Goal: Communication & Community: Answer question/provide support

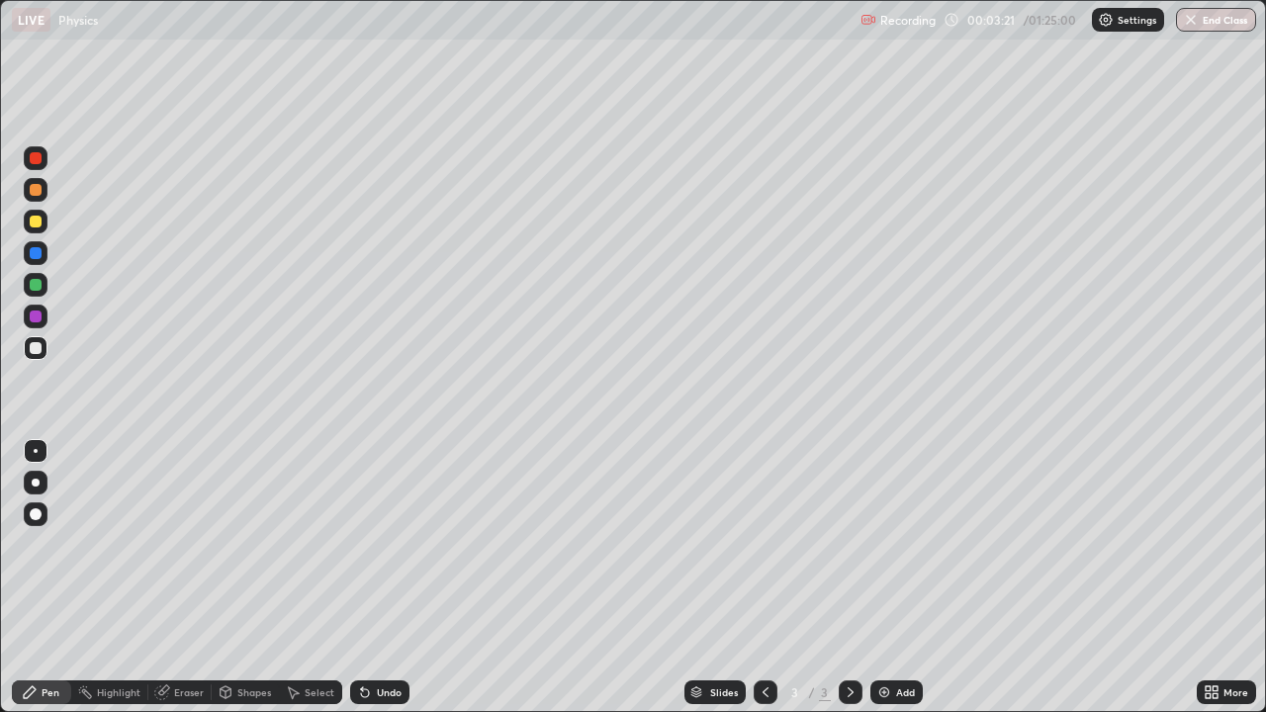
scroll to position [712, 1266]
click at [310, 693] on div "Select" at bounding box center [320, 693] width 30 height 10
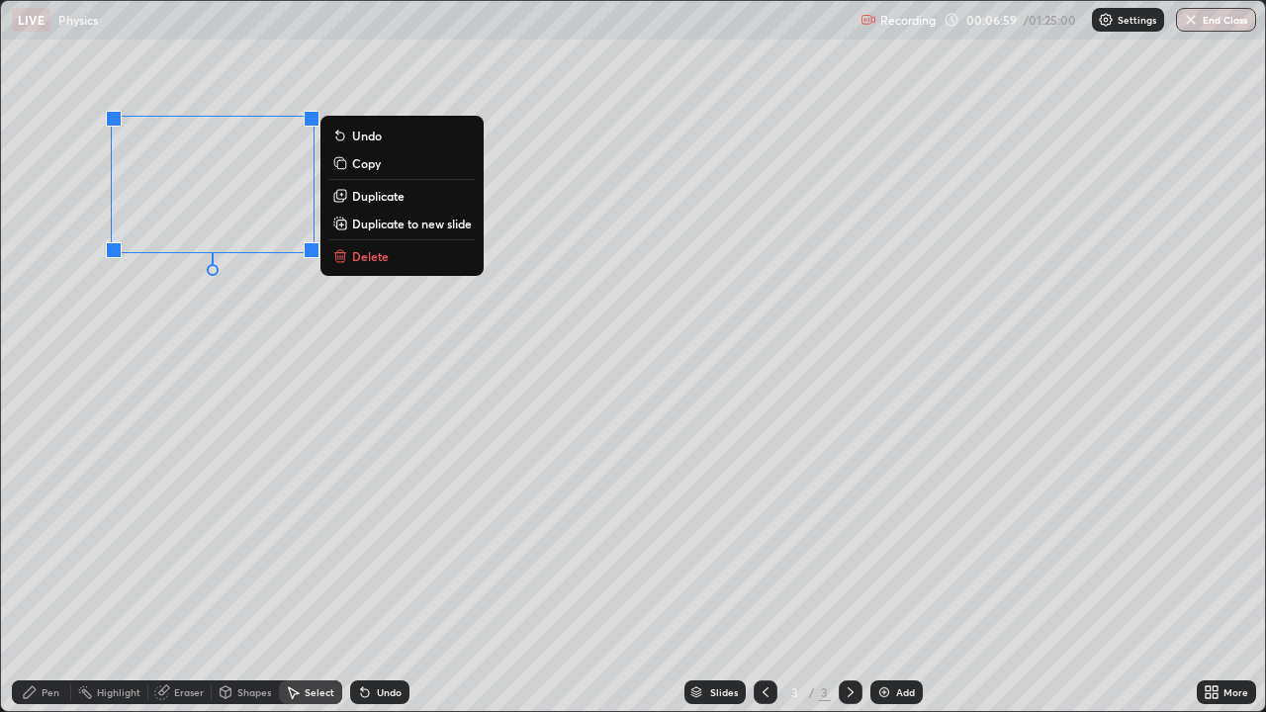
click at [120, 319] on div "0 ° Undo Copy Duplicate Duplicate to new slide Delete" at bounding box center [633, 356] width 1264 height 710
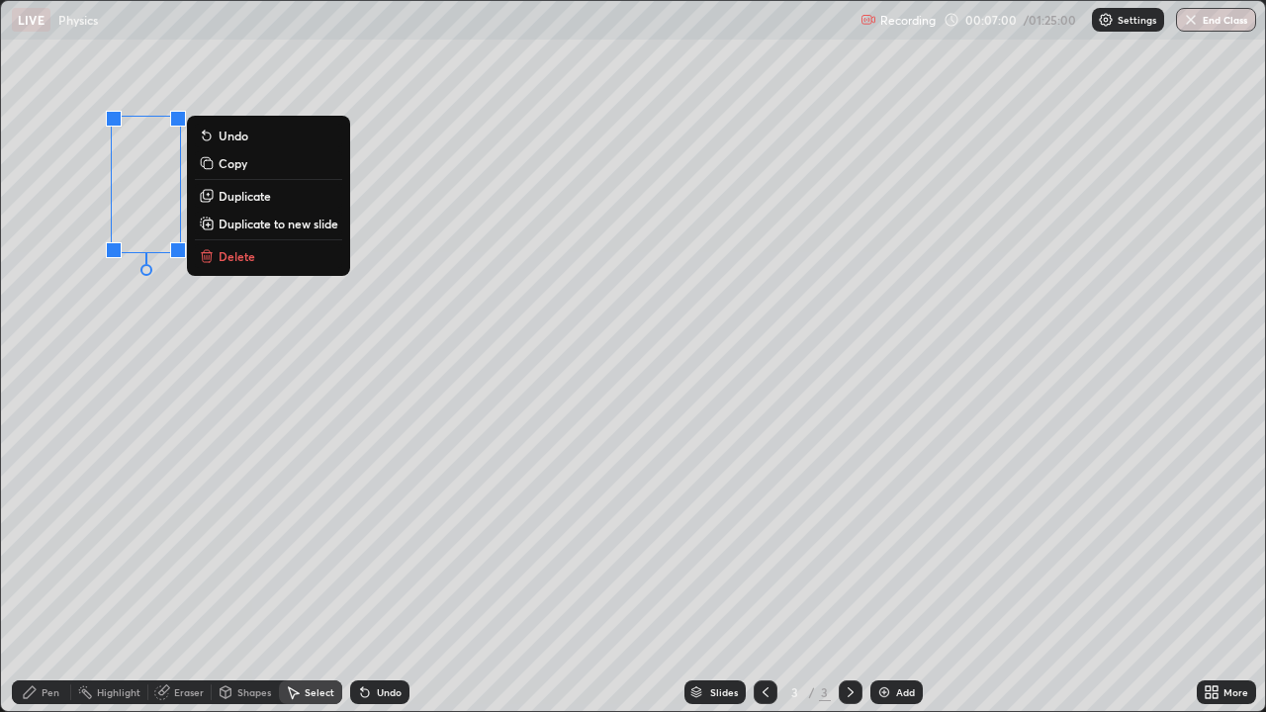
click at [117, 300] on div "0 ° Undo Copy Duplicate Duplicate to new slide Delete" at bounding box center [633, 356] width 1264 height 710
click at [235, 256] on p "Delete" at bounding box center [237, 256] width 37 height 16
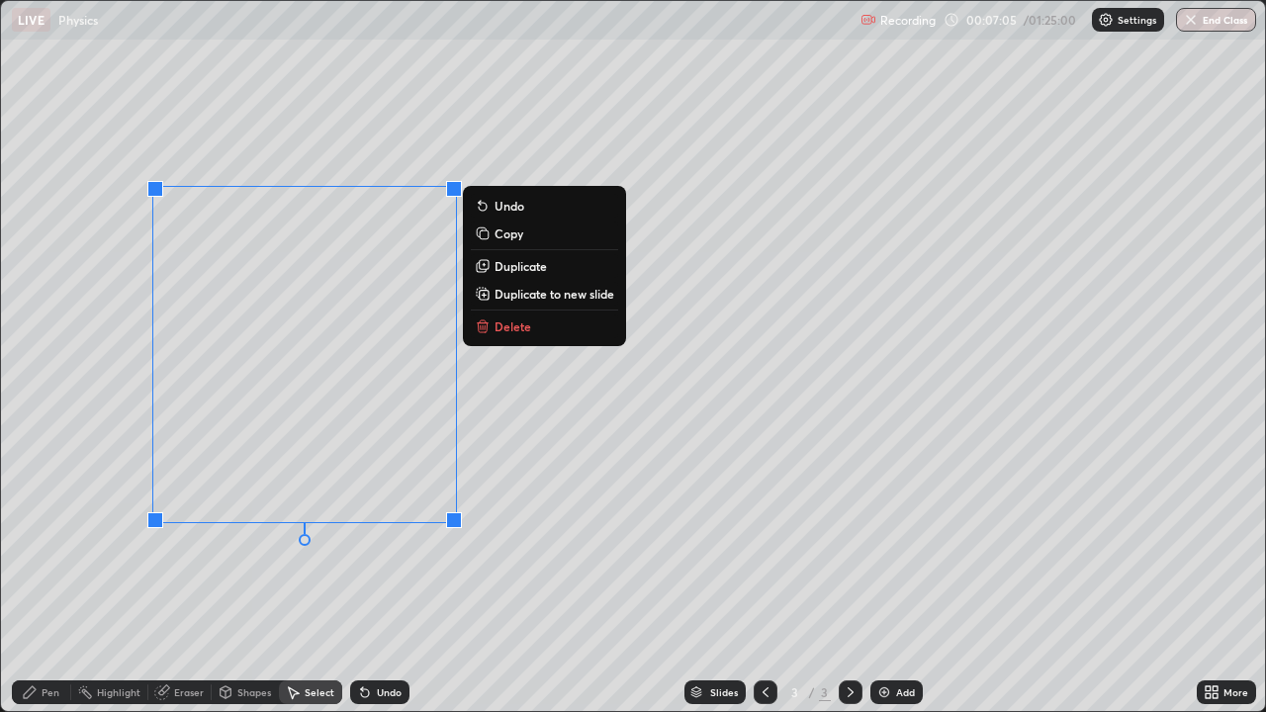
click at [688, 308] on div "0 ° Undo Copy Duplicate Duplicate to new slide Delete" at bounding box center [633, 356] width 1264 height 710
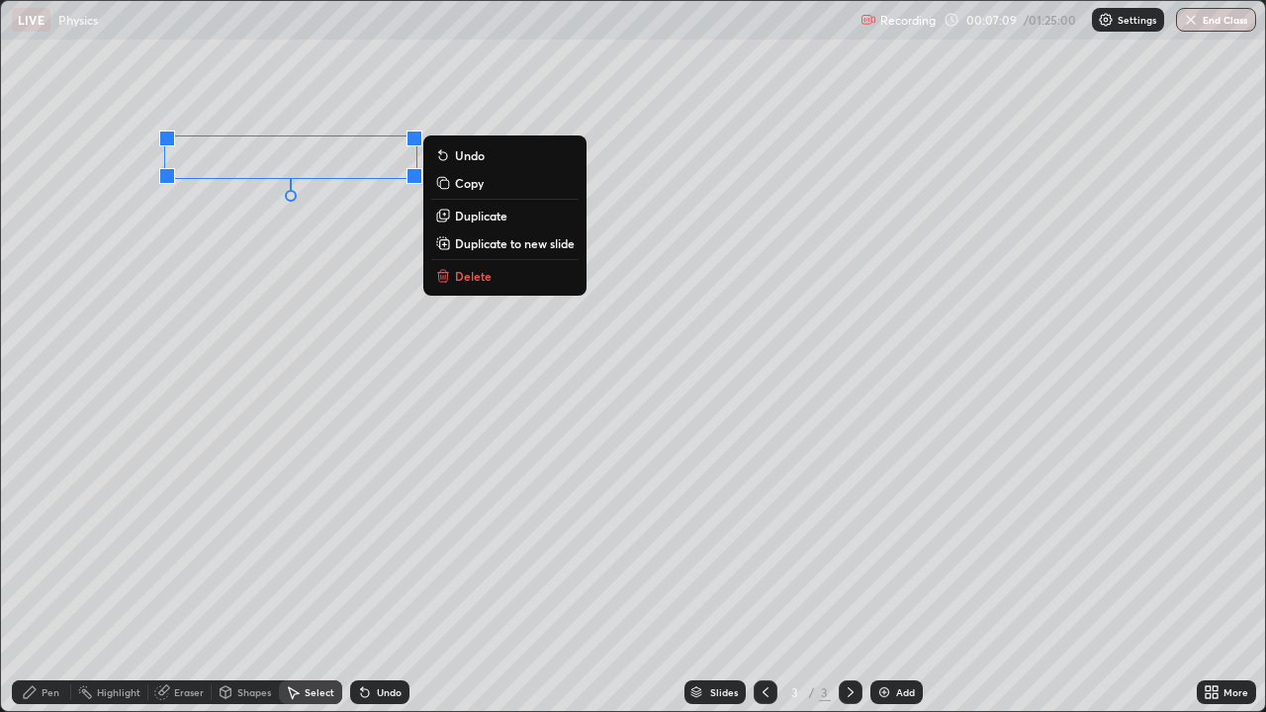
click at [82, 402] on div "0 ° Undo Copy Duplicate Duplicate to new slide Delete" at bounding box center [633, 356] width 1264 height 710
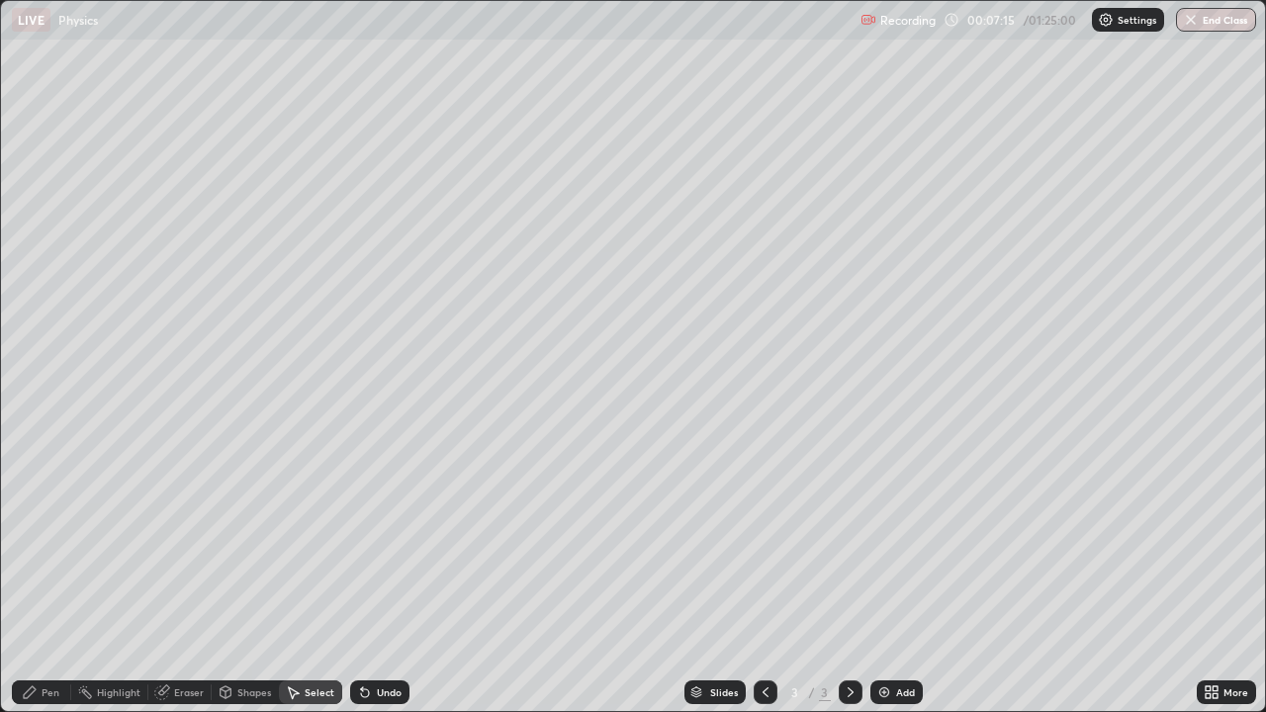
click at [247, 691] on div "Shapes" at bounding box center [254, 693] width 34 height 10
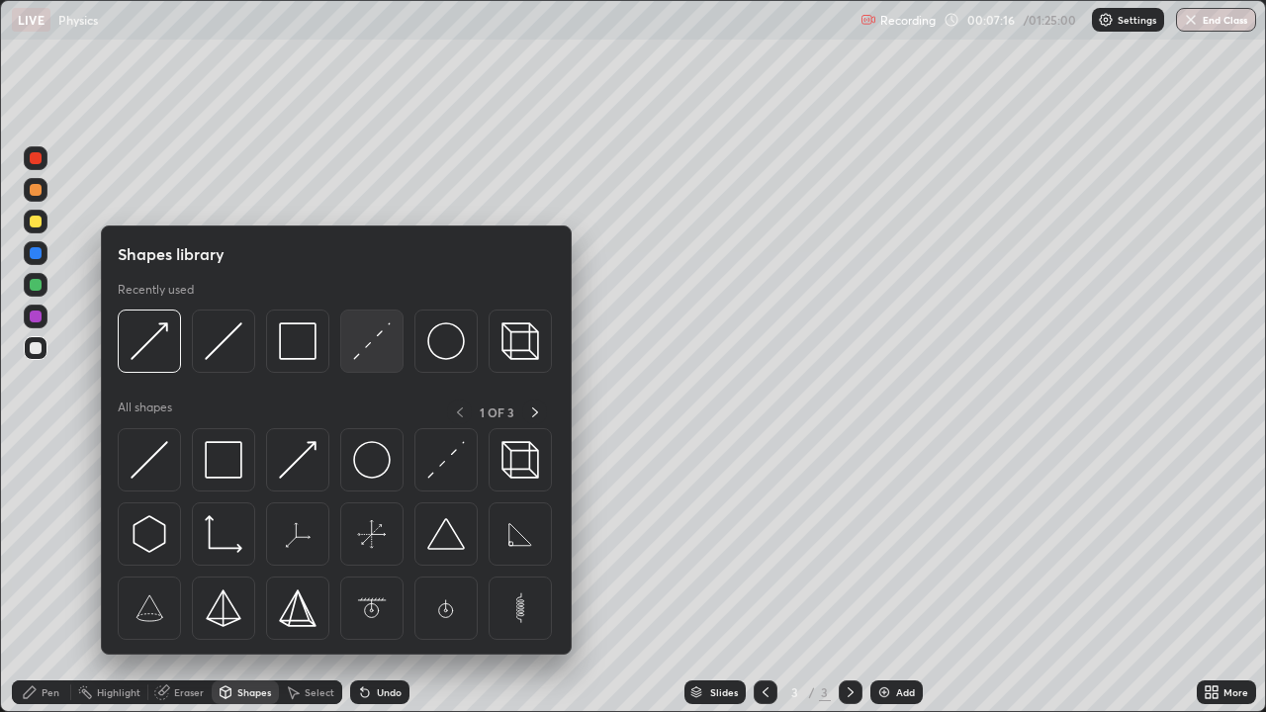
click at [360, 345] on img at bounding box center [372, 341] width 38 height 38
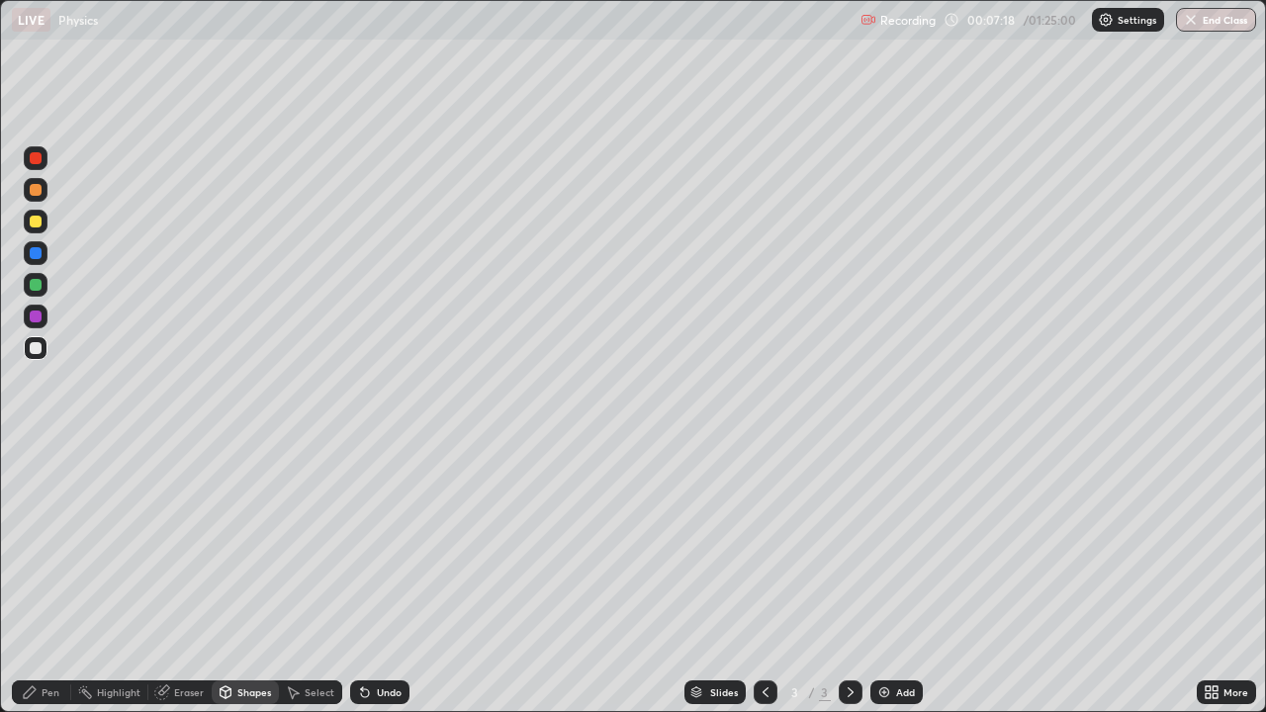
click at [46, 696] on div "Pen" at bounding box center [51, 693] width 18 height 10
click at [36, 348] on div at bounding box center [36, 348] width 12 height 12
click at [377, 688] on div "Undo" at bounding box center [389, 693] width 25 height 10
click at [386, 692] on div "Undo" at bounding box center [389, 693] width 25 height 10
click at [33, 160] on div at bounding box center [36, 158] width 12 height 12
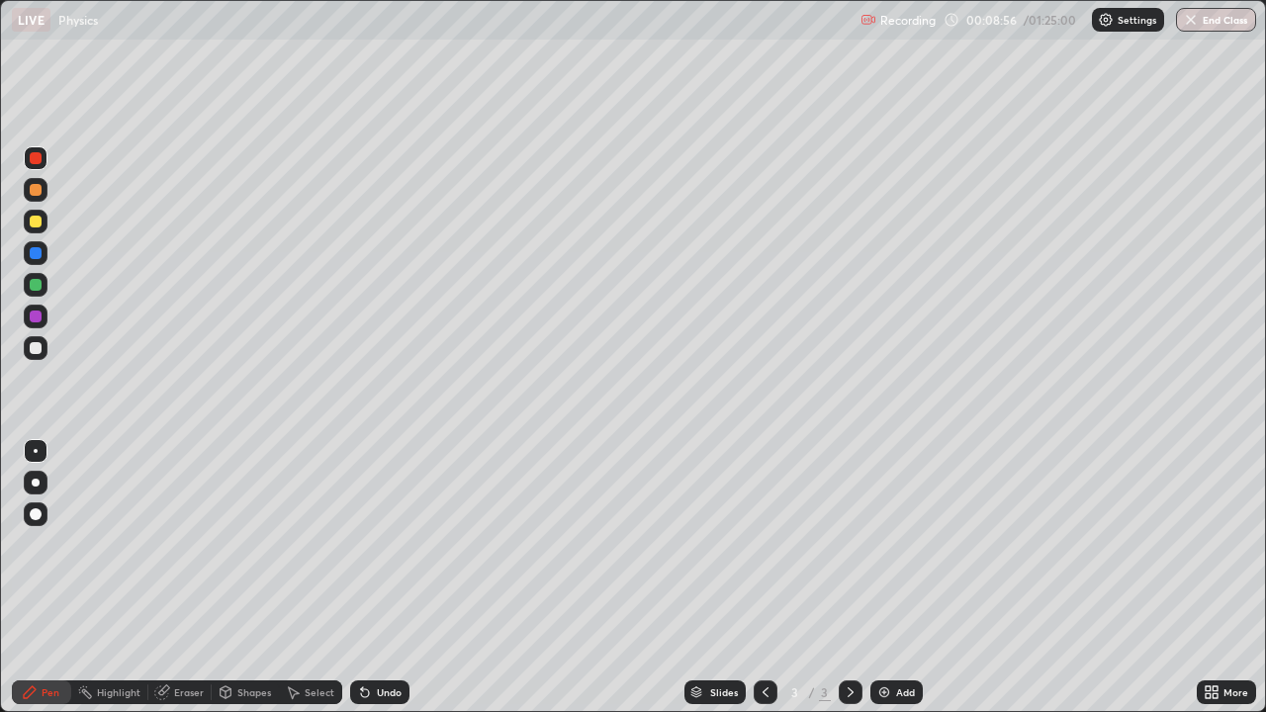
click at [37, 185] on div at bounding box center [36, 190] width 12 height 12
click at [35, 348] on div at bounding box center [36, 348] width 12 height 12
click at [896, 690] on div "Add" at bounding box center [905, 693] width 19 height 10
click at [249, 692] on div "Shapes" at bounding box center [254, 693] width 34 height 10
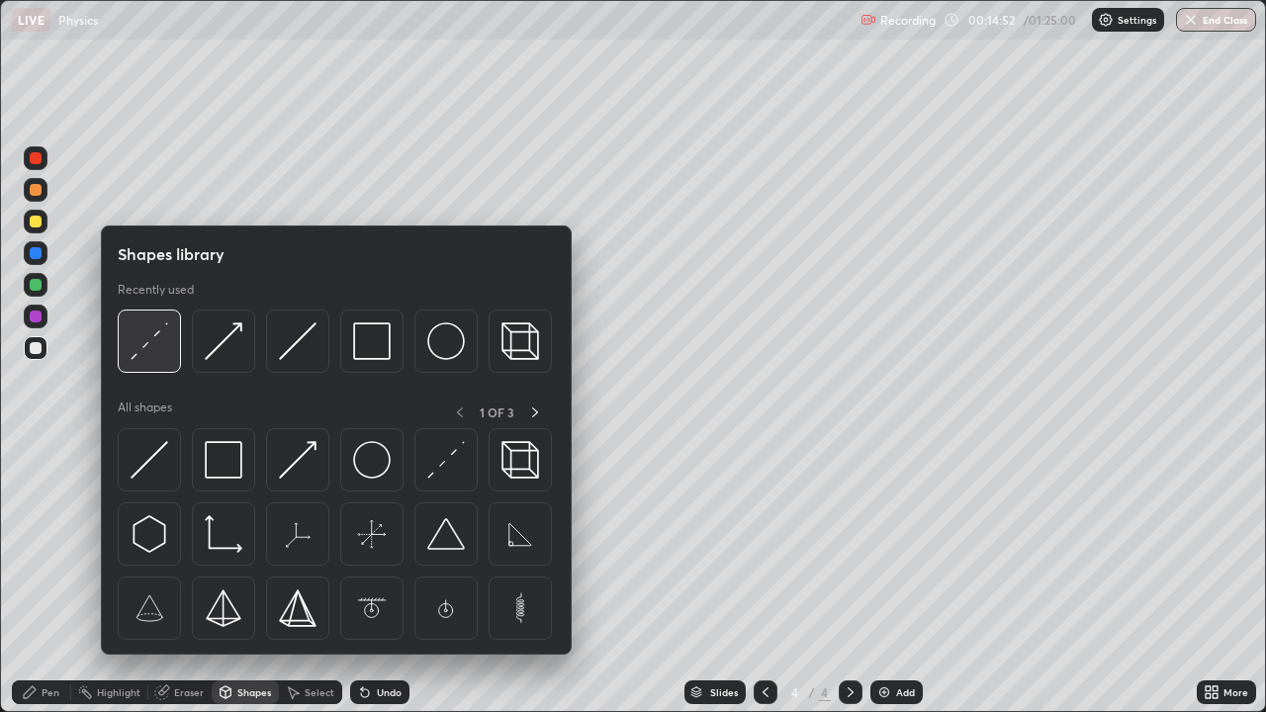
click at [163, 354] on img at bounding box center [150, 341] width 38 height 38
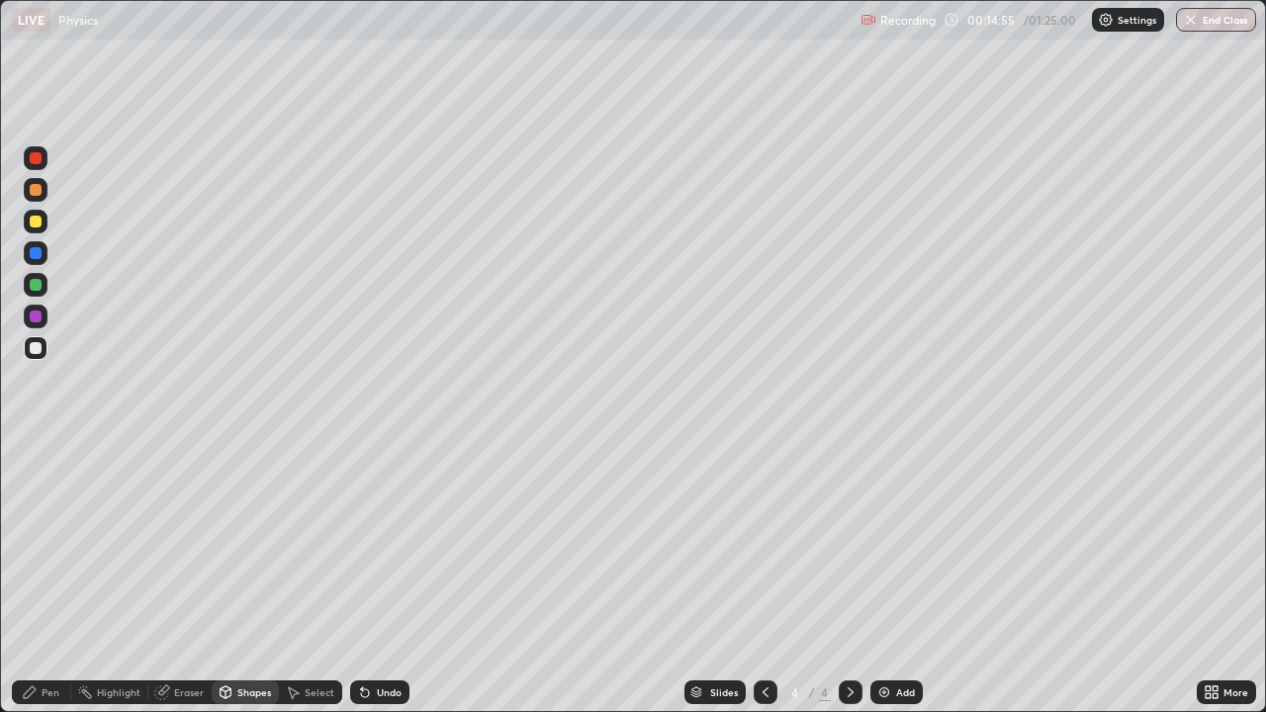
click at [47, 694] on div "Pen" at bounding box center [51, 693] width 18 height 10
click at [36, 451] on div at bounding box center [36, 451] width 4 height 4
click at [243, 697] on div "Shapes" at bounding box center [254, 693] width 34 height 10
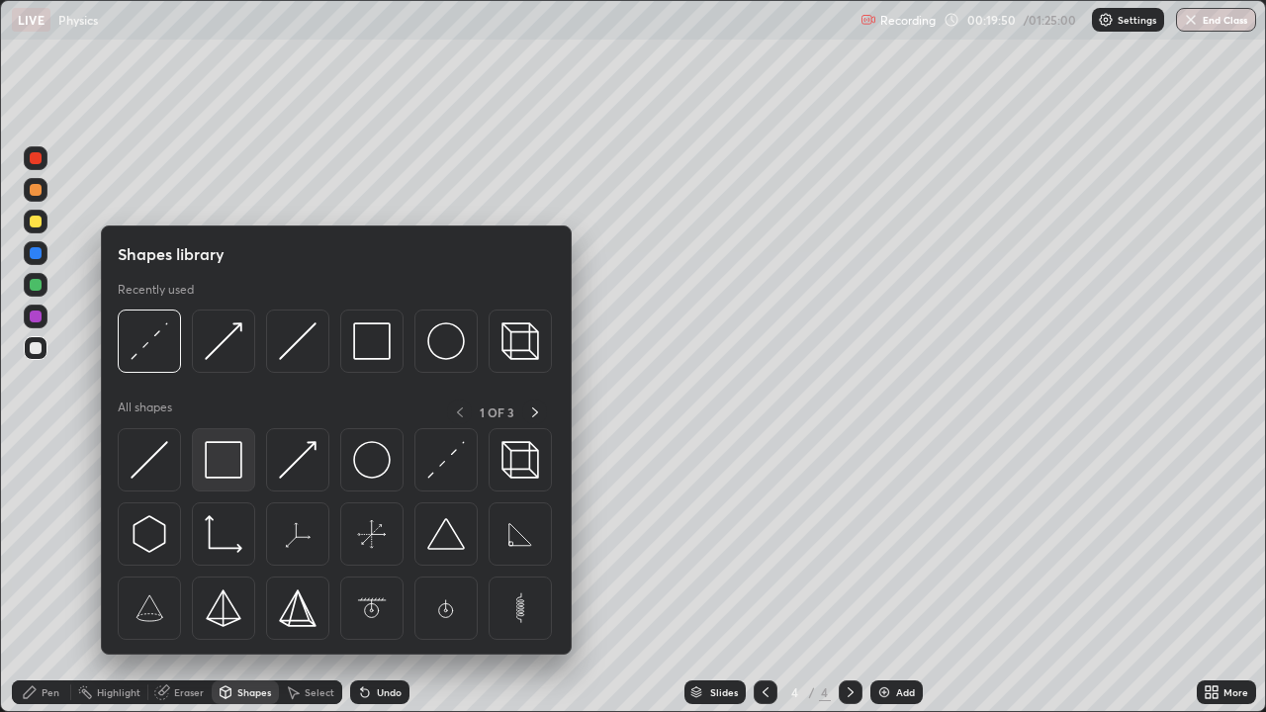
click at [223, 462] on img at bounding box center [224, 460] width 38 height 38
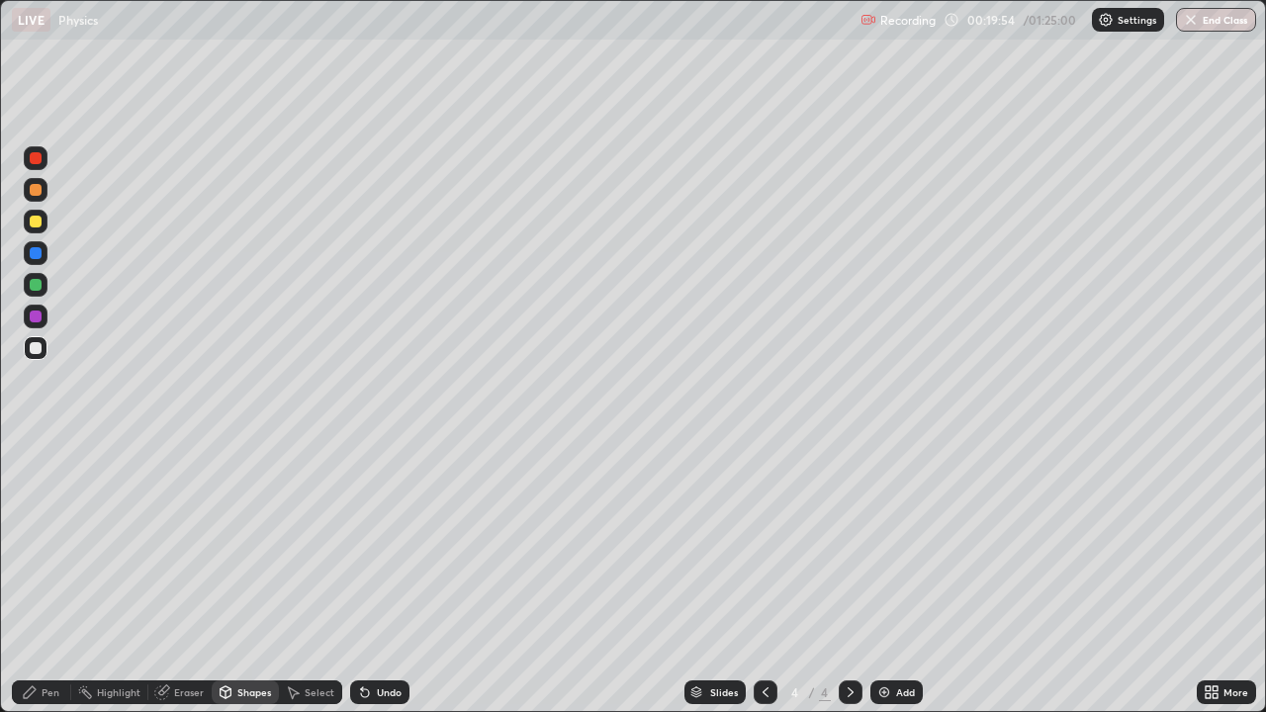
click at [50, 693] on div "Pen" at bounding box center [51, 693] width 18 height 10
click at [240, 695] on div "Shapes" at bounding box center [254, 693] width 34 height 10
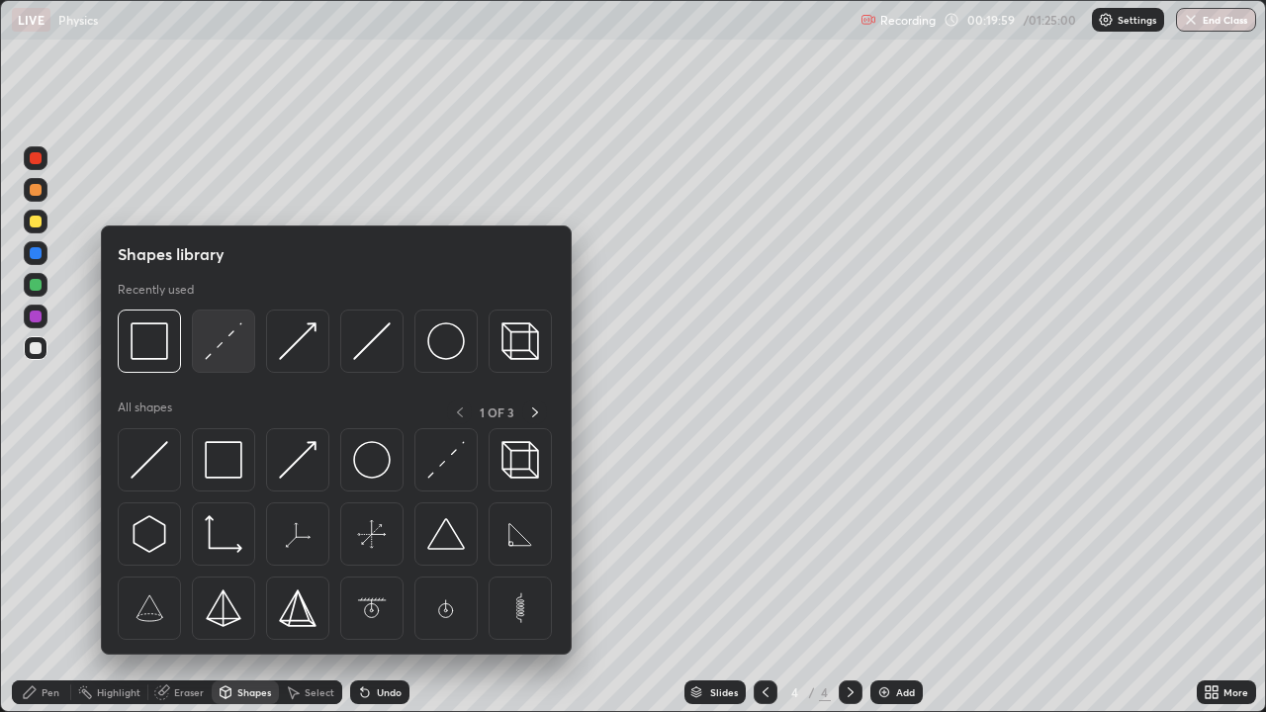
click at [228, 346] on img at bounding box center [224, 341] width 38 height 38
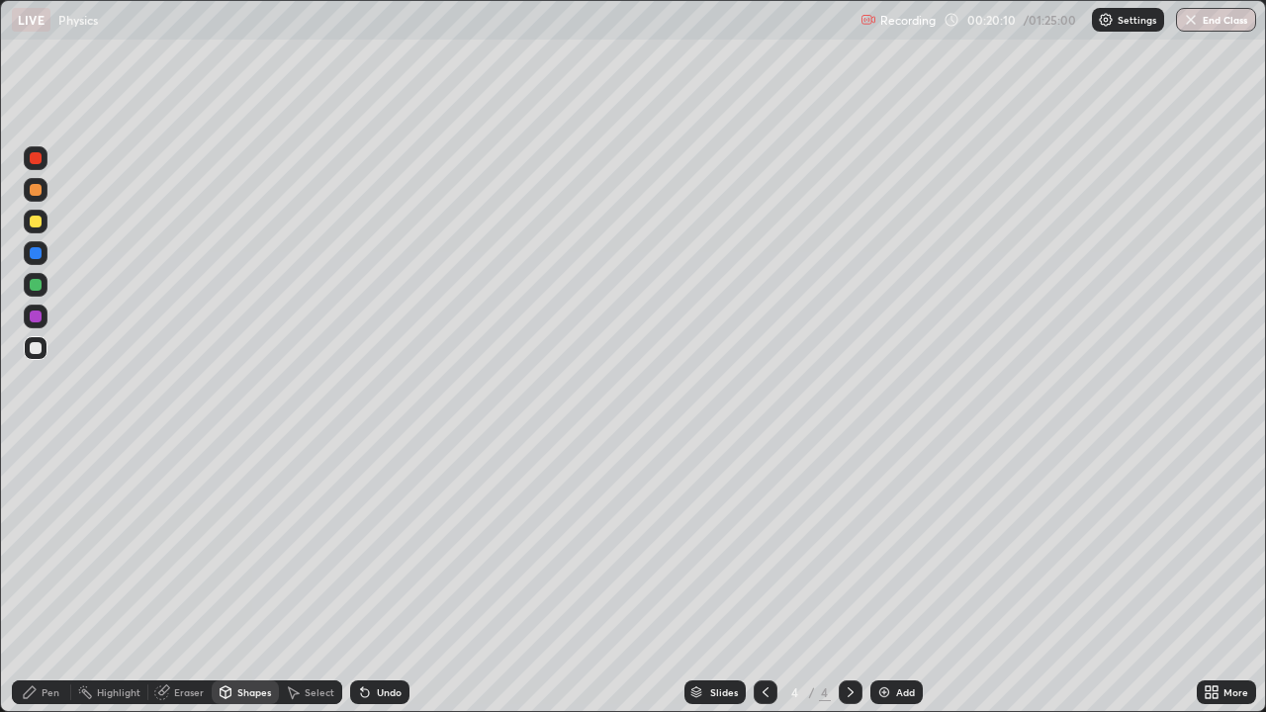
click at [244, 694] on div "Shapes" at bounding box center [254, 693] width 34 height 10
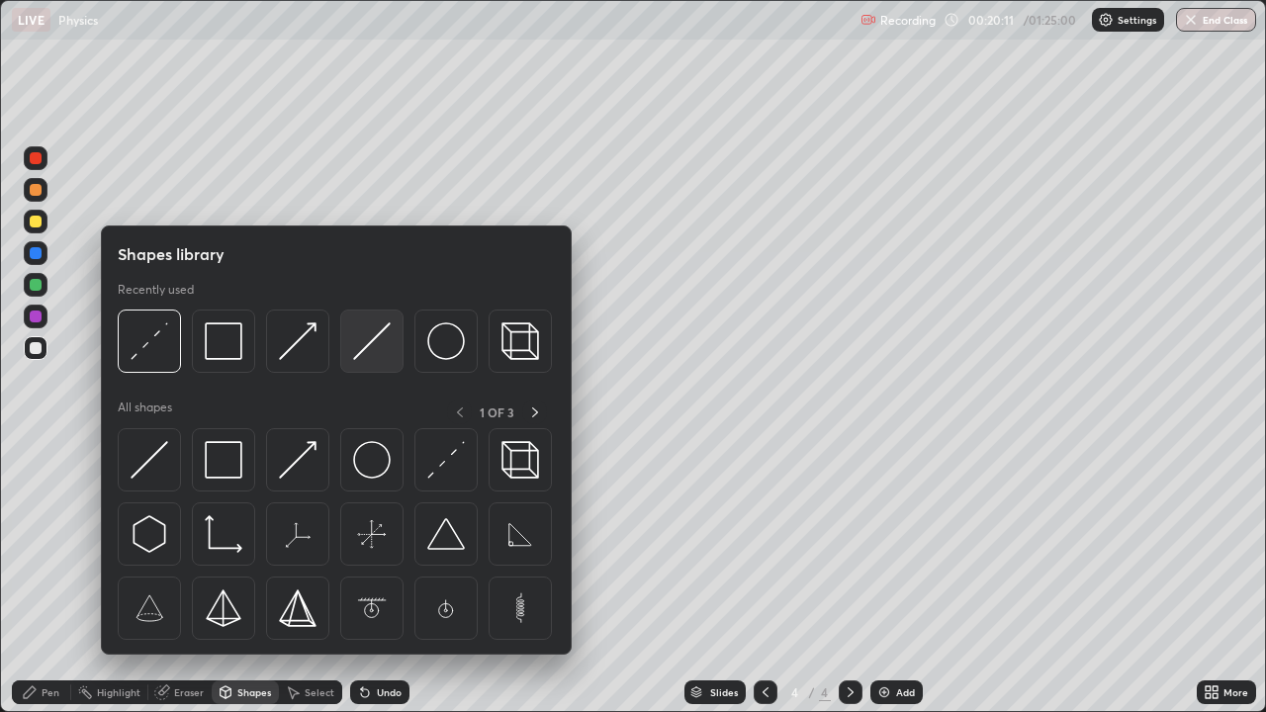
click at [375, 345] on img at bounding box center [372, 341] width 38 height 38
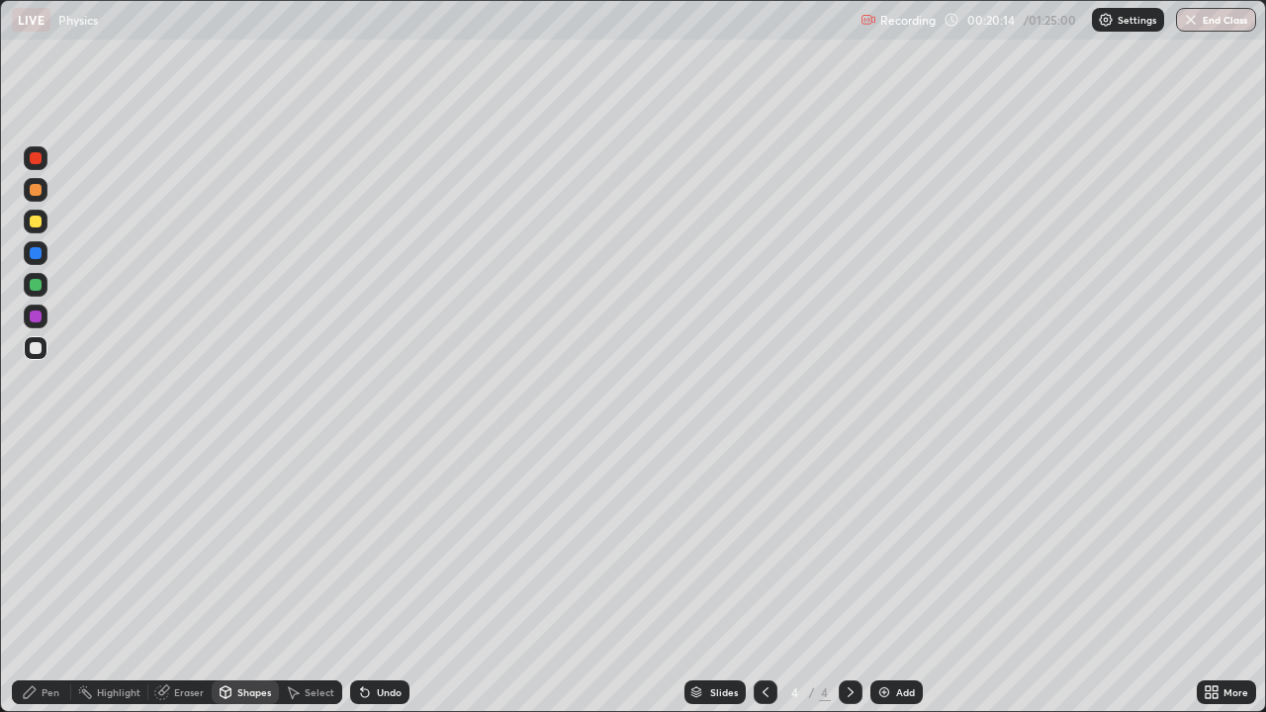
click at [234, 696] on div "Shapes" at bounding box center [245, 693] width 67 height 24
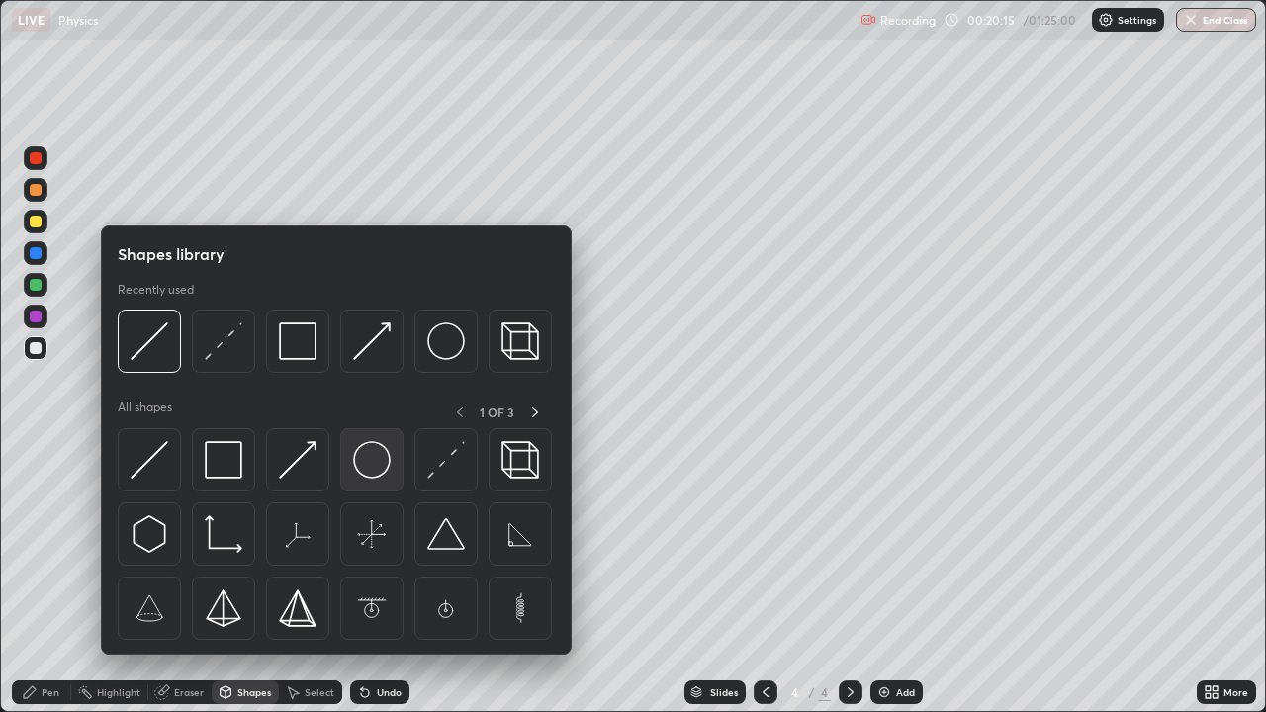
click at [371, 469] on img at bounding box center [372, 460] width 38 height 38
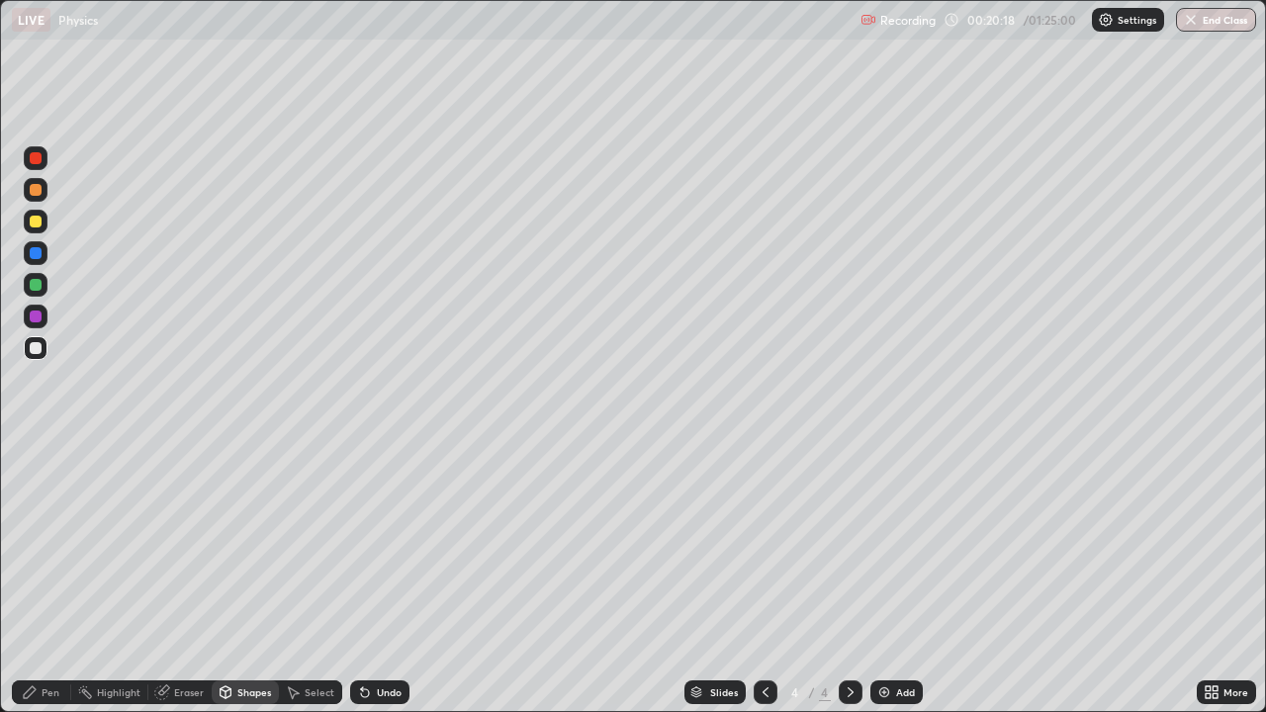
click at [312, 692] on div "Select" at bounding box center [320, 693] width 30 height 10
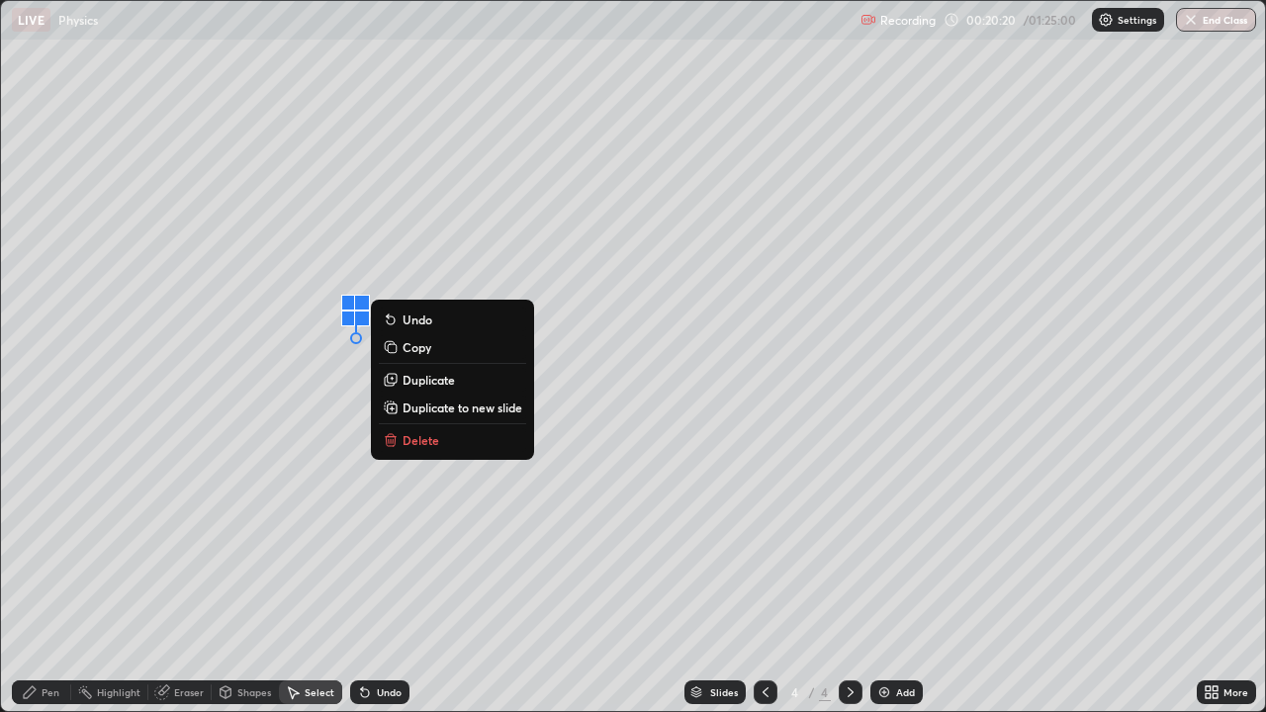
click at [419, 444] on p "Delete" at bounding box center [421, 440] width 37 height 16
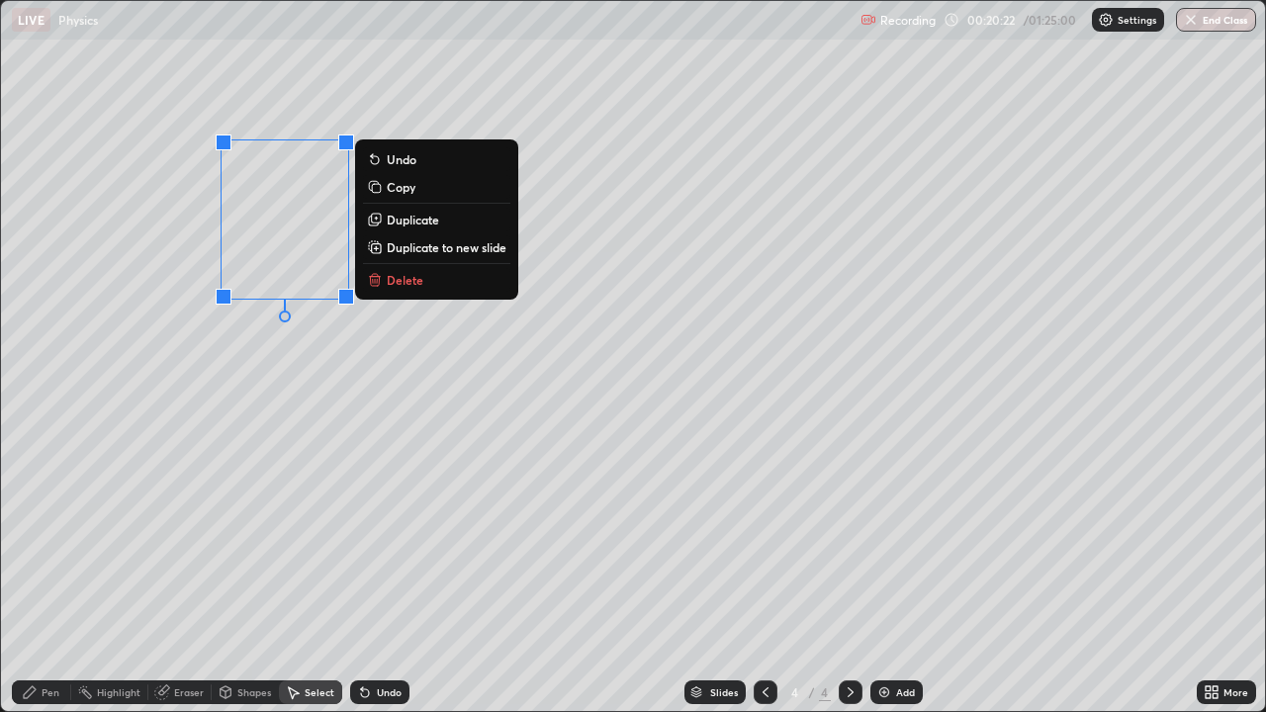
click at [249, 692] on div "Shapes" at bounding box center [254, 693] width 34 height 10
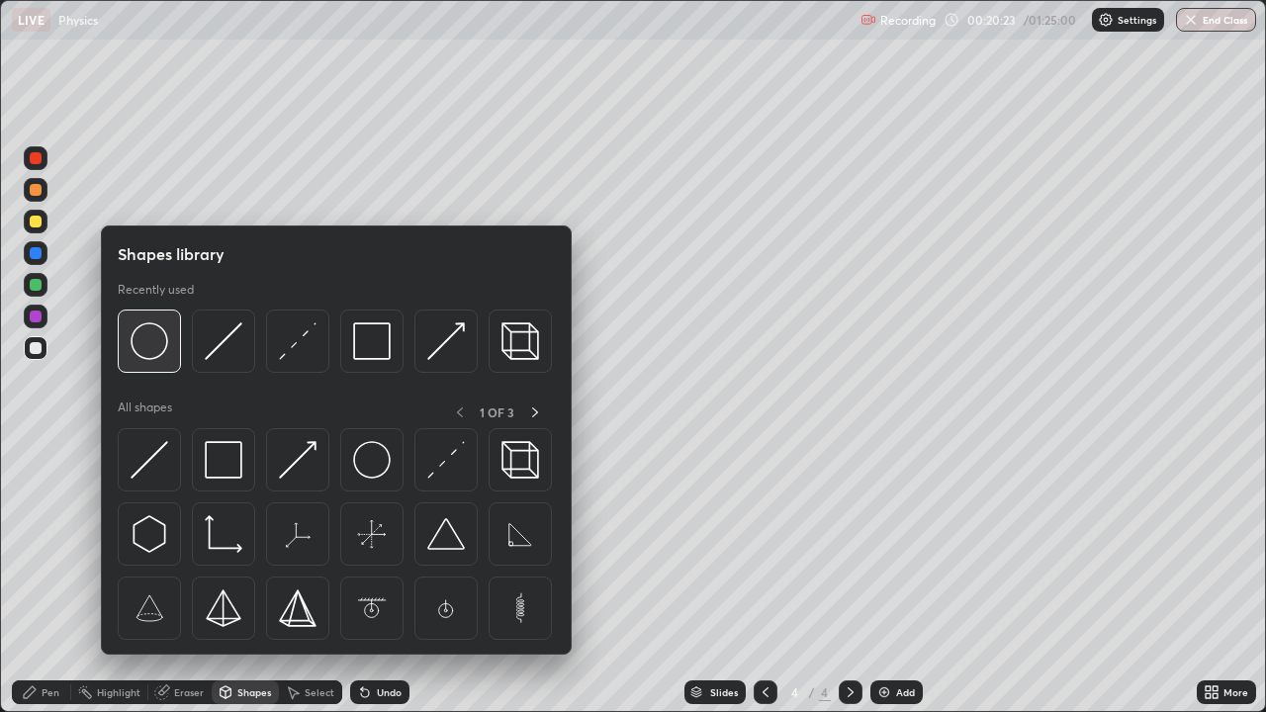
click at [157, 348] on img at bounding box center [150, 341] width 38 height 38
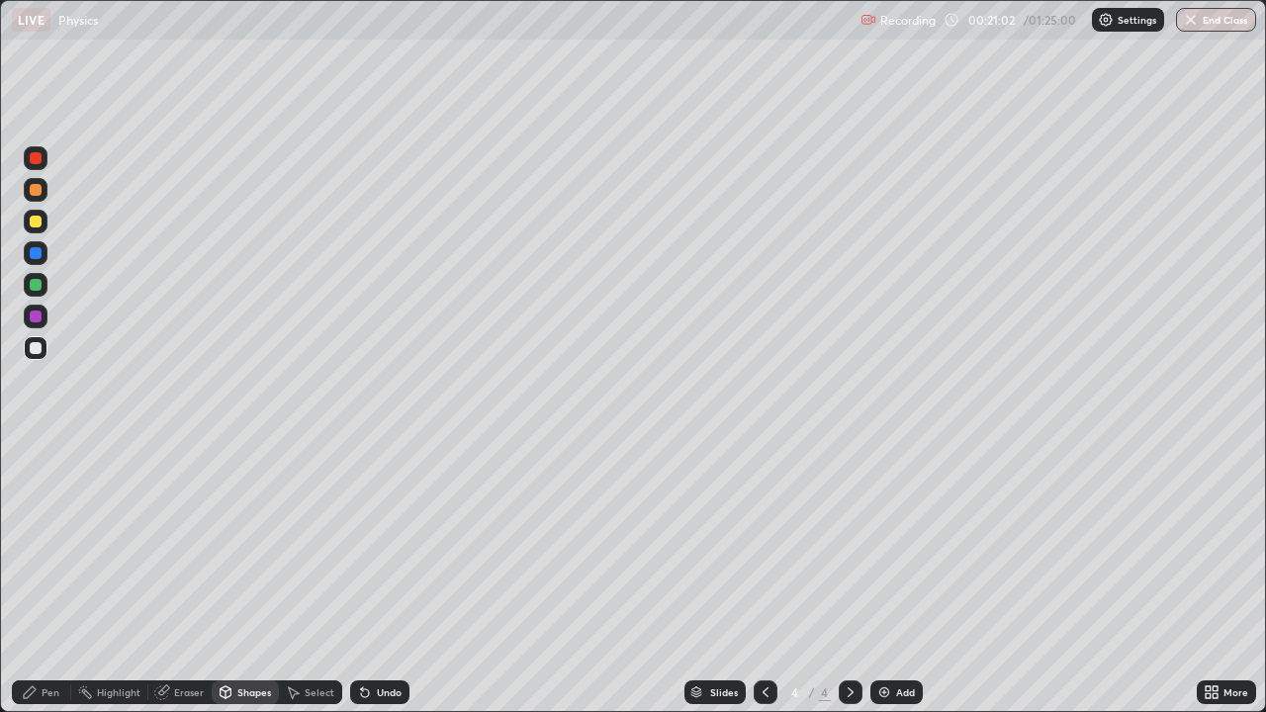
click at [34, 286] on div at bounding box center [36, 285] width 12 height 12
click at [377, 700] on div "Undo" at bounding box center [379, 693] width 59 height 24
click at [31, 696] on icon at bounding box center [30, 693] width 16 height 16
click at [239, 696] on div "Shapes" at bounding box center [254, 693] width 34 height 10
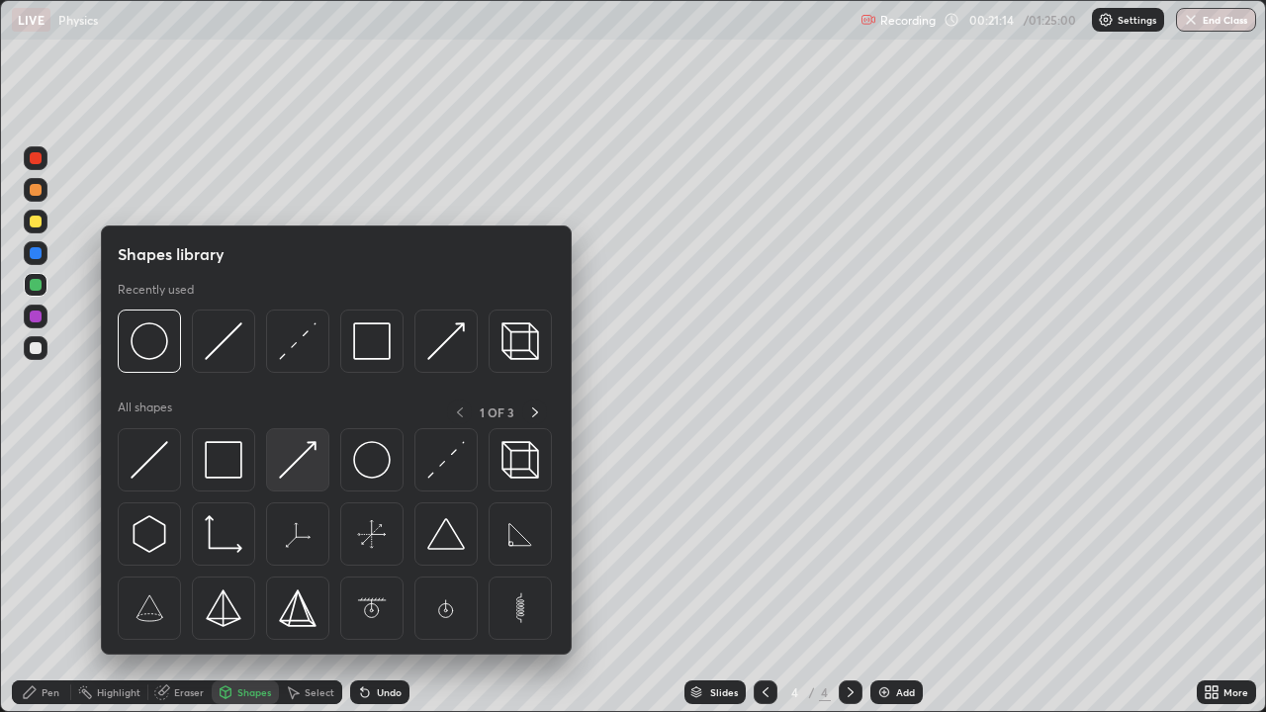
click at [302, 465] on img at bounding box center [298, 460] width 38 height 38
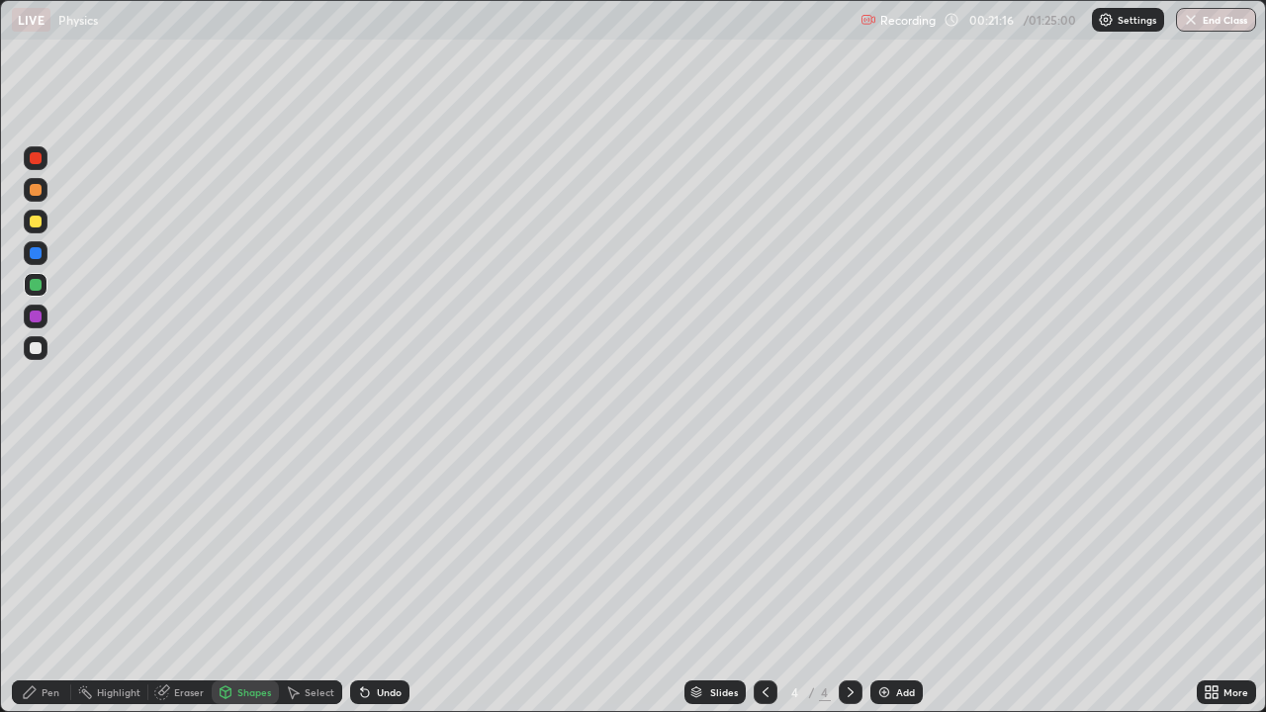
click at [36, 222] on div at bounding box center [36, 222] width 12 height 12
click at [28, 698] on icon at bounding box center [30, 693] width 16 height 16
click at [33, 359] on div at bounding box center [36, 348] width 24 height 24
click at [27, 687] on icon at bounding box center [30, 693] width 16 height 16
click at [36, 223] on div at bounding box center [36, 222] width 12 height 12
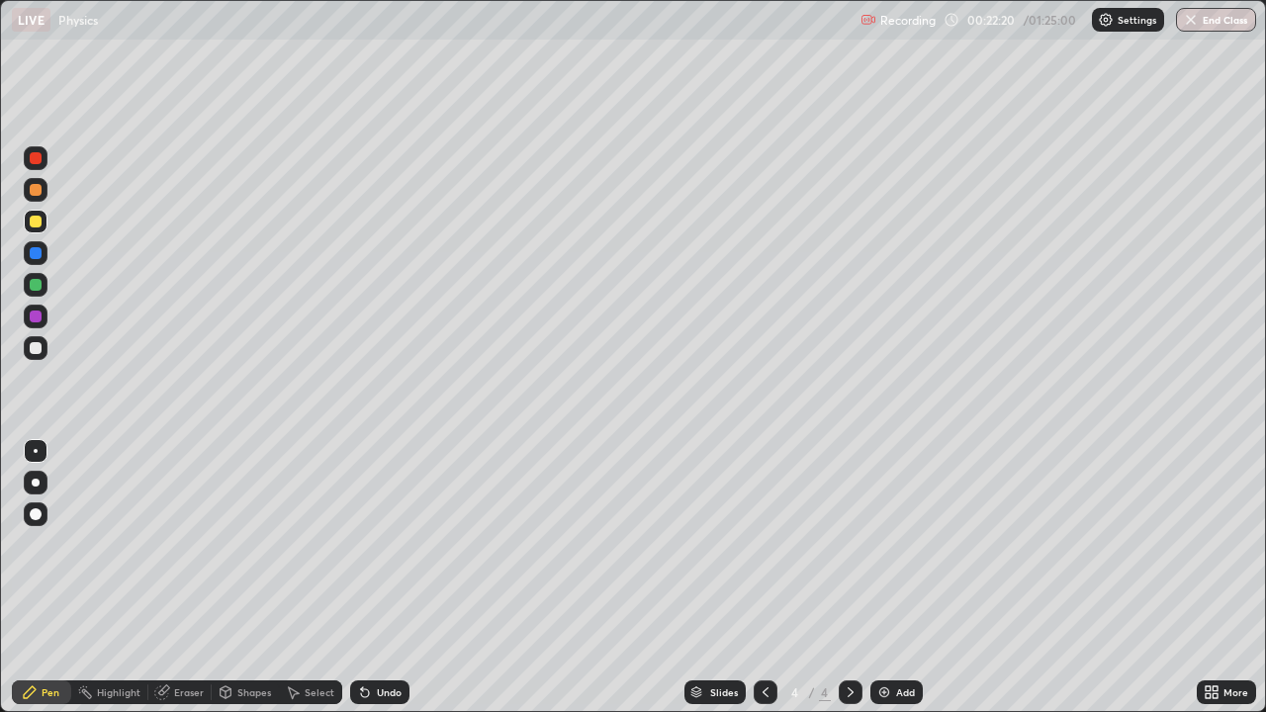
click at [32, 158] on div at bounding box center [36, 158] width 12 height 12
click at [34, 482] on div at bounding box center [36, 483] width 8 height 8
click at [385, 691] on div "Undo" at bounding box center [389, 693] width 25 height 10
click at [248, 692] on div "Shapes" at bounding box center [254, 693] width 34 height 10
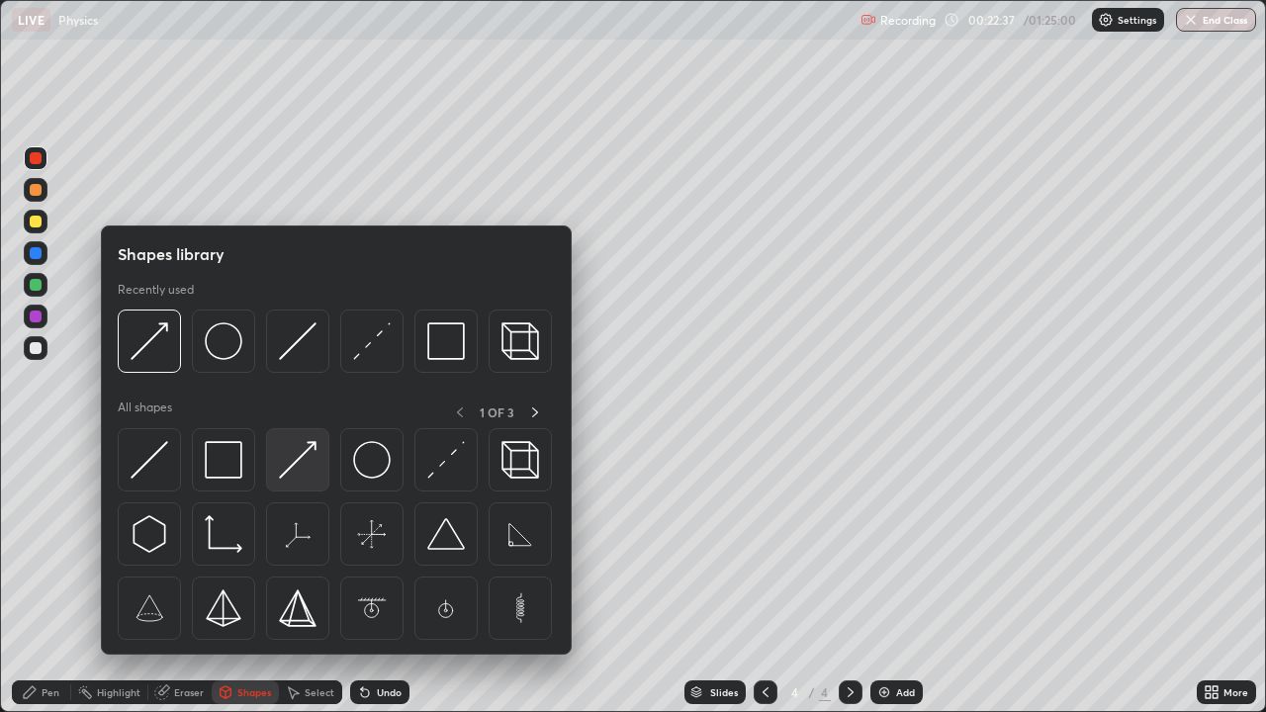
click at [301, 459] on img at bounding box center [298, 460] width 38 height 38
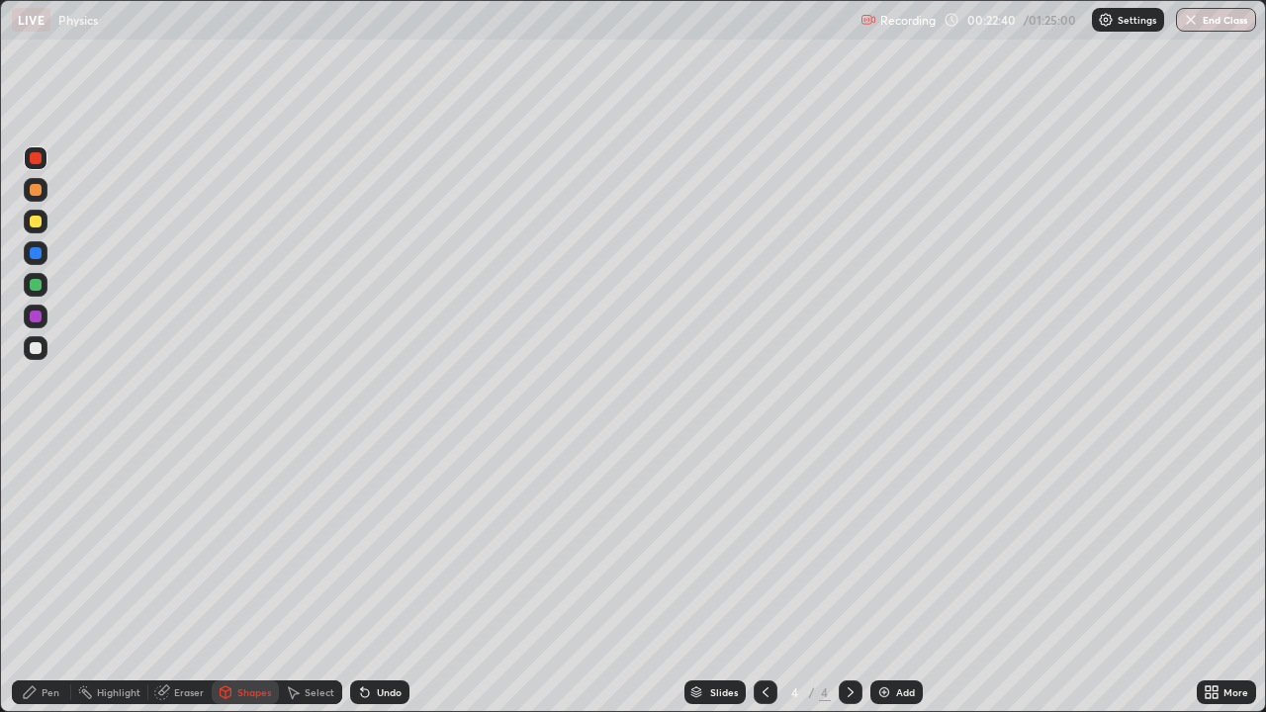
click at [41, 701] on div "Pen" at bounding box center [41, 693] width 59 height 24
click at [34, 452] on div at bounding box center [36, 451] width 4 height 4
click at [33, 222] on div at bounding box center [36, 222] width 12 height 12
click at [33, 282] on div at bounding box center [36, 285] width 12 height 12
click at [34, 481] on div at bounding box center [36, 483] width 8 height 8
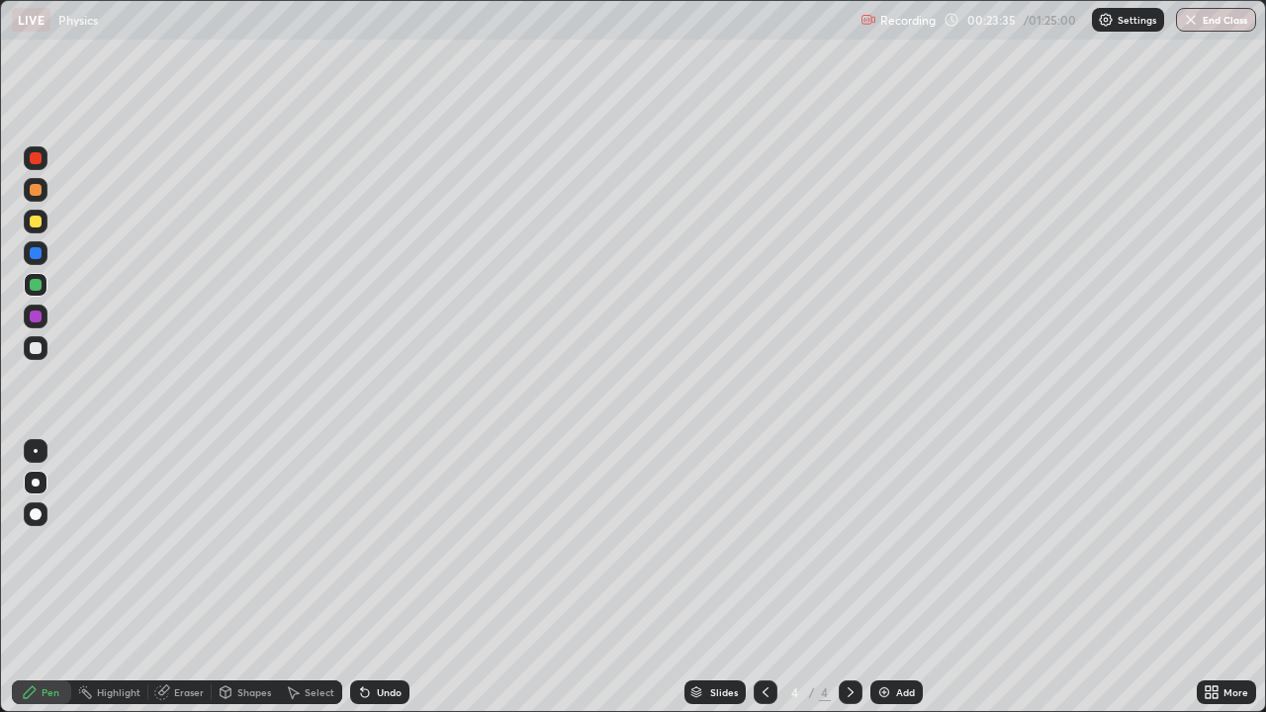
click at [241, 699] on div "Shapes" at bounding box center [245, 693] width 67 height 24
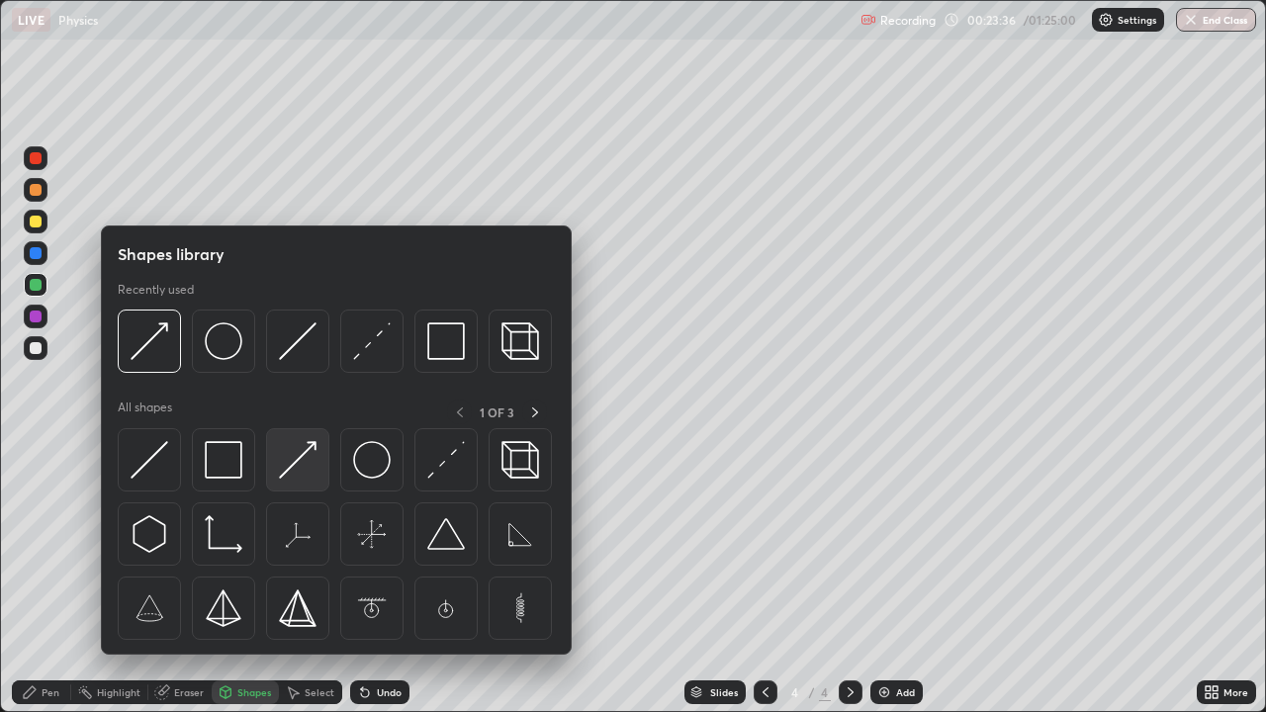
click at [303, 464] on img at bounding box center [298, 460] width 38 height 38
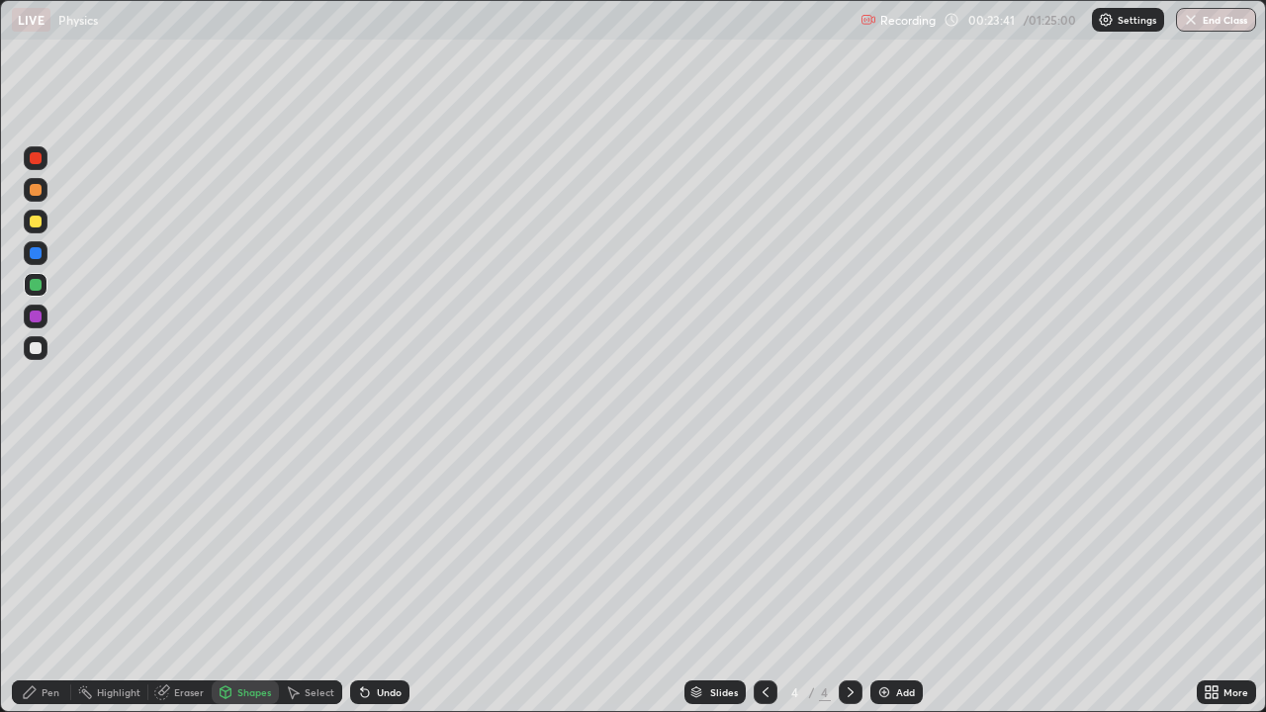
click at [29, 690] on icon at bounding box center [30, 693] width 12 height 12
click at [36, 451] on div at bounding box center [36, 451] width 4 height 4
click at [385, 692] on div "Undo" at bounding box center [389, 693] width 25 height 10
click at [387, 692] on div "Undo" at bounding box center [389, 693] width 25 height 10
click at [377, 694] on div "Undo" at bounding box center [389, 693] width 25 height 10
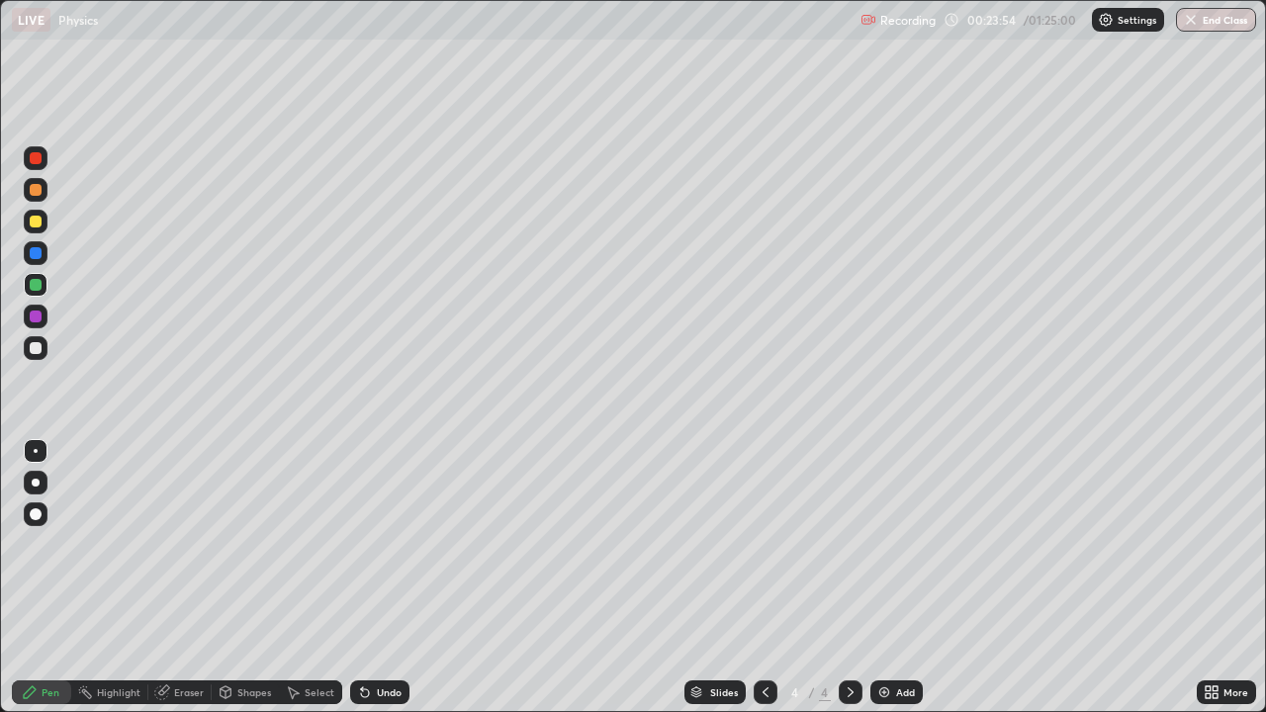
click at [250, 692] on div "Shapes" at bounding box center [254, 693] width 34 height 10
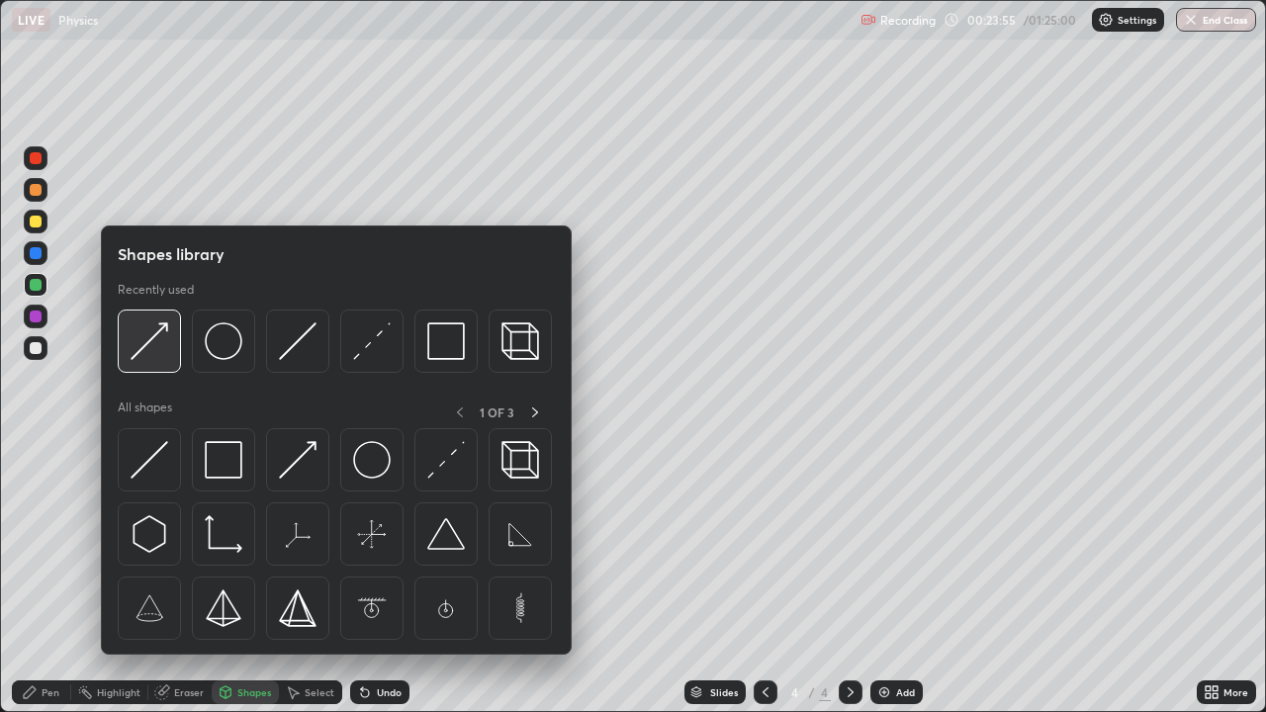
click at [165, 355] on img at bounding box center [150, 341] width 38 height 38
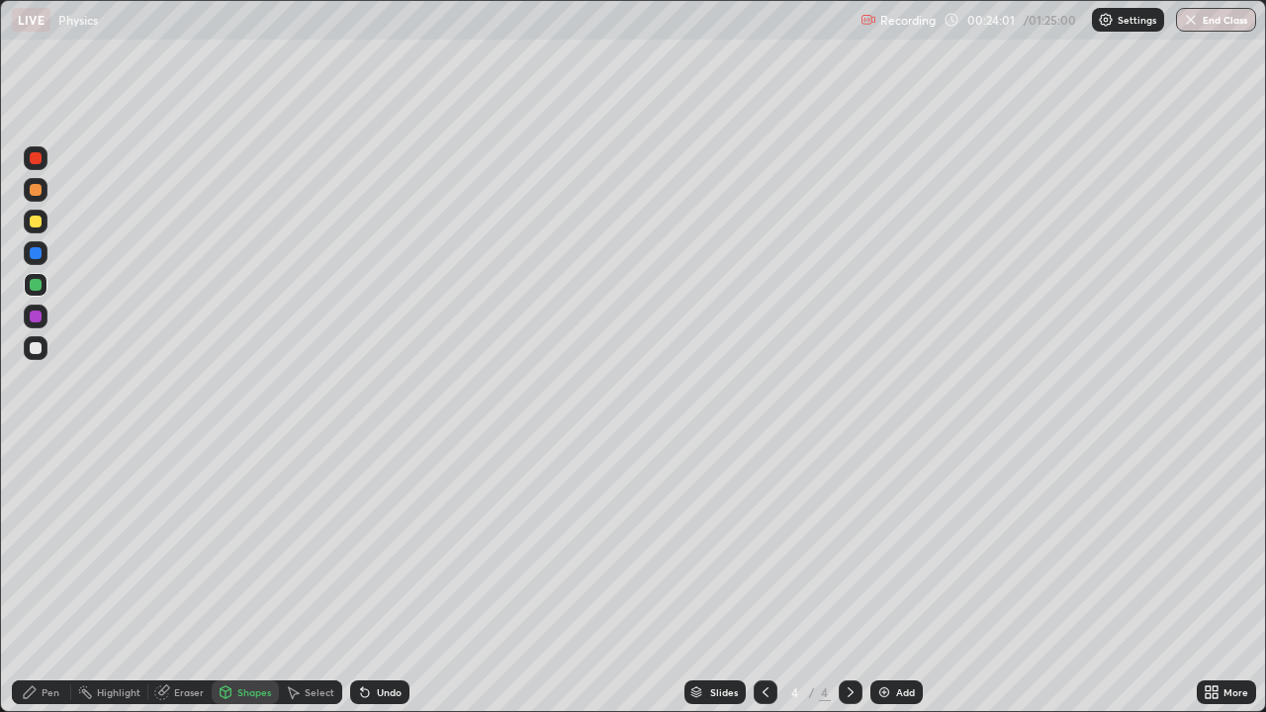
click at [42, 697] on div "Pen" at bounding box center [51, 693] width 18 height 10
click at [36, 451] on div at bounding box center [36, 451] width 4 height 4
click at [370, 698] on icon at bounding box center [365, 693] width 16 height 16
click at [373, 697] on div "Undo" at bounding box center [379, 693] width 59 height 24
click at [259, 695] on div "Shapes" at bounding box center [254, 693] width 34 height 10
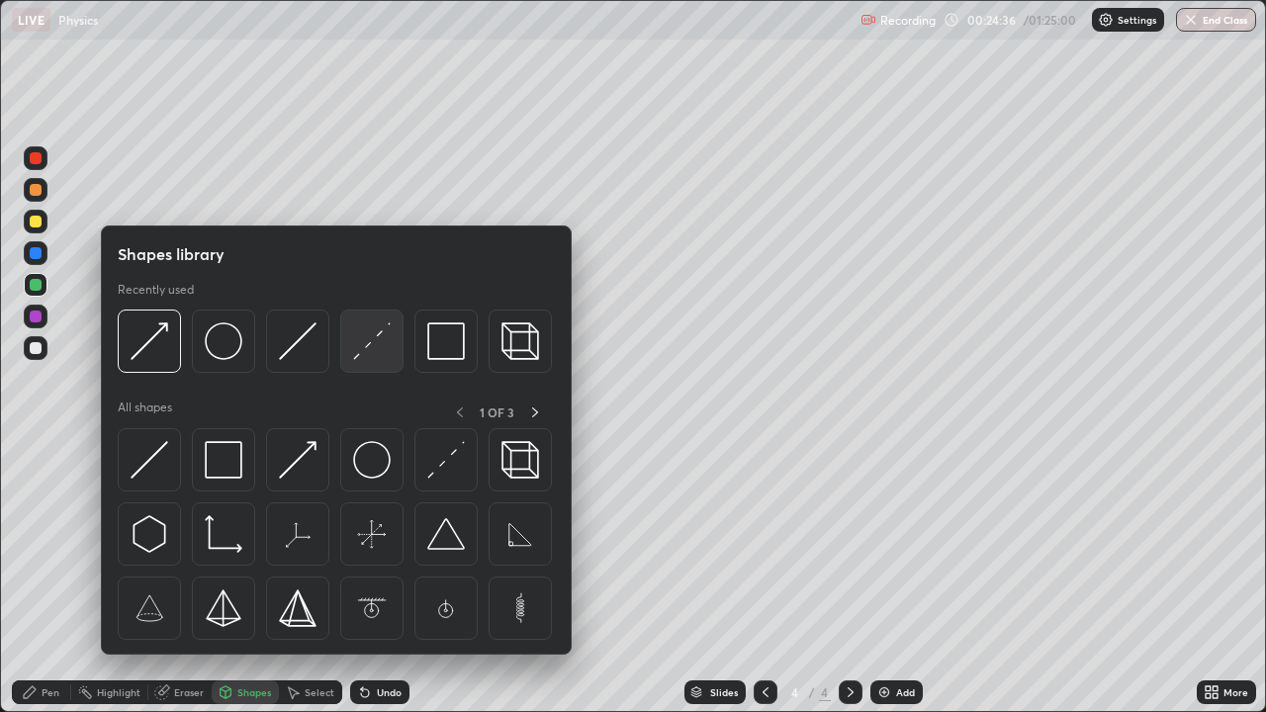
click at [376, 345] on img at bounding box center [372, 341] width 38 height 38
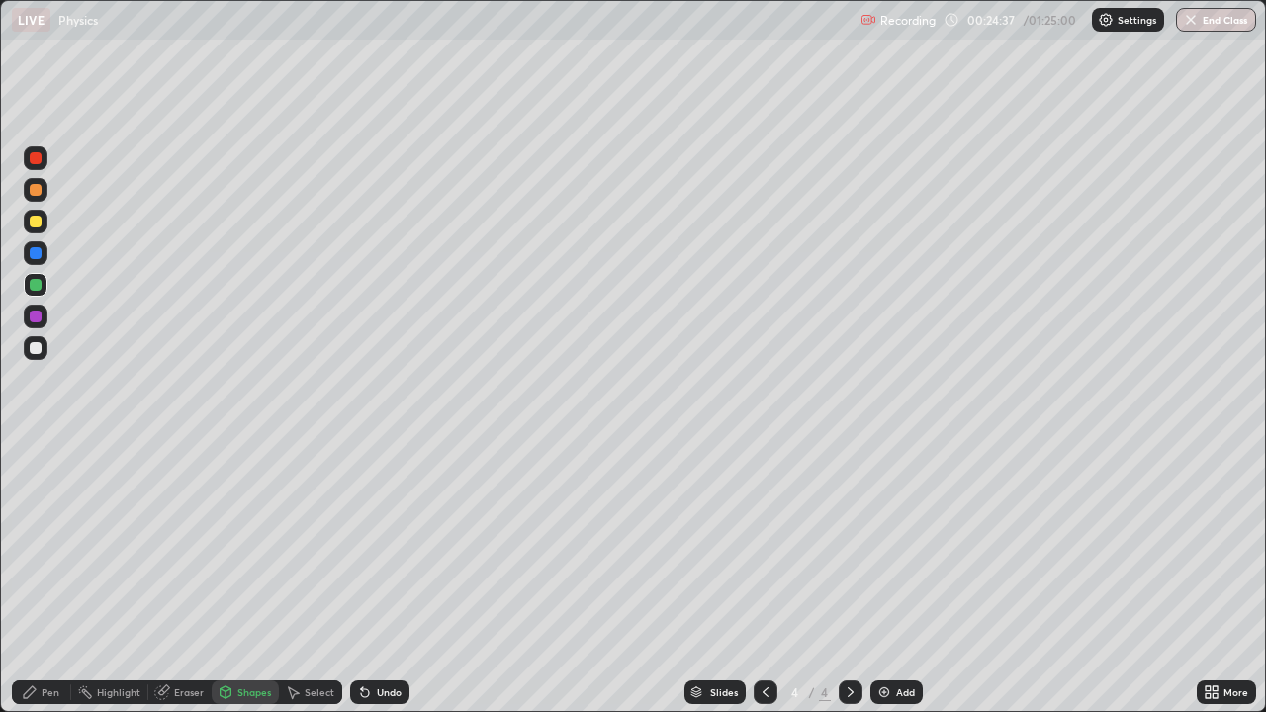
click at [37, 346] on div at bounding box center [36, 348] width 12 height 12
click at [250, 692] on div "Shapes" at bounding box center [254, 693] width 34 height 10
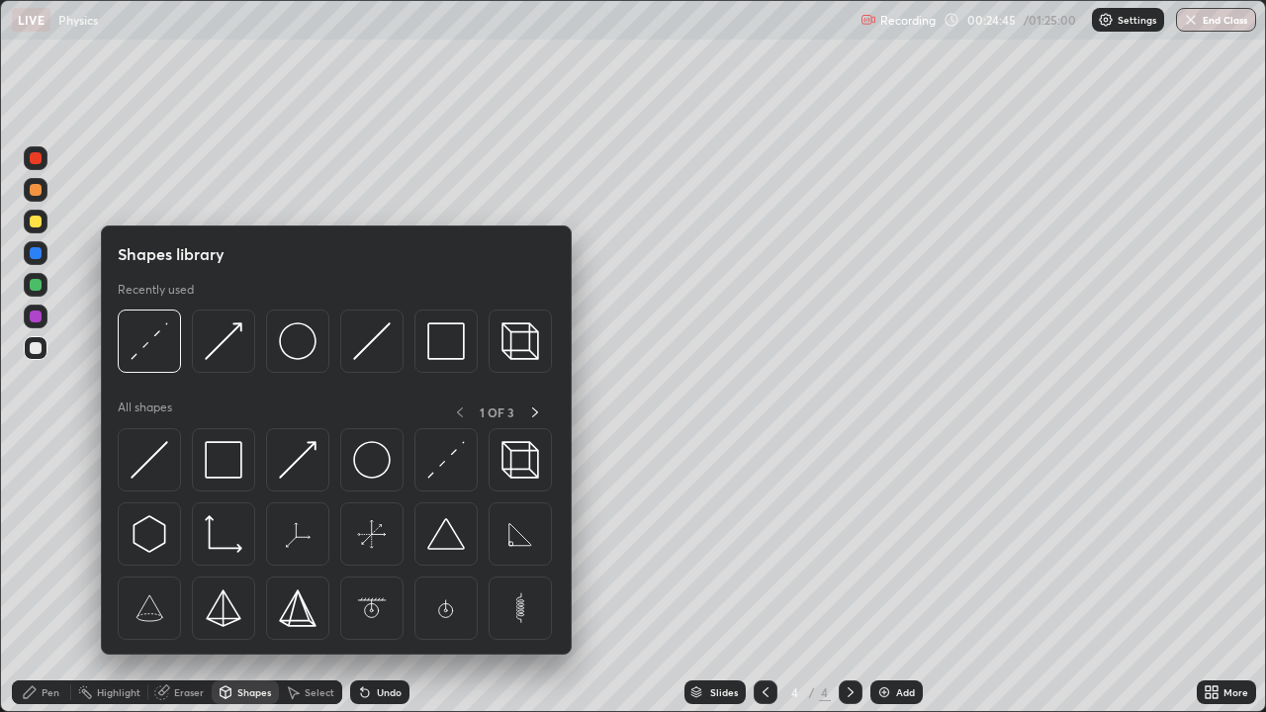
click at [48, 685] on div "Pen" at bounding box center [41, 693] width 59 height 24
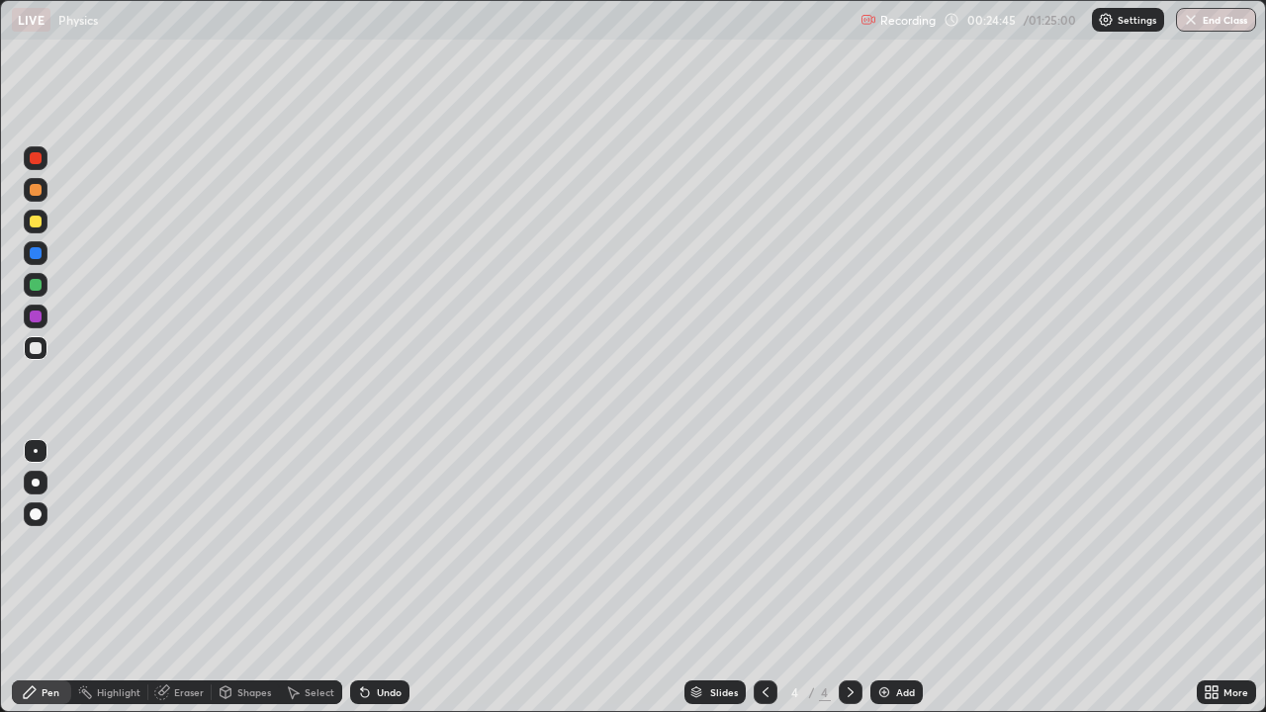
click at [37, 484] on div at bounding box center [36, 483] width 8 height 8
click at [253, 701] on div "Shapes" at bounding box center [245, 693] width 67 height 24
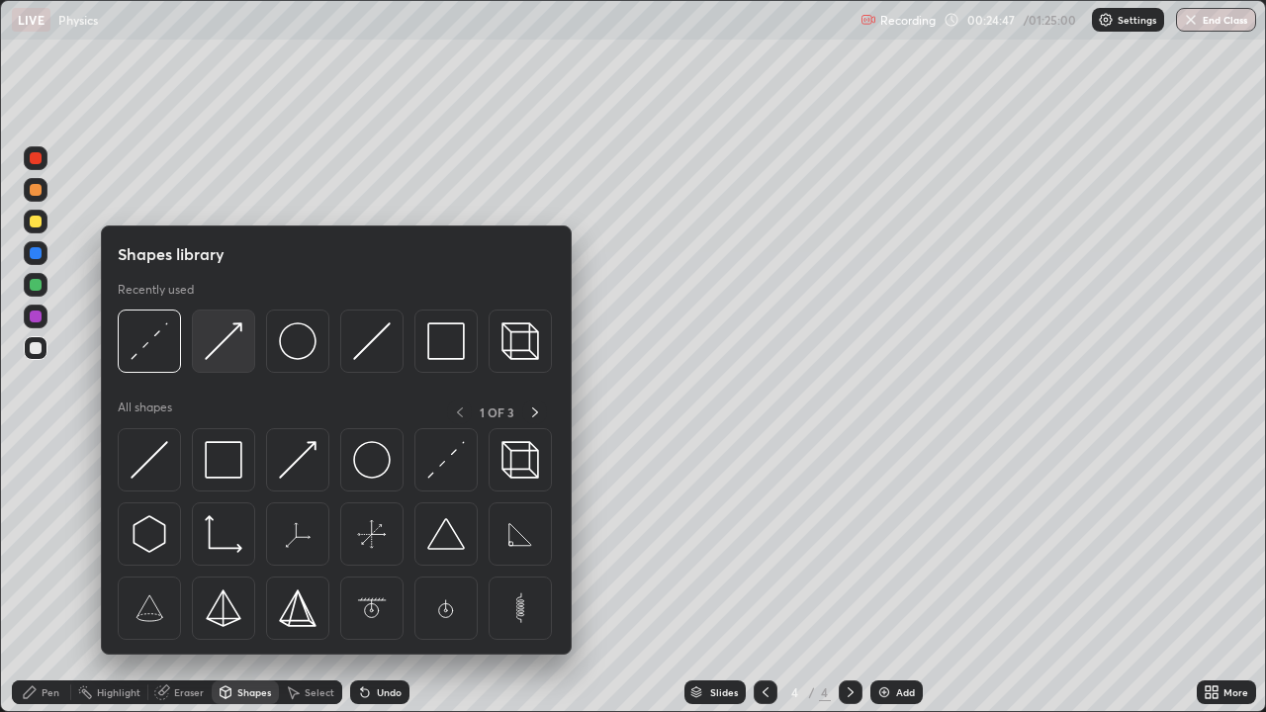
click at [229, 344] on img at bounding box center [224, 341] width 38 height 38
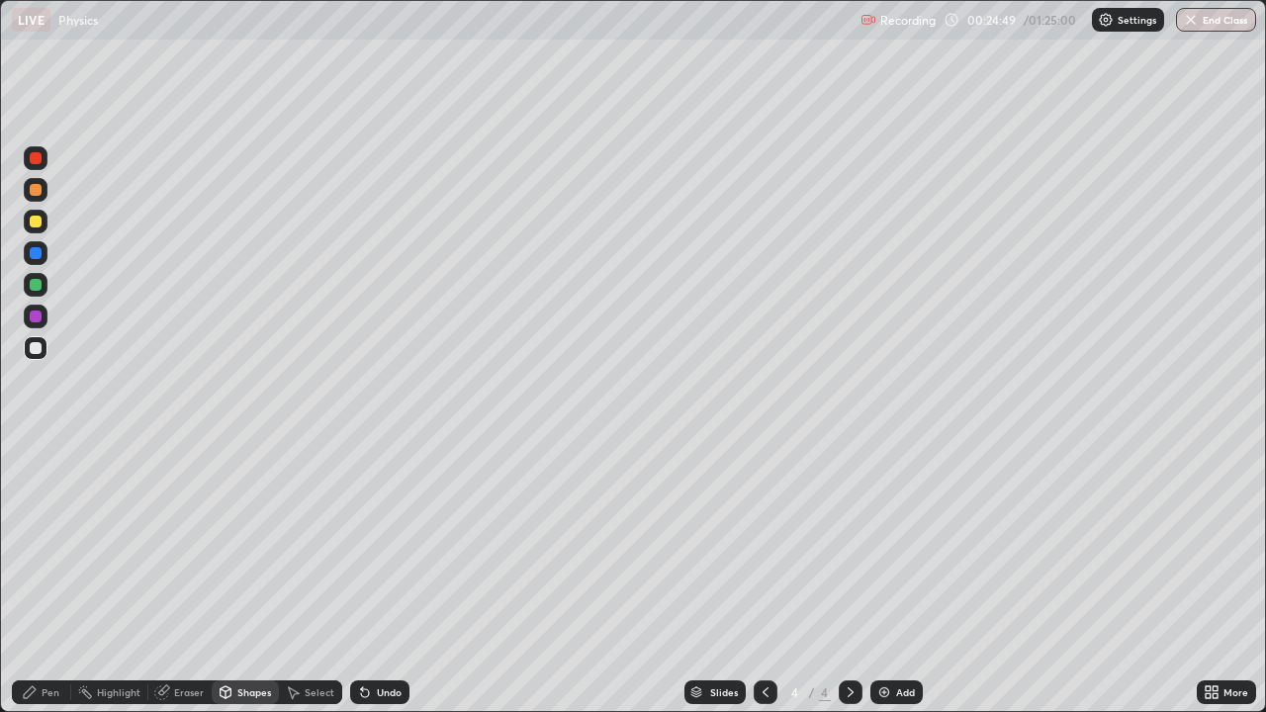
click at [32, 226] on div at bounding box center [36, 222] width 12 height 12
click at [49, 700] on div "Pen" at bounding box center [41, 693] width 59 height 24
click at [52, 694] on div "Pen" at bounding box center [51, 693] width 18 height 10
click at [36, 451] on div at bounding box center [36, 451] width 4 height 4
click at [39, 284] on div at bounding box center [36, 285] width 12 height 12
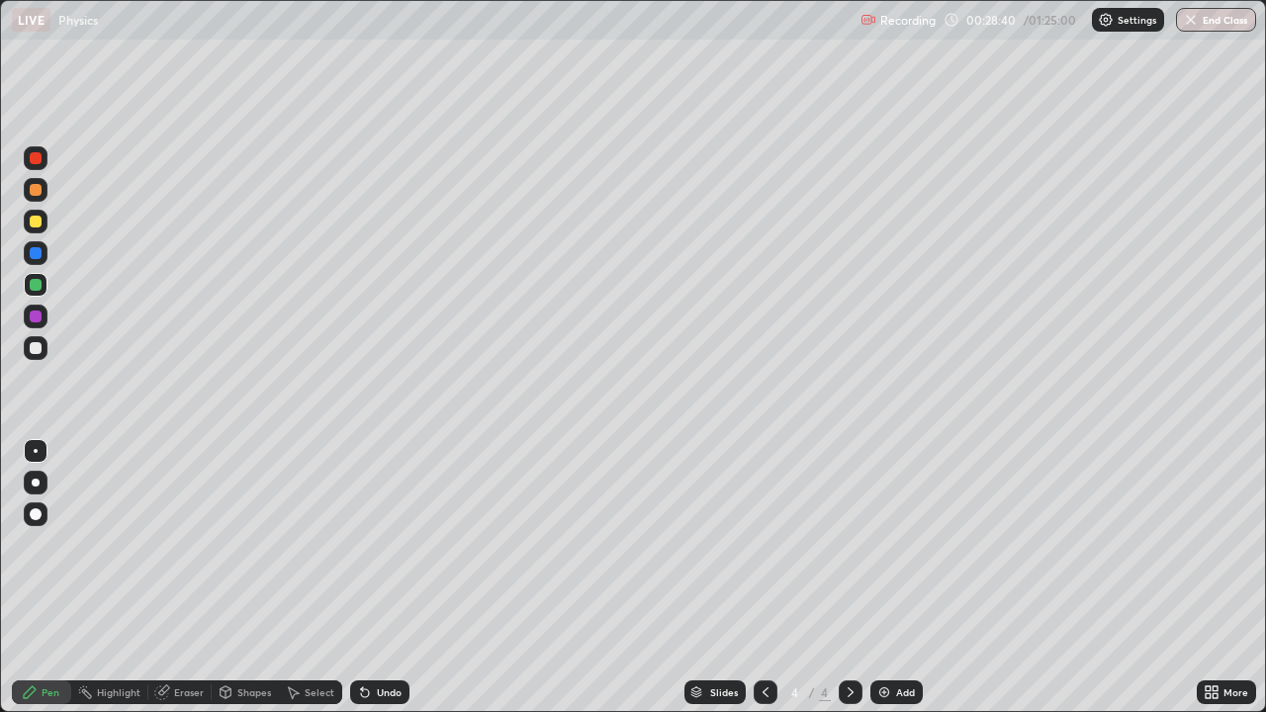
click at [31, 347] on div at bounding box center [36, 348] width 12 height 12
click at [379, 692] on div "Undo" at bounding box center [389, 693] width 25 height 10
click at [386, 699] on div "Undo" at bounding box center [379, 693] width 59 height 24
click at [245, 692] on div "Shapes" at bounding box center [254, 693] width 34 height 10
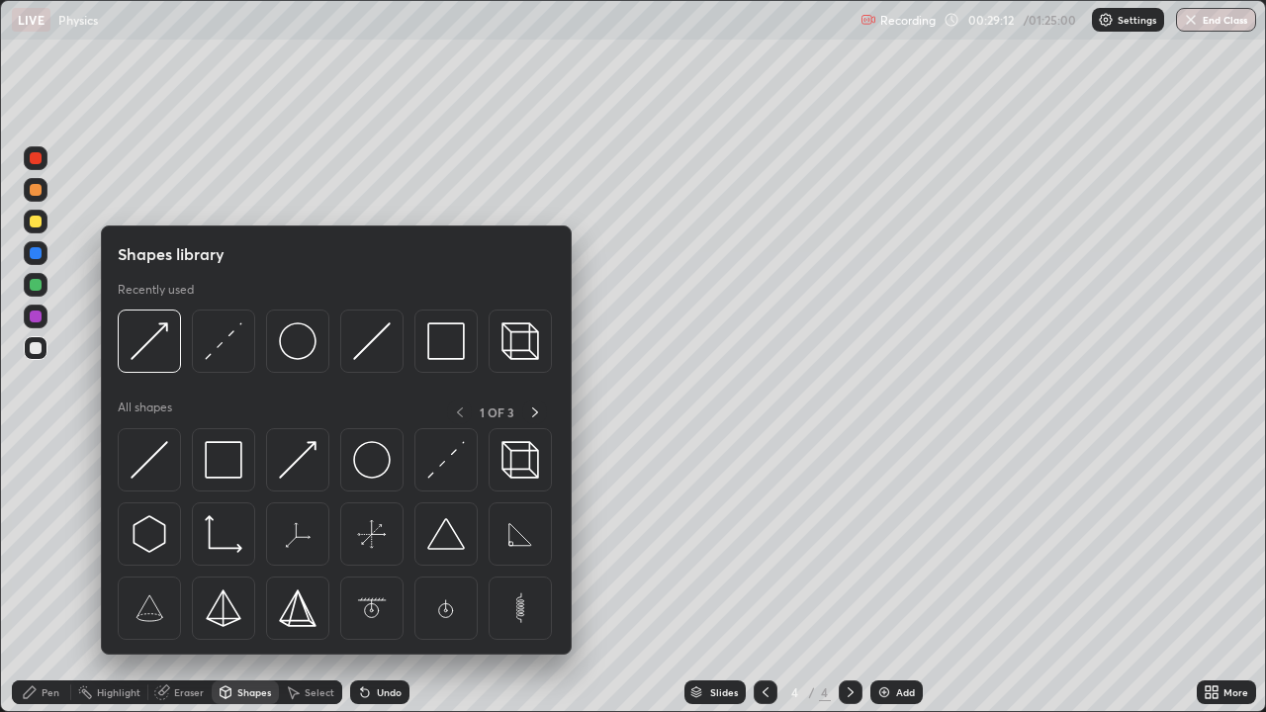
click at [57, 695] on div "Pen" at bounding box center [51, 693] width 18 height 10
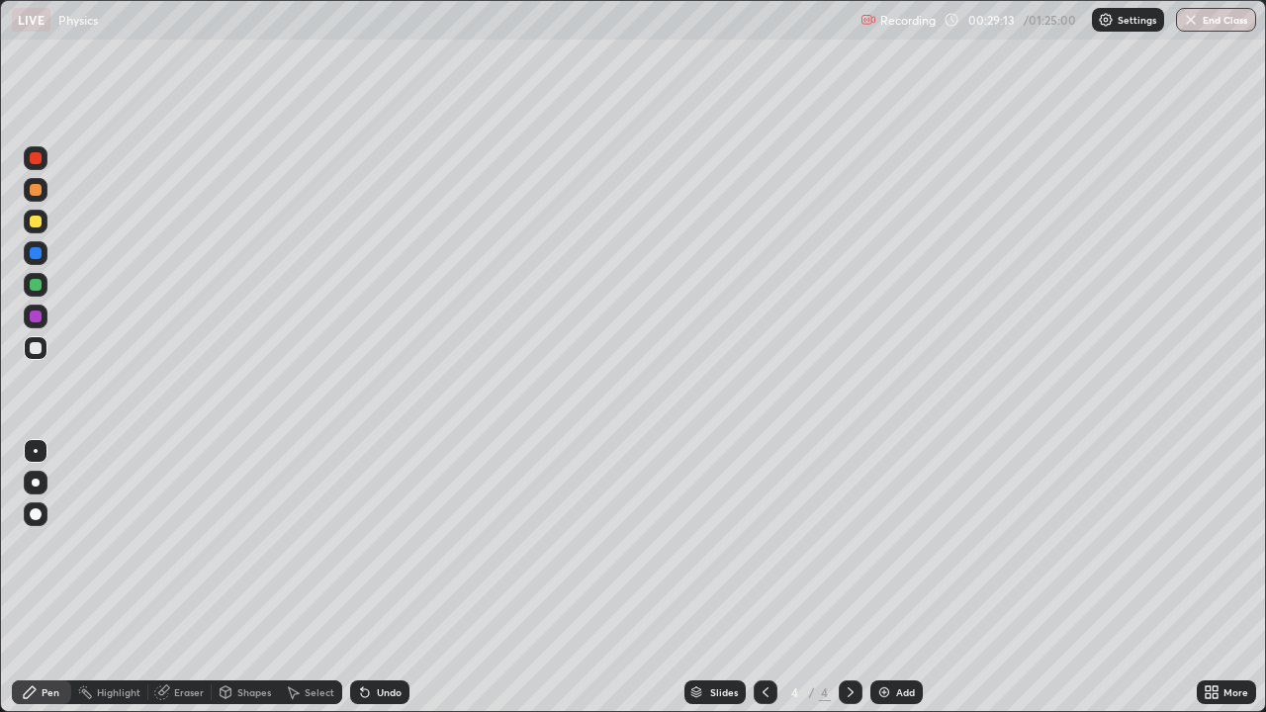
click at [36, 451] on div at bounding box center [36, 451] width 4 height 4
click at [33, 348] on div at bounding box center [36, 348] width 12 height 12
click at [384, 691] on div "Undo" at bounding box center [389, 693] width 25 height 10
click at [379, 694] on div "Undo" at bounding box center [389, 693] width 25 height 10
click at [382, 692] on div "Undo" at bounding box center [389, 693] width 25 height 10
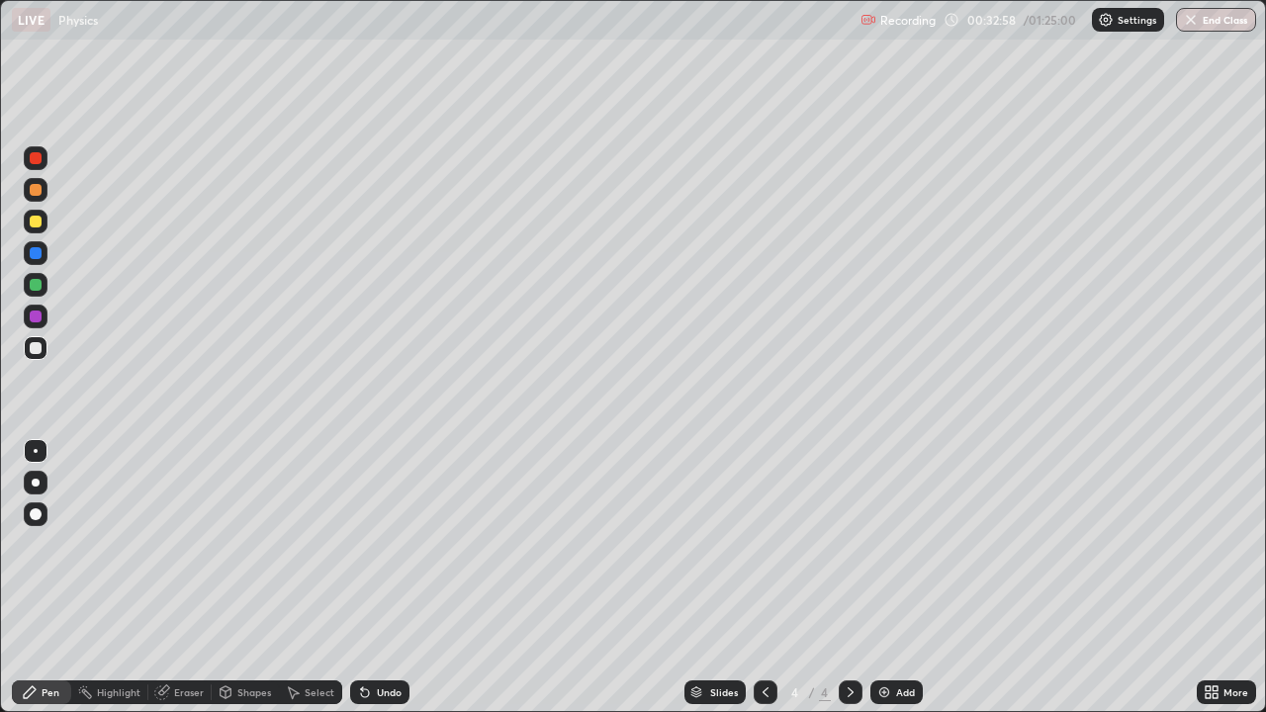
click at [241, 700] on div "Shapes" at bounding box center [245, 693] width 67 height 24
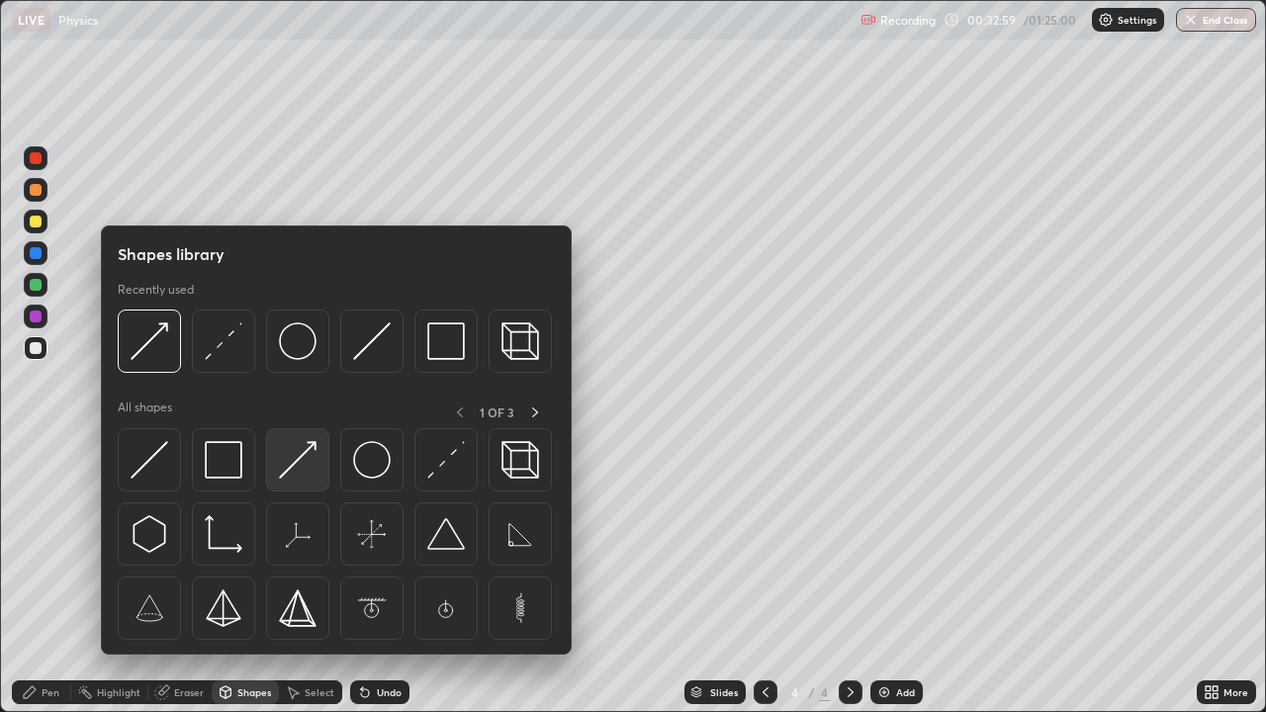
click at [292, 449] on img at bounding box center [298, 460] width 38 height 38
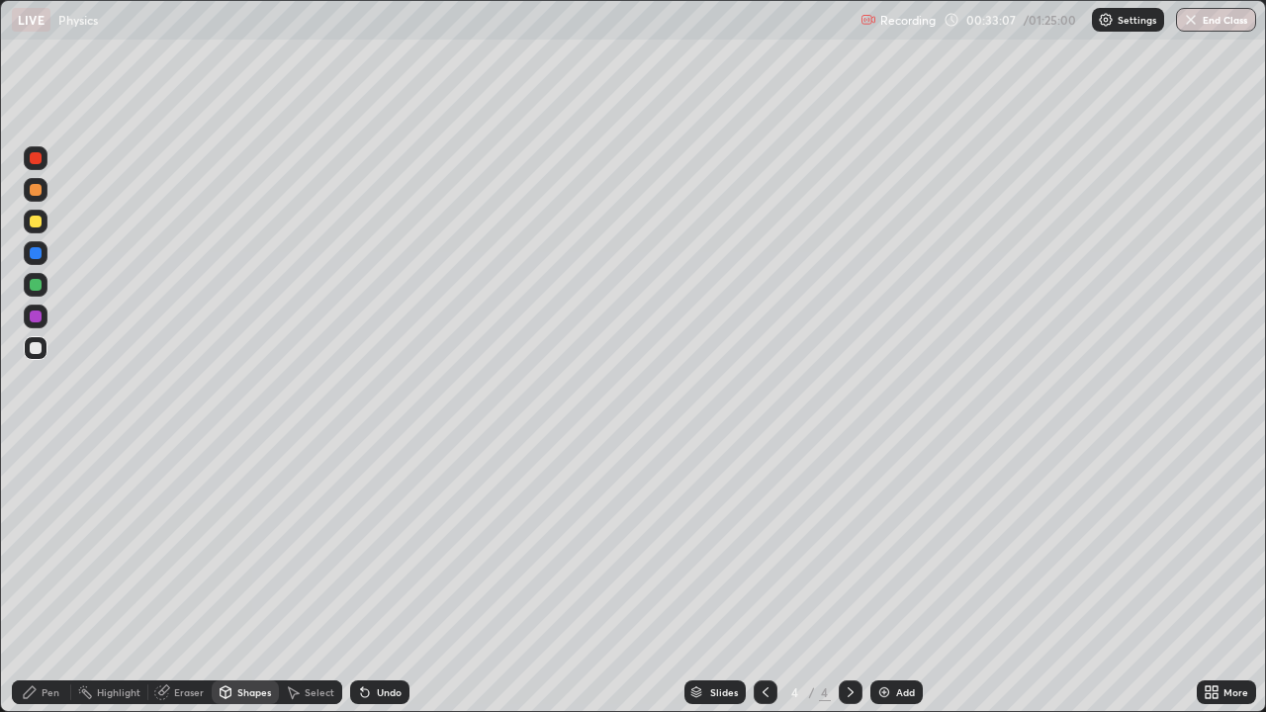
click at [46, 697] on div "Pen" at bounding box center [51, 693] width 18 height 10
click at [33, 219] on div at bounding box center [36, 222] width 12 height 12
click at [243, 696] on div "Shapes" at bounding box center [254, 693] width 34 height 10
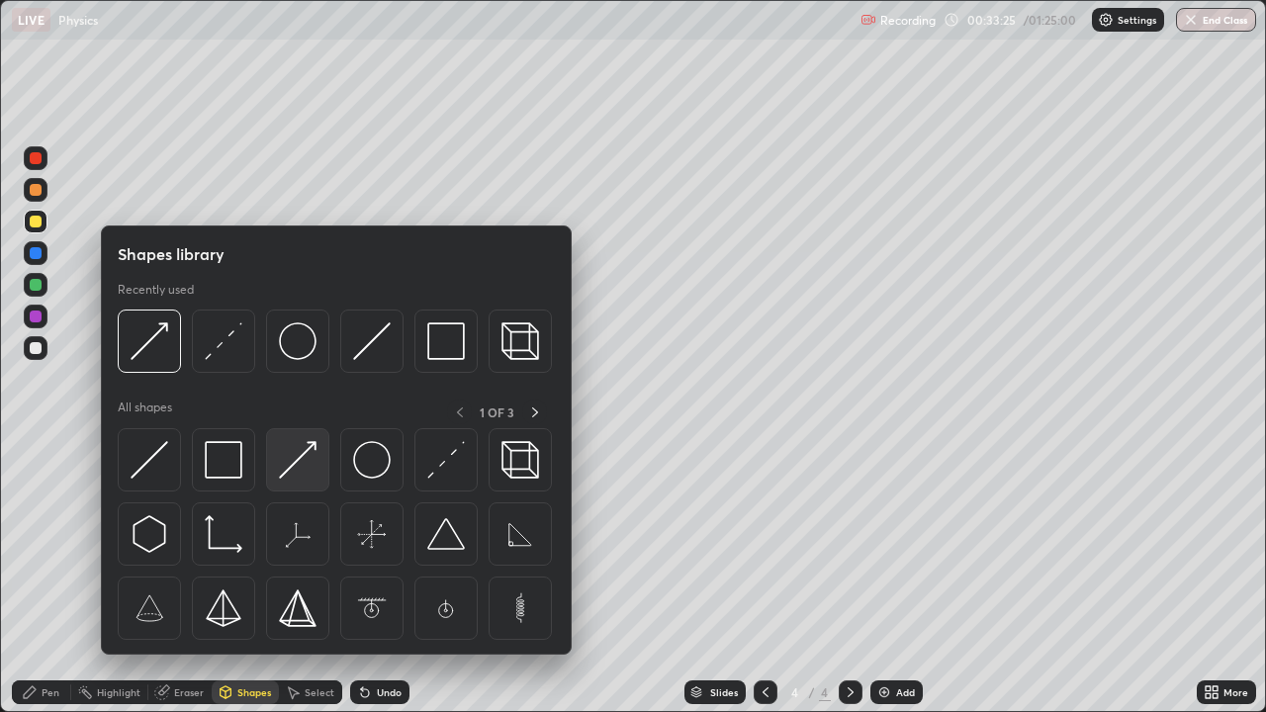
click at [296, 473] on img at bounding box center [298, 460] width 38 height 38
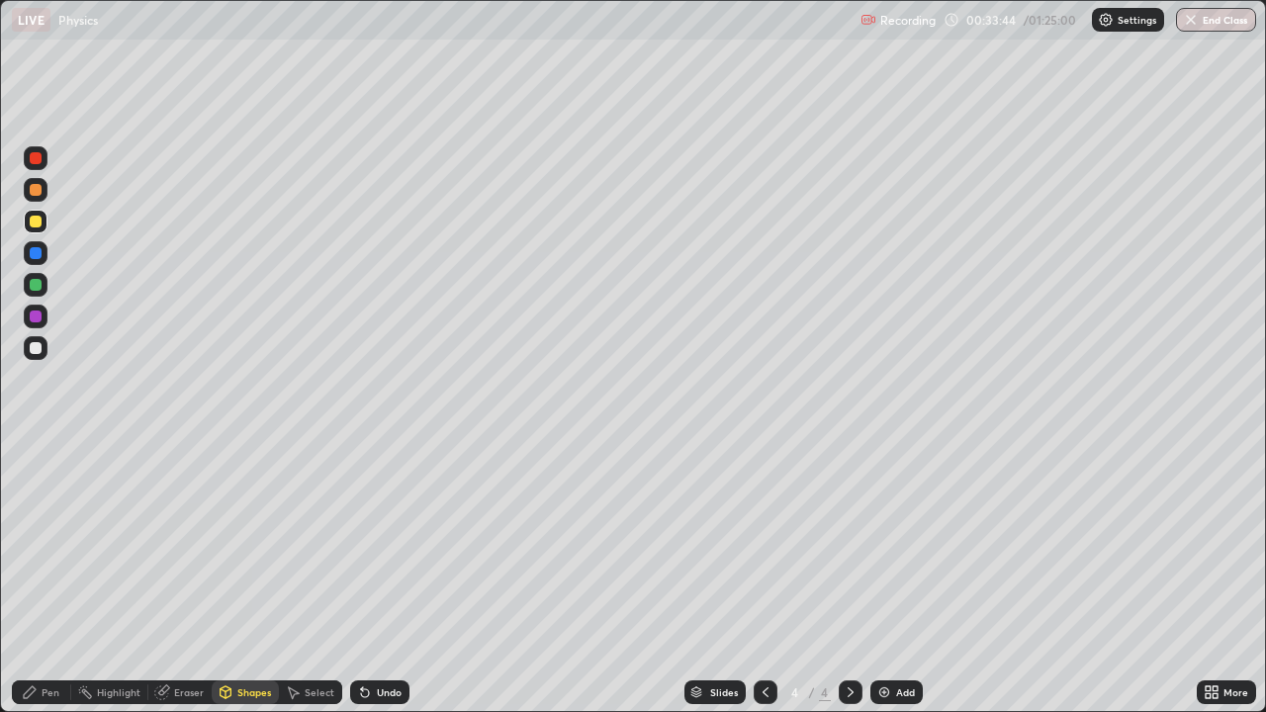
click at [253, 696] on div "Shapes" at bounding box center [254, 693] width 34 height 10
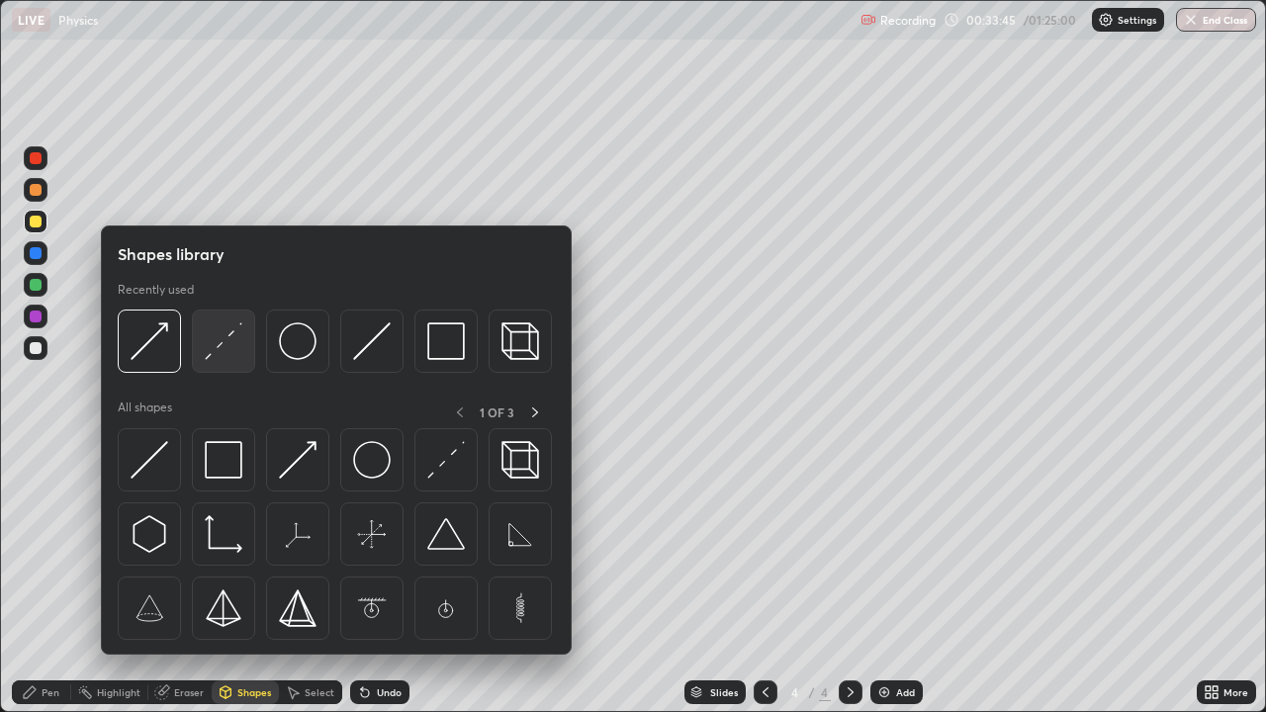
click at [229, 358] on img at bounding box center [224, 341] width 38 height 38
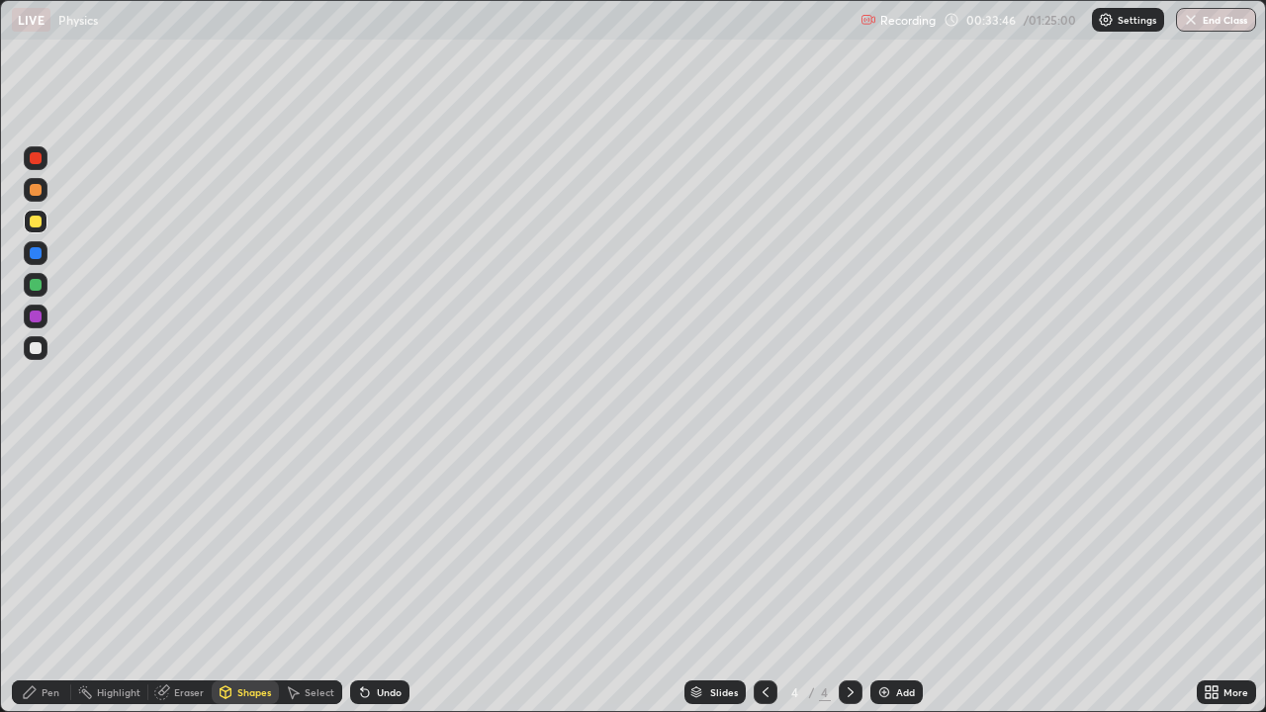
click at [37, 348] on div at bounding box center [36, 348] width 12 height 12
click at [50, 700] on div "Pen" at bounding box center [41, 693] width 59 height 24
click at [255, 690] on div "Shapes" at bounding box center [254, 693] width 34 height 10
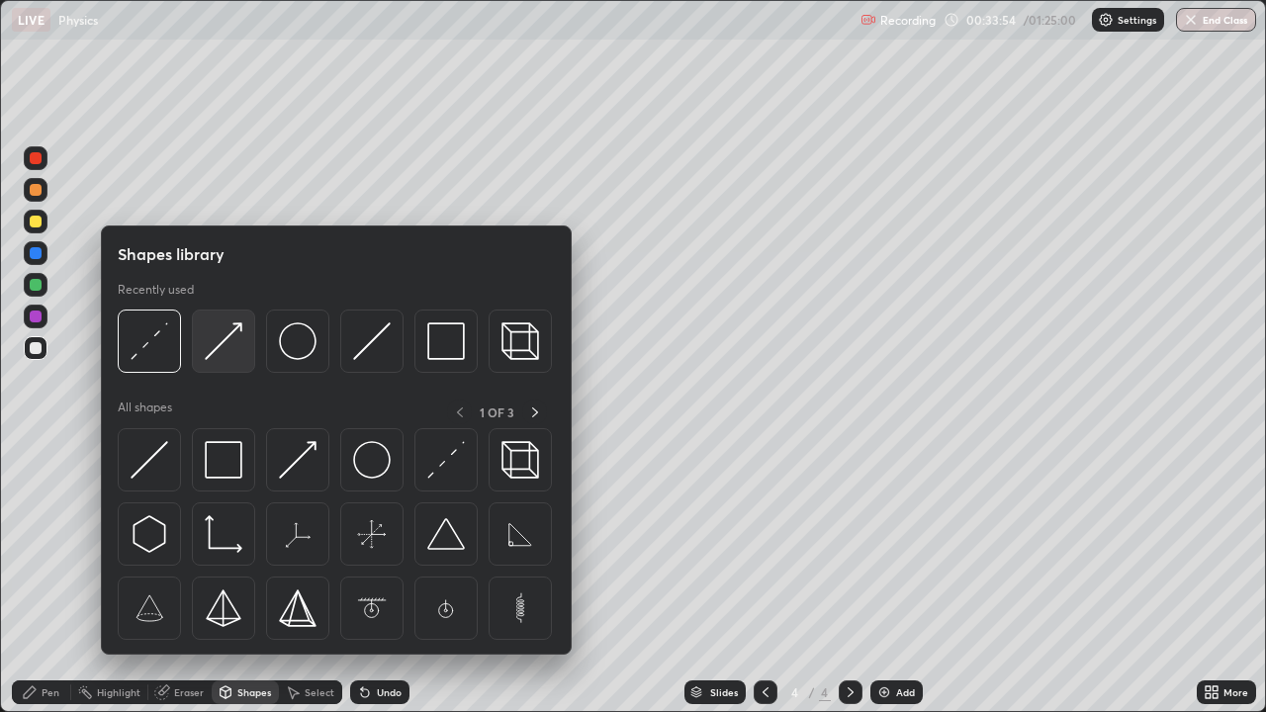
click at [222, 348] on img at bounding box center [224, 341] width 38 height 38
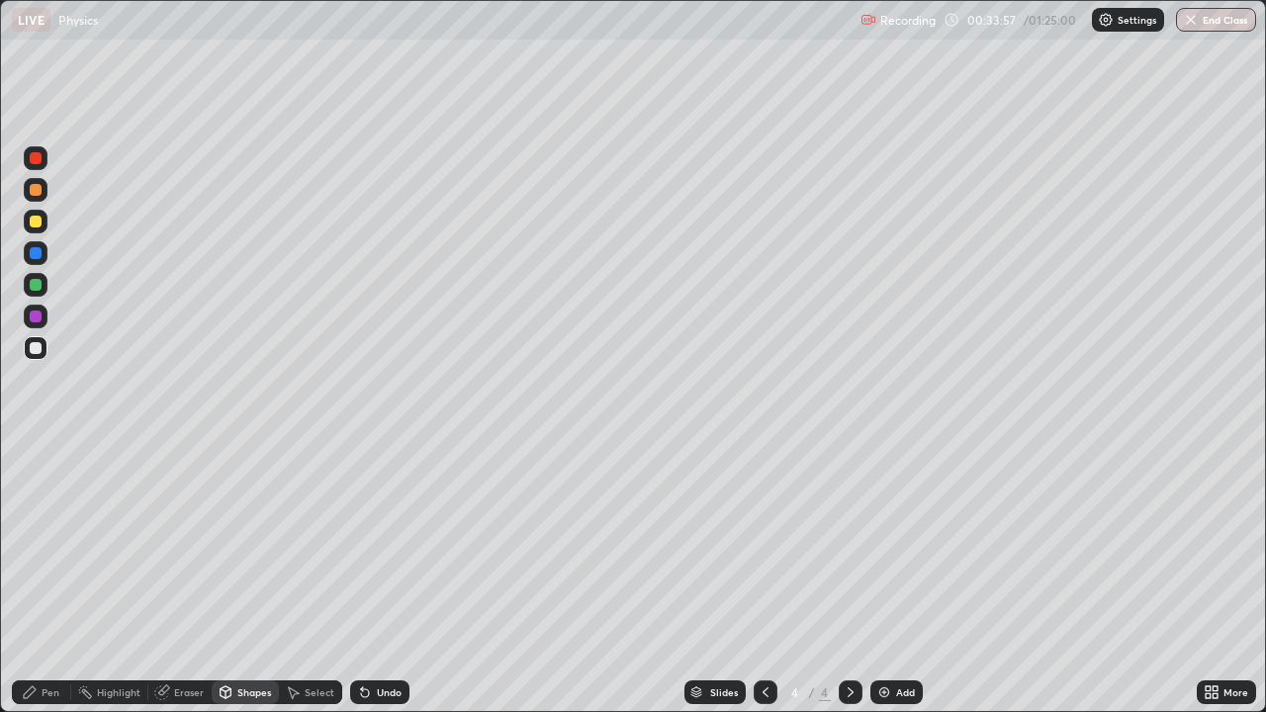
click at [378, 683] on div "Undo" at bounding box center [379, 693] width 59 height 24
click at [34, 219] on div at bounding box center [36, 222] width 12 height 12
click at [50, 692] on div "Pen" at bounding box center [51, 693] width 18 height 10
click at [37, 449] on div at bounding box center [36, 451] width 4 height 4
click at [32, 282] on div at bounding box center [36, 285] width 12 height 12
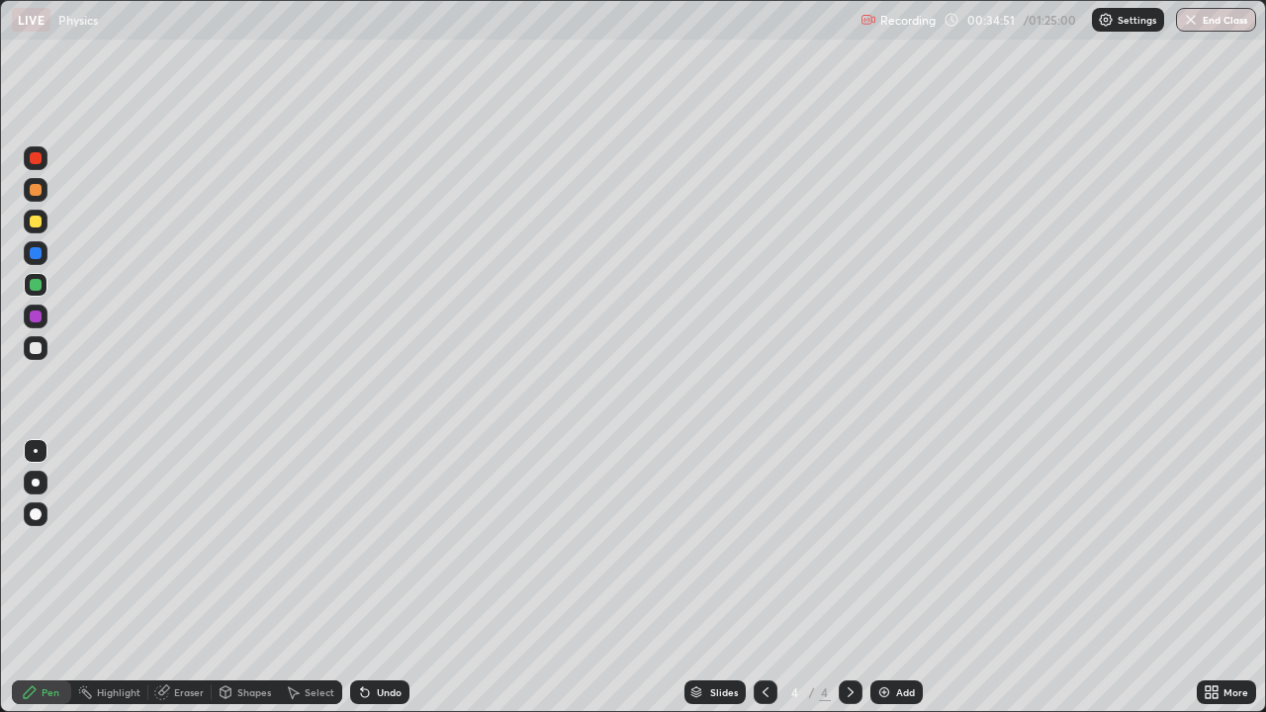
click at [34, 284] on div at bounding box center [36, 285] width 12 height 12
click at [37, 226] on div at bounding box center [36, 222] width 12 height 12
click at [36, 483] on div at bounding box center [36, 483] width 8 height 8
click at [35, 162] on div at bounding box center [36, 158] width 12 height 12
click at [243, 694] on div "Shapes" at bounding box center [254, 693] width 34 height 10
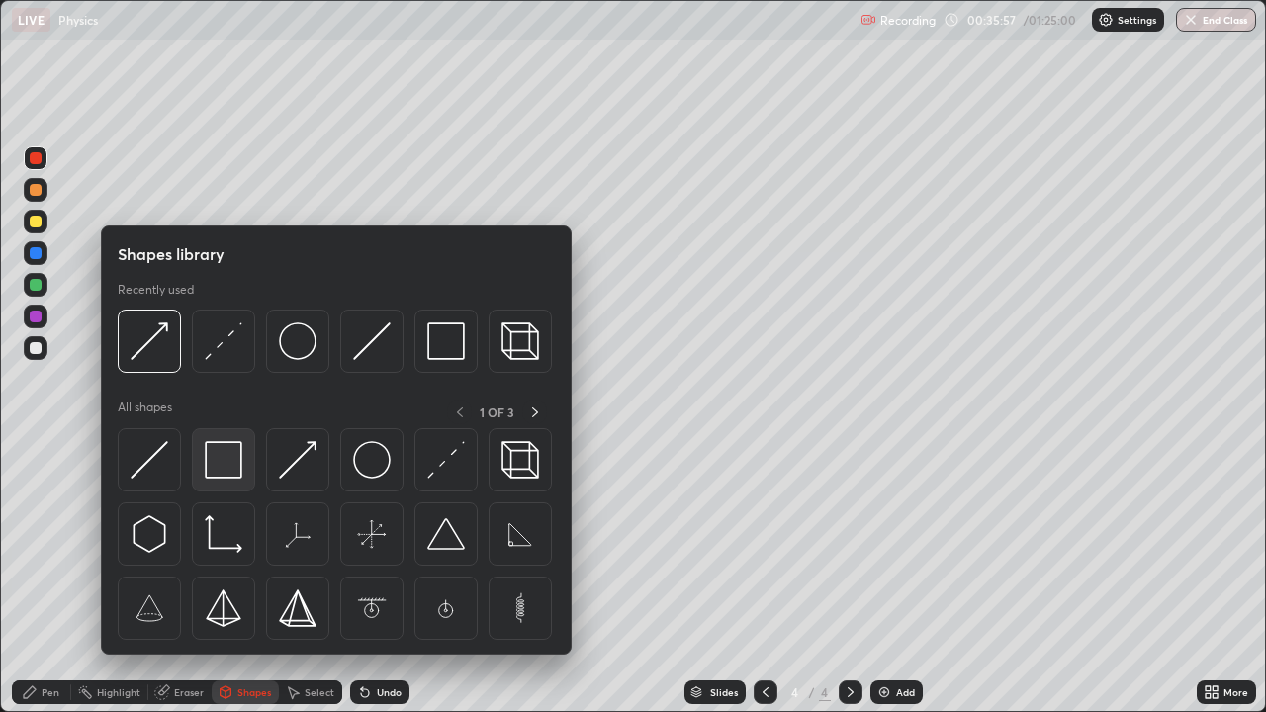
click at [228, 458] on img at bounding box center [224, 460] width 38 height 38
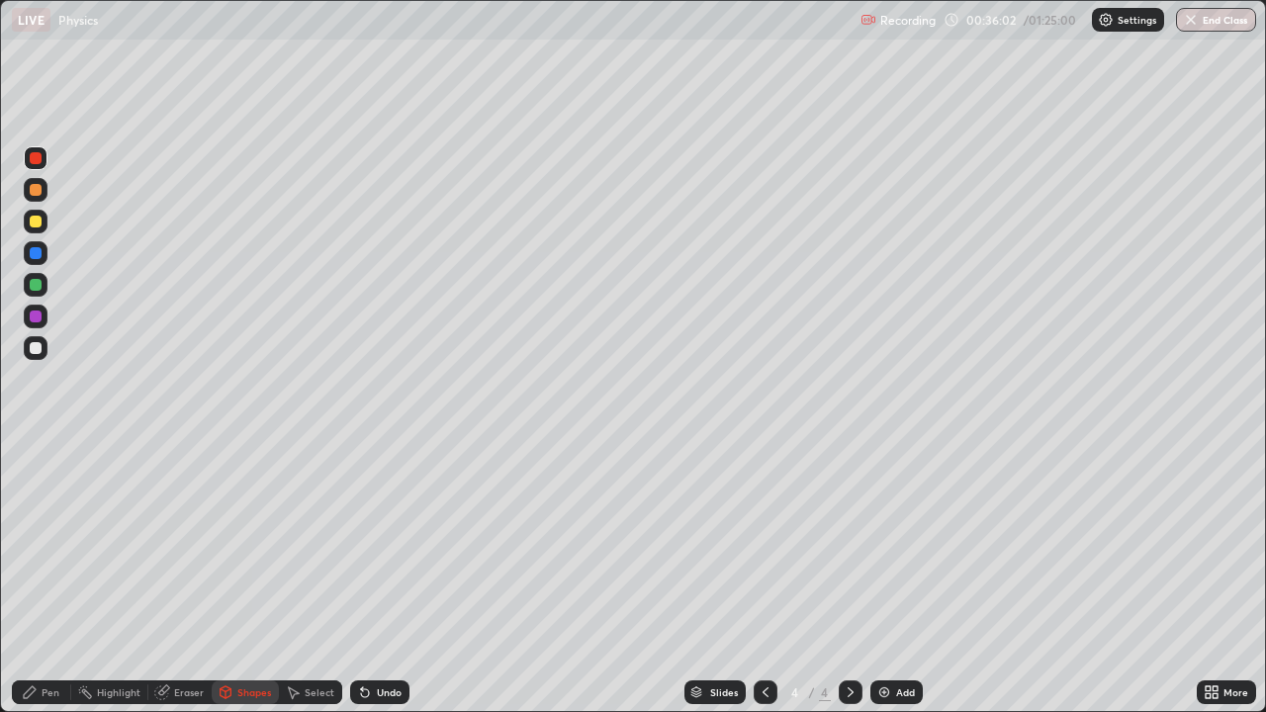
click at [194, 693] on div "Eraser" at bounding box center [189, 693] width 30 height 10
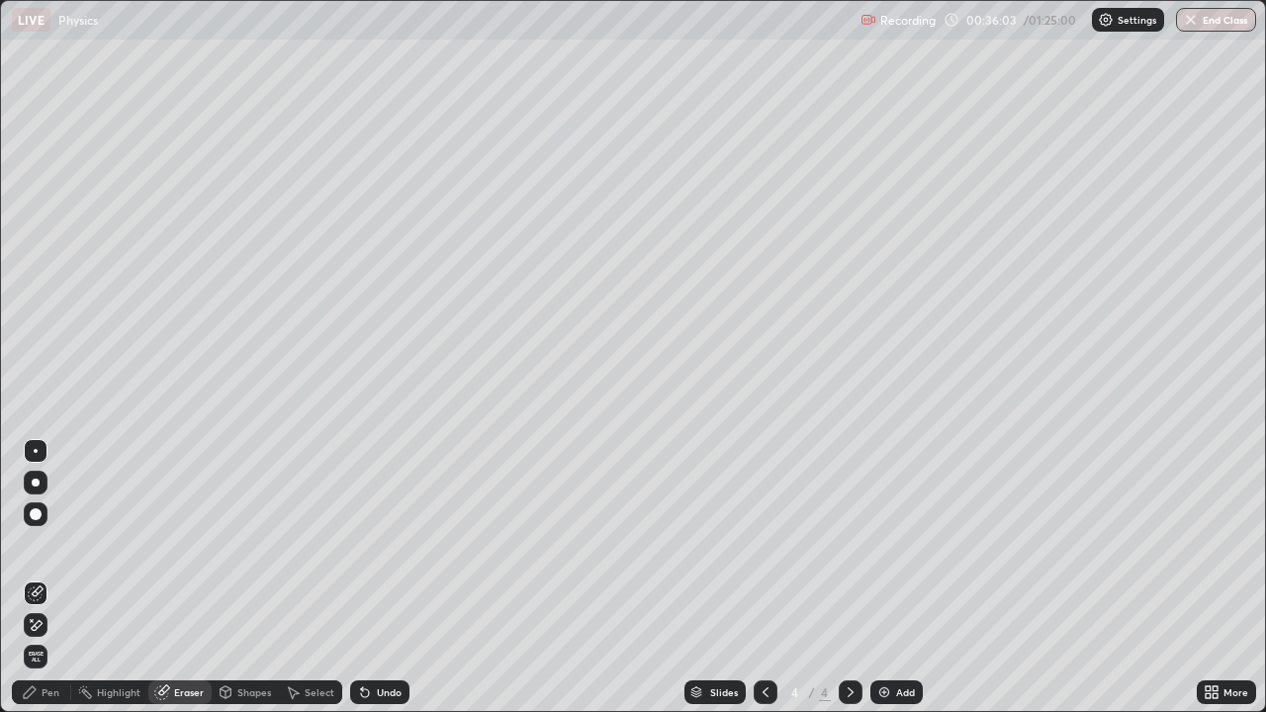
click at [37, 621] on icon at bounding box center [37, 625] width 11 height 10
click at [379, 693] on div "Undo" at bounding box center [389, 693] width 25 height 10
click at [46, 699] on div "Pen" at bounding box center [41, 693] width 59 height 24
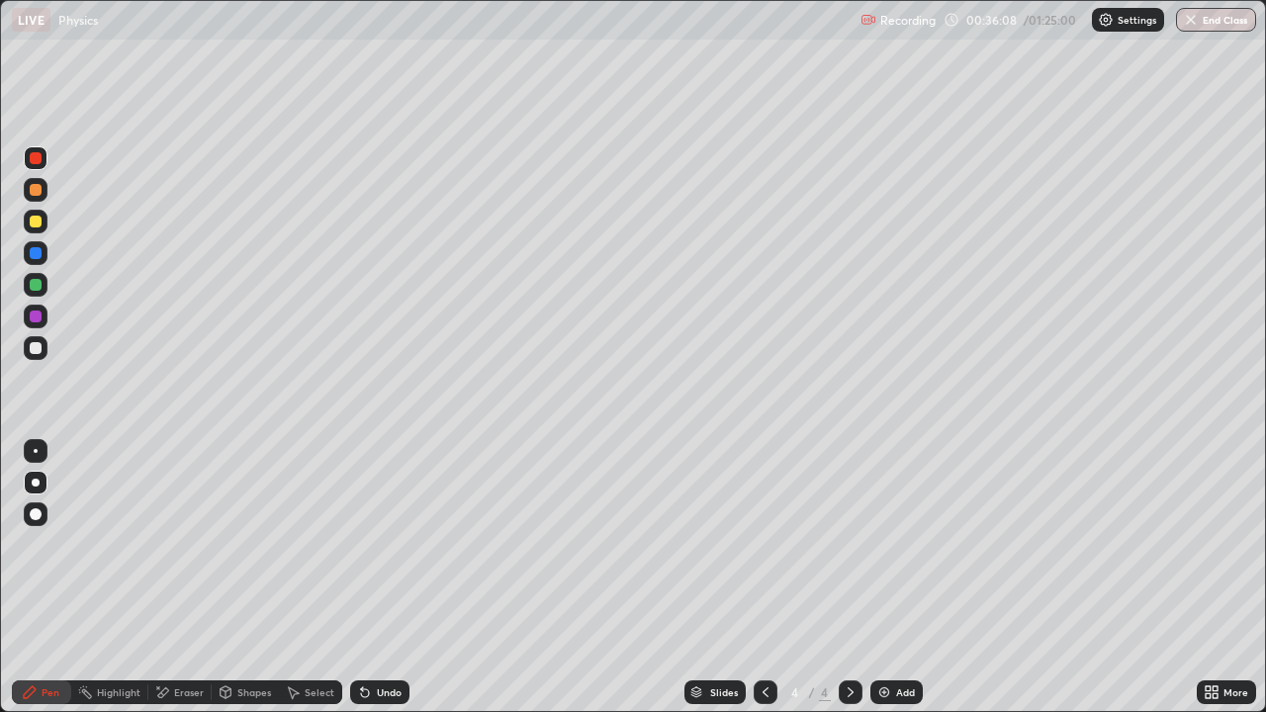
click at [36, 449] on div at bounding box center [36, 451] width 4 height 4
click at [35, 348] on div at bounding box center [36, 348] width 12 height 12
click at [898, 691] on div "Add" at bounding box center [905, 693] width 19 height 10
click at [37, 348] on div at bounding box center [36, 348] width 12 height 12
click at [239, 697] on div "Shapes" at bounding box center [254, 693] width 34 height 10
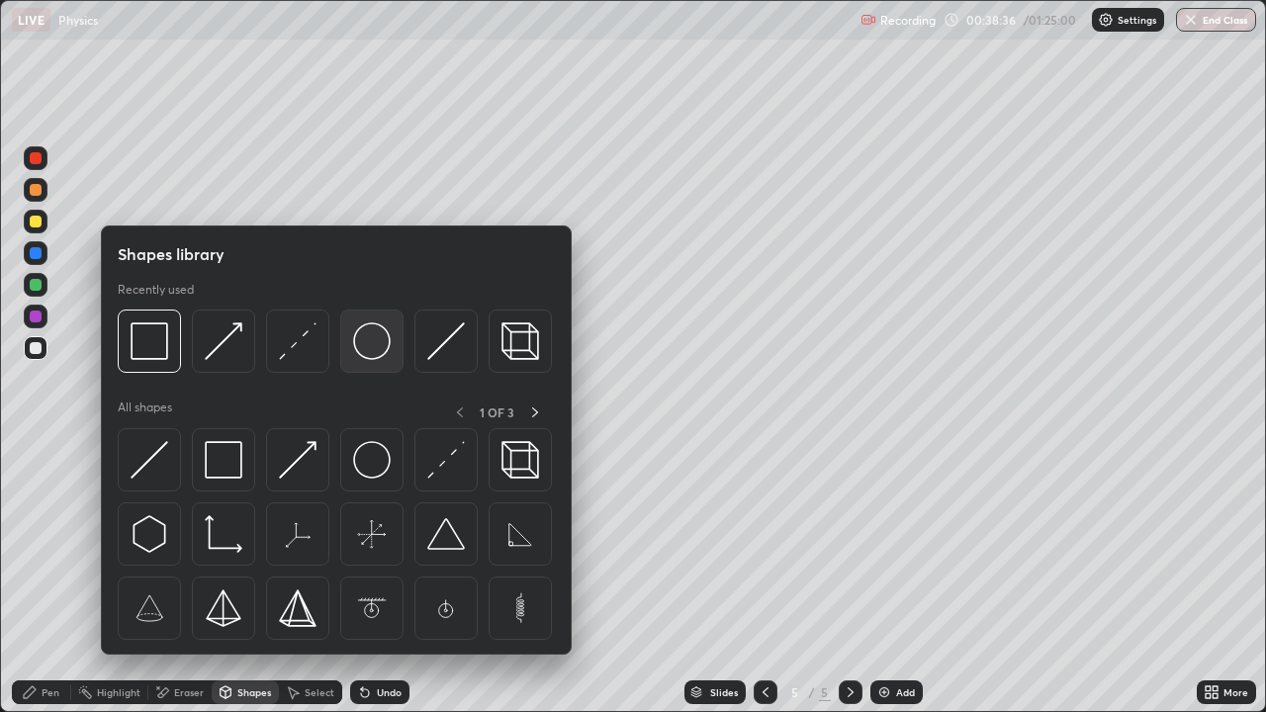
click at [373, 348] on img at bounding box center [372, 341] width 38 height 38
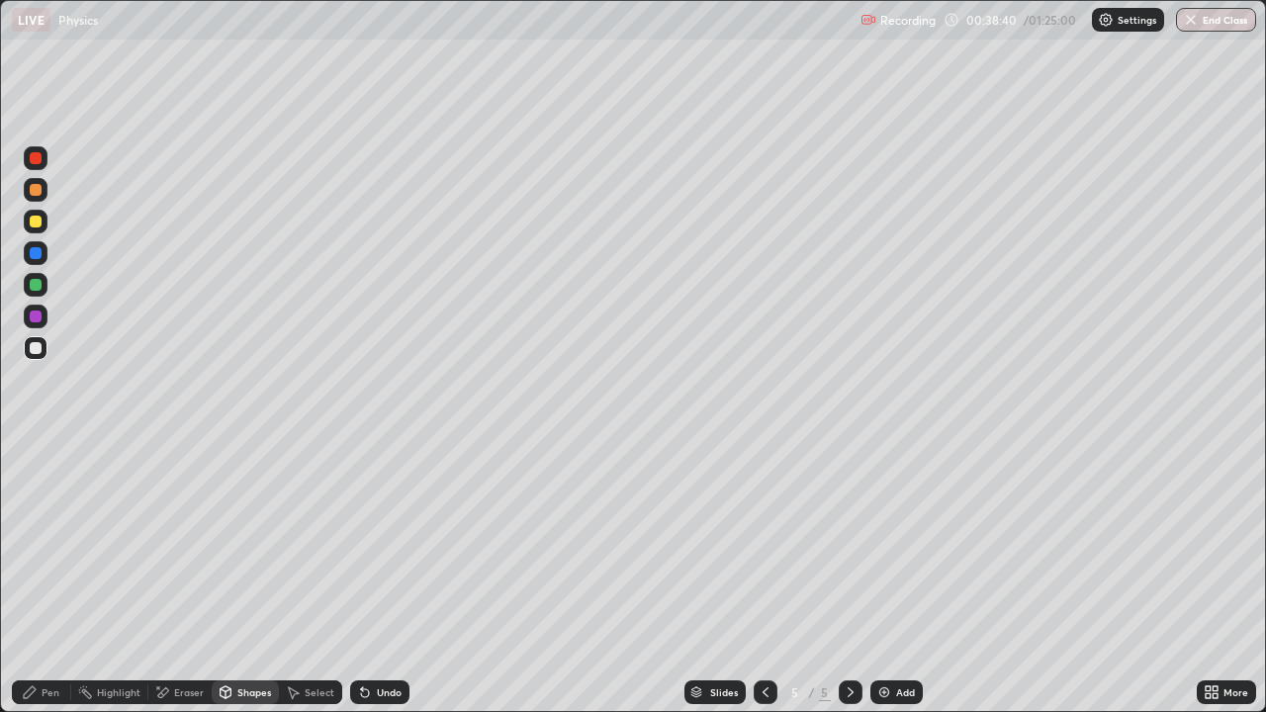
click at [252, 700] on div "Shapes" at bounding box center [245, 693] width 67 height 24
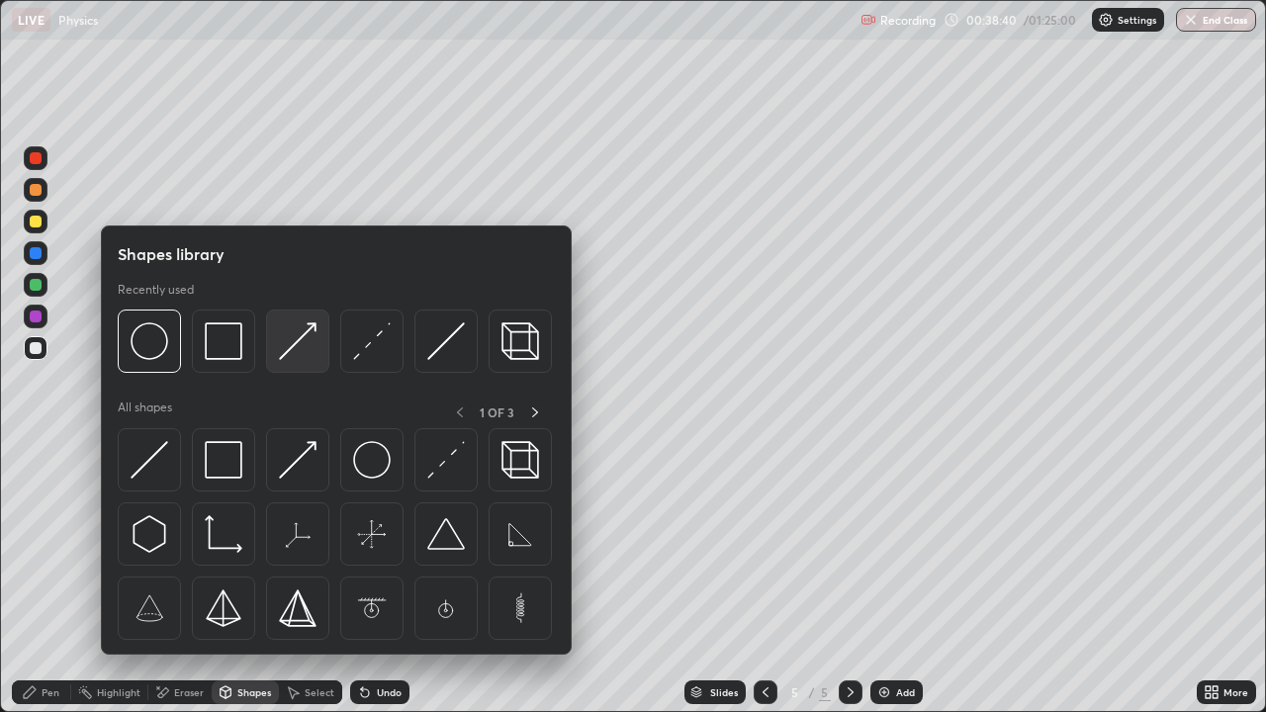
click at [294, 342] on img at bounding box center [298, 341] width 38 height 38
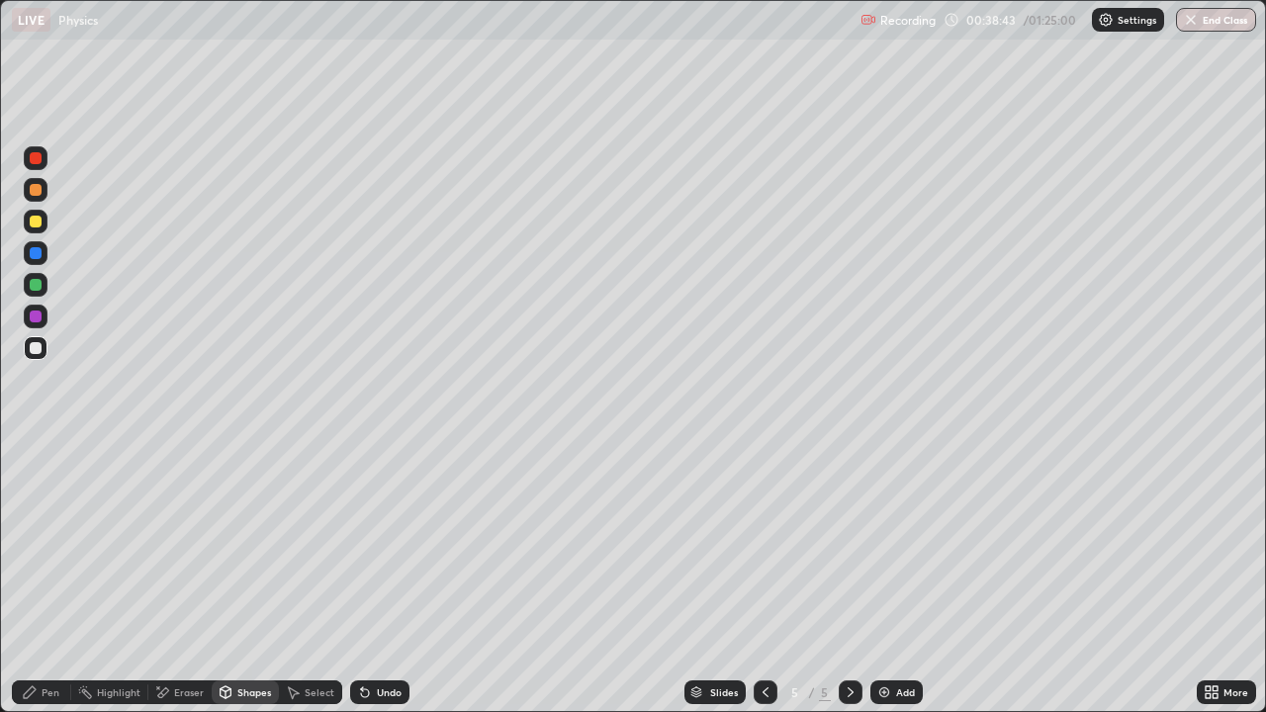
click at [42, 697] on div "Pen" at bounding box center [51, 693] width 18 height 10
click at [377, 697] on div "Undo" at bounding box center [389, 693] width 25 height 10
click at [239, 692] on div "Shapes" at bounding box center [254, 693] width 34 height 10
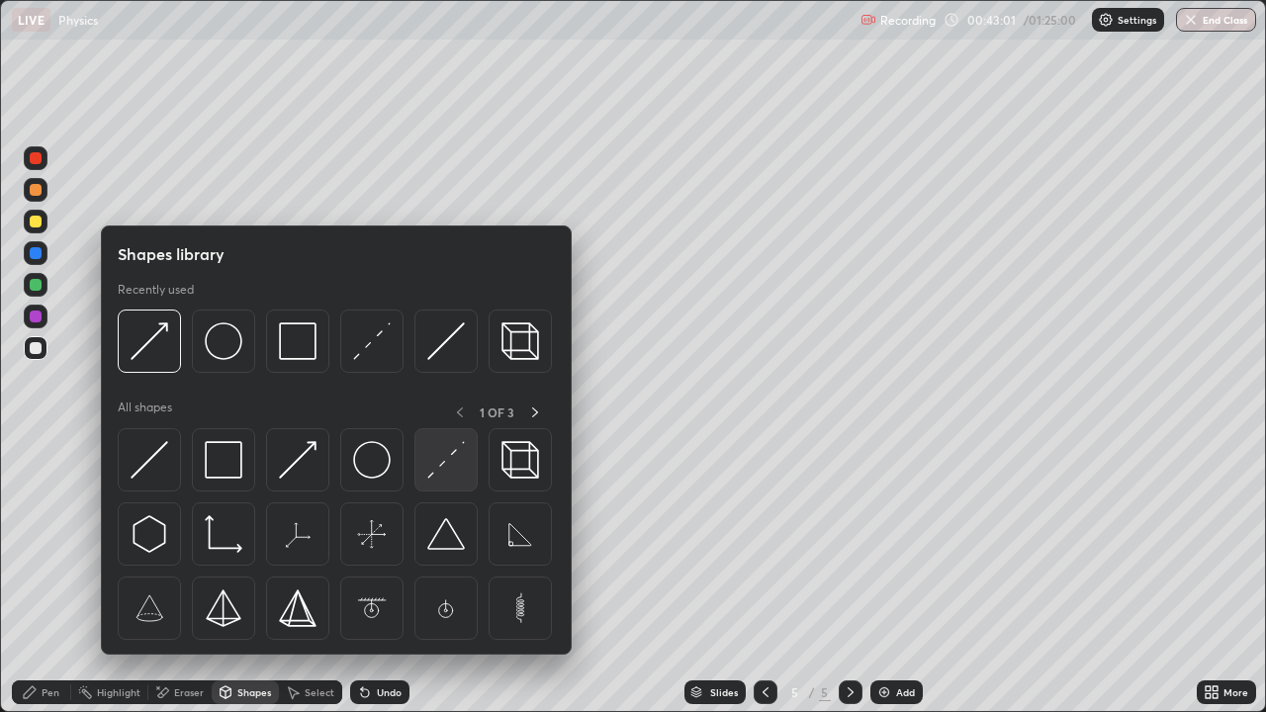
click at [441, 468] on img at bounding box center [446, 460] width 38 height 38
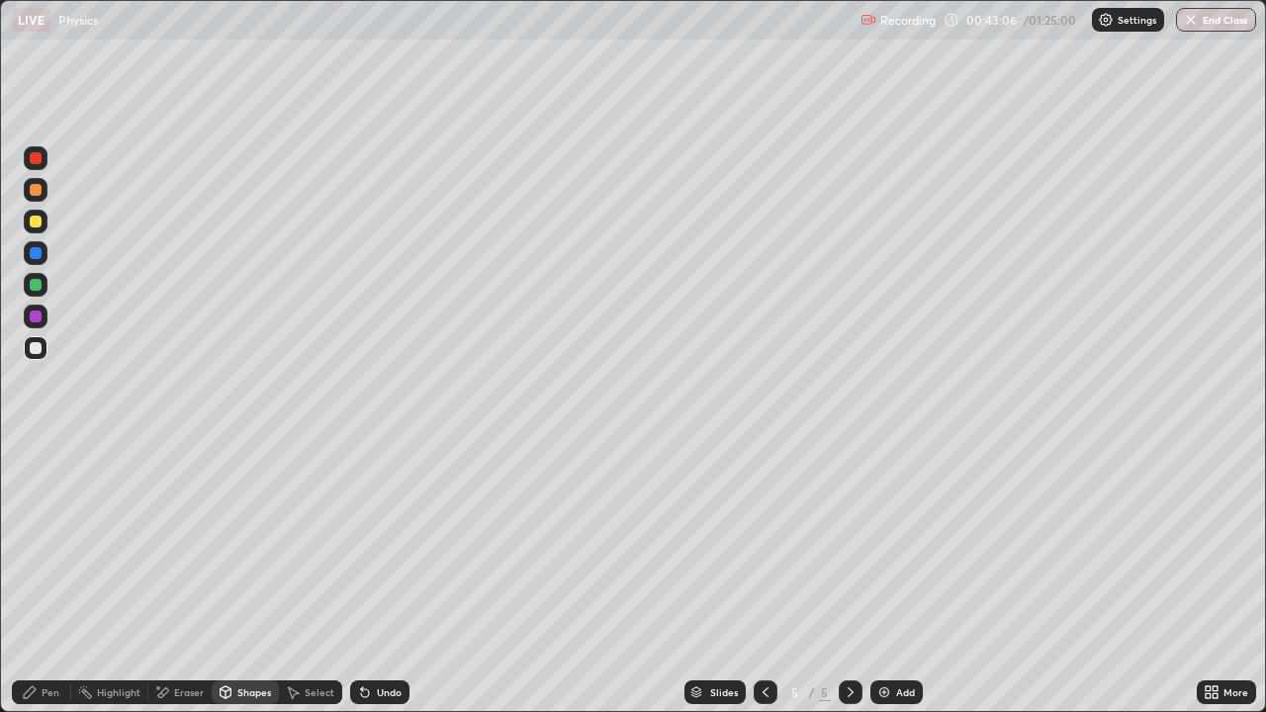
click at [45, 691] on div "Pen" at bounding box center [51, 693] width 18 height 10
click at [36, 451] on div at bounding box center [36, 451] width 4 height 4
click at [244, 692] on div "Shapes" at bounding box center [254, 693] width 34 height 10
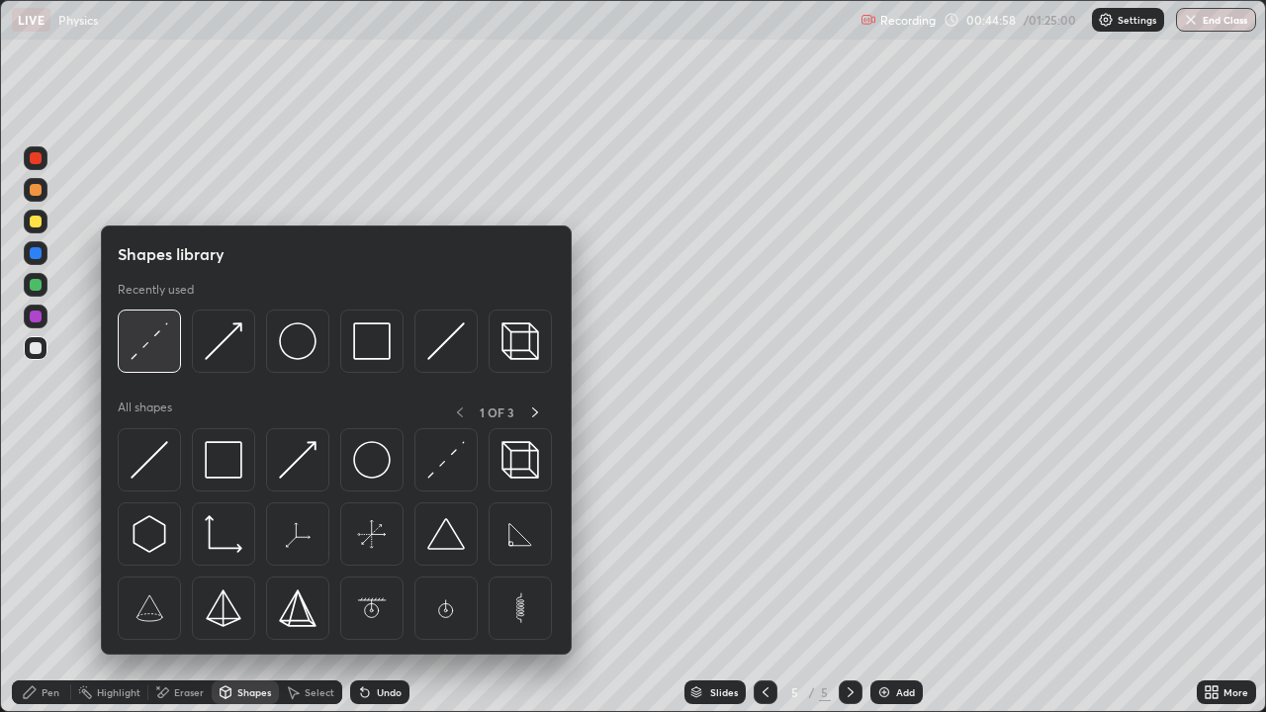
click at [161, 349] on img at bounding box center [150, 341] width 38 height 38
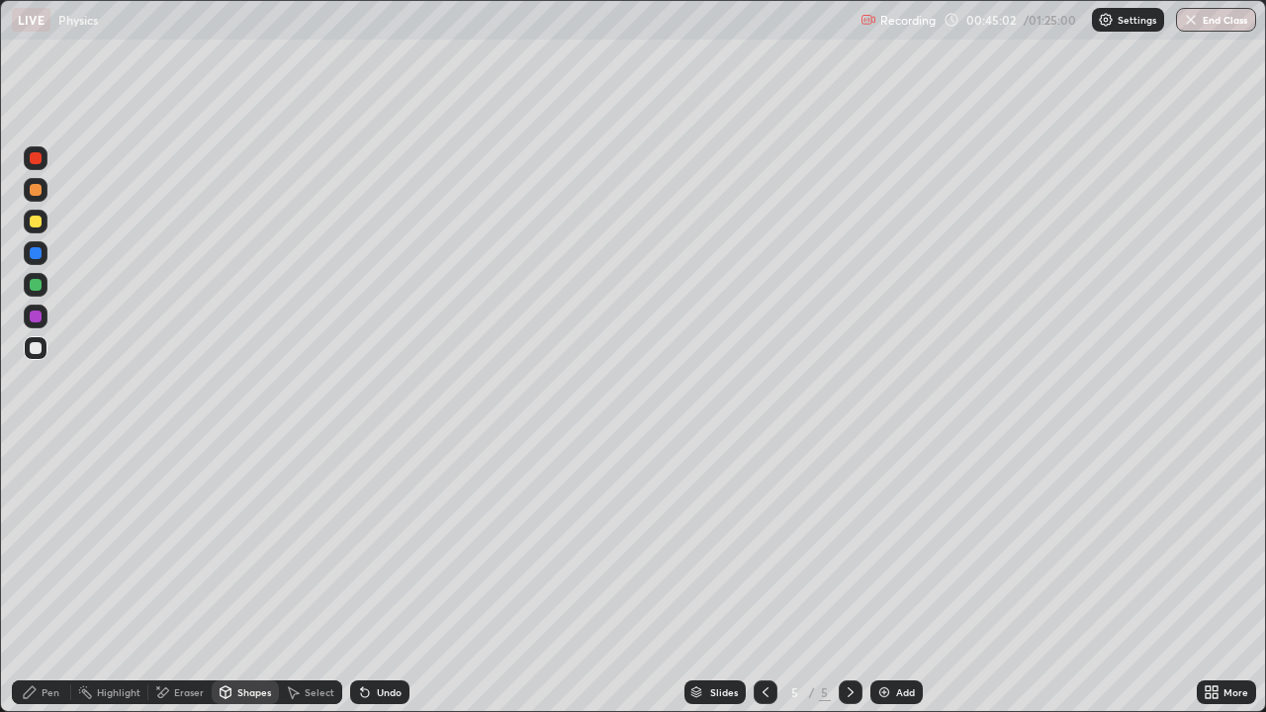
click at [238, 693] on div "Shapes" at bounding box center [254, 693] width 34 height 10
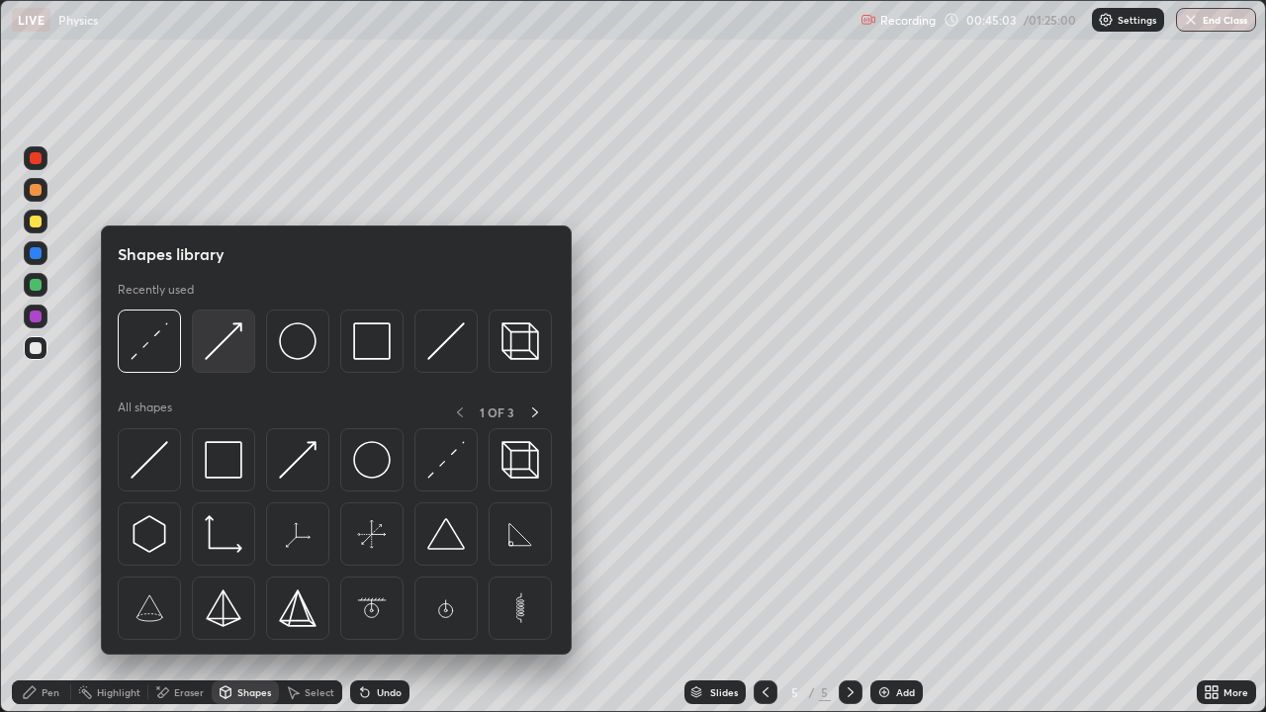
click at [222, 350] on img at bounding box center [224, 341] width 38 height 38
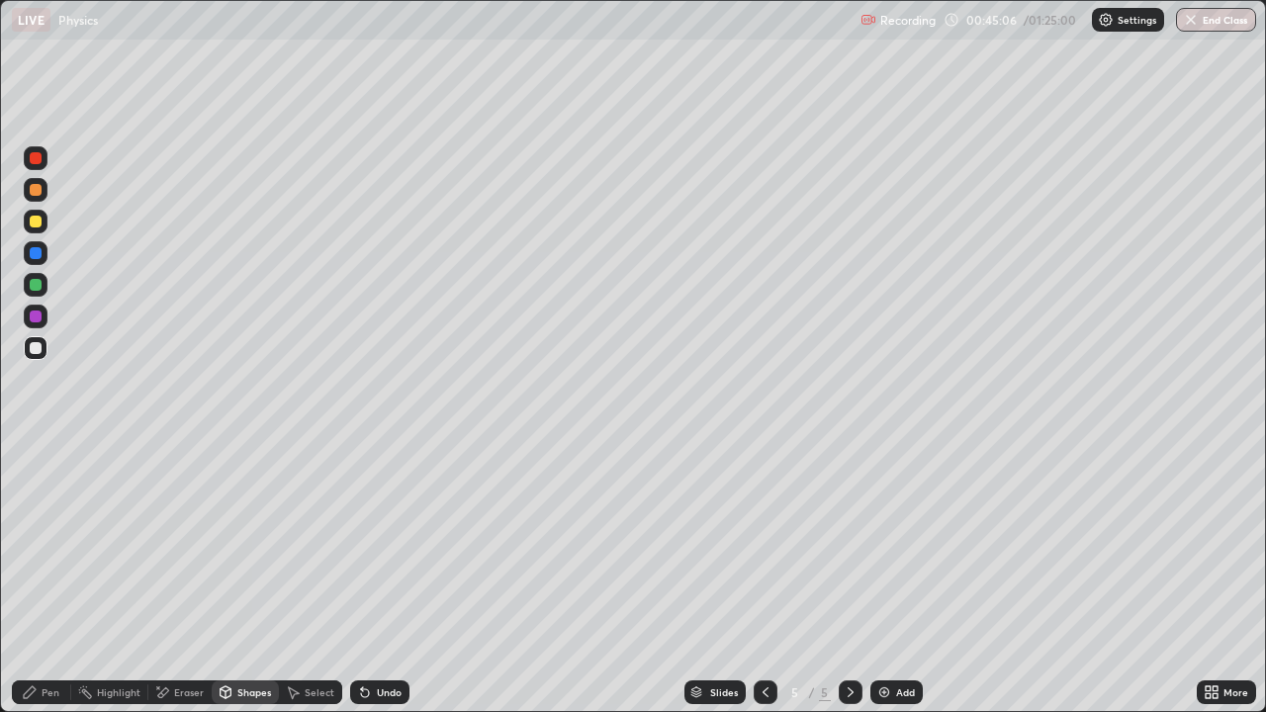
click at [46, 690] on div "Pen" at bounding box center [51, 693] width 18 height 10
click at [38, 227] on div at bounding box center [36, 222] width 12 height 12
click at [247, 692] on div "Shapes" at bounding box center [254, 693] width 34 height 10
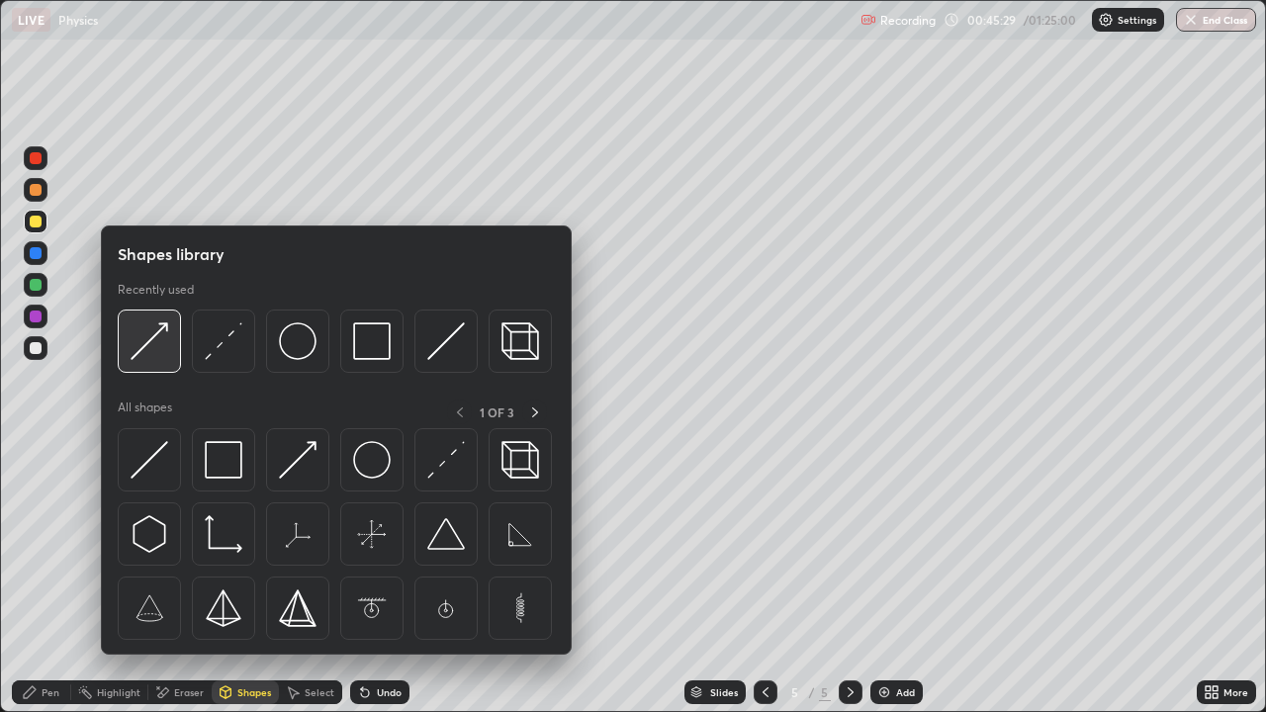
click at [152, 350] on img at bounding box center [150, 341] width 38 height 38
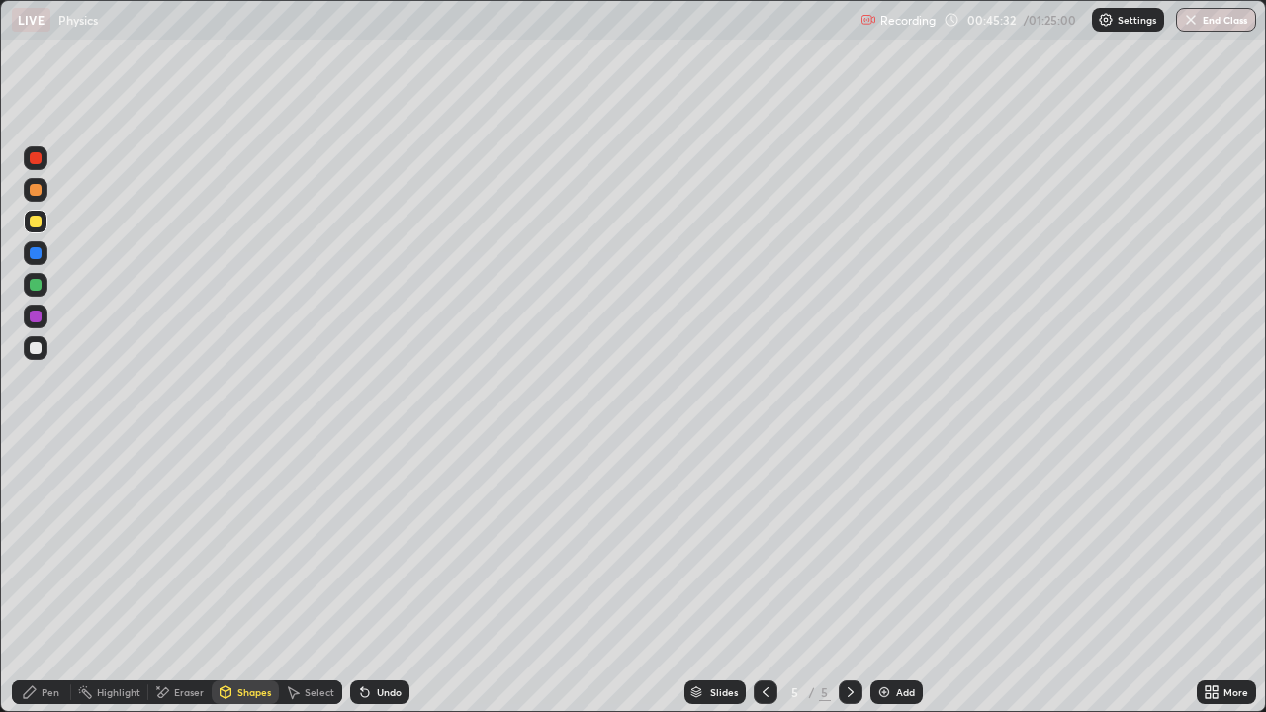
click at [52, 696] on div "Pen" at bounding box center [51, 693] width 18 height 10
click at [36, 451] on div at bounding box center [36, 451] width 4 height 4
click at [243, 700] on div "Shapes" at bounding box center [245, 693] width 67 height 24
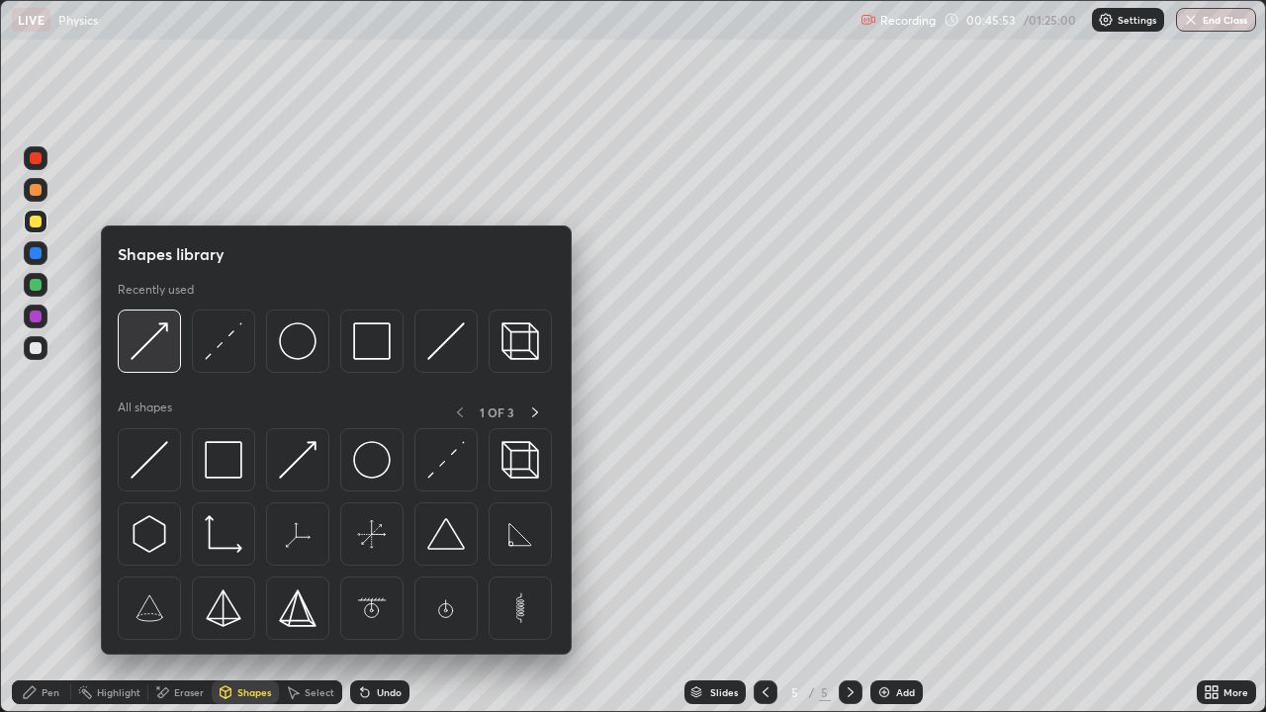
click at [154, 345] on img at bounding box center [150, 341] width 38 height 38
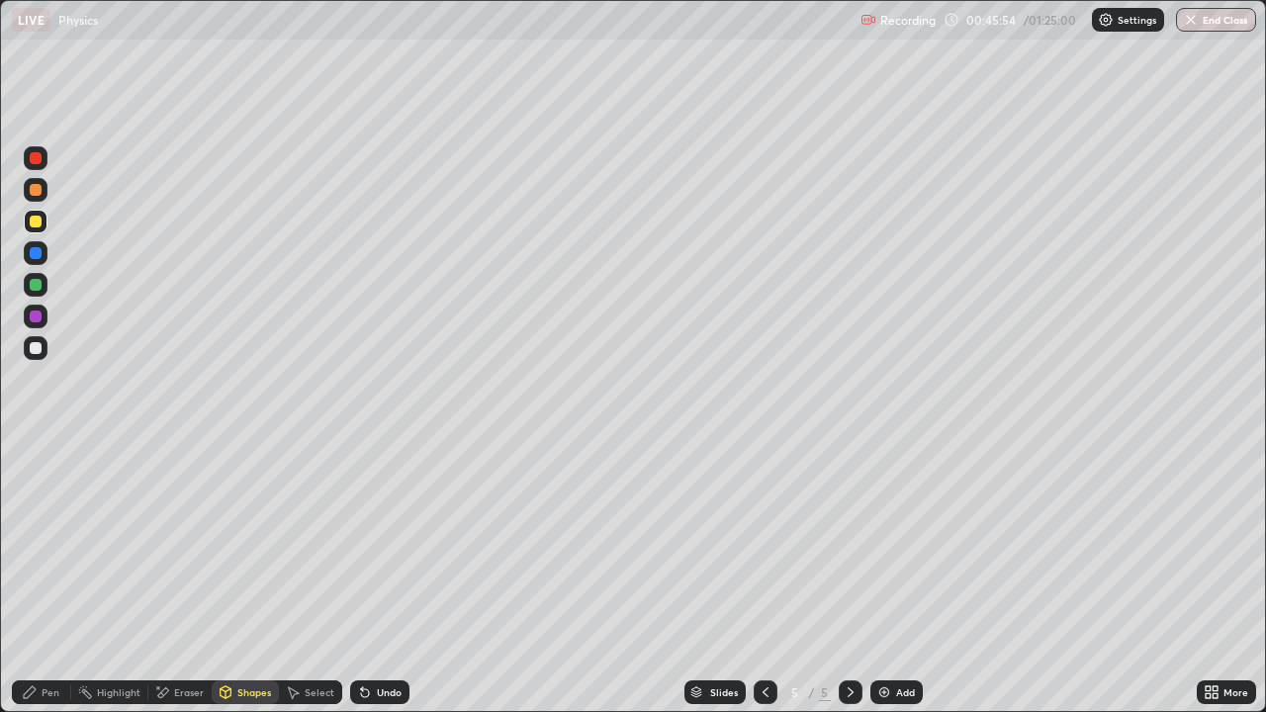
click at [35, 287] on div at bounding box center [36, 285] width 12 height 12
click at [43, 696] on div "Pen" at bounding box center [51, 693] width 18 height 10
click at [36, 451] on div at bounding box center [36, 451] width 4 height 4
click at [241, 696] on div "Shapes" at bounding box center [254, 693] width 34 height 10
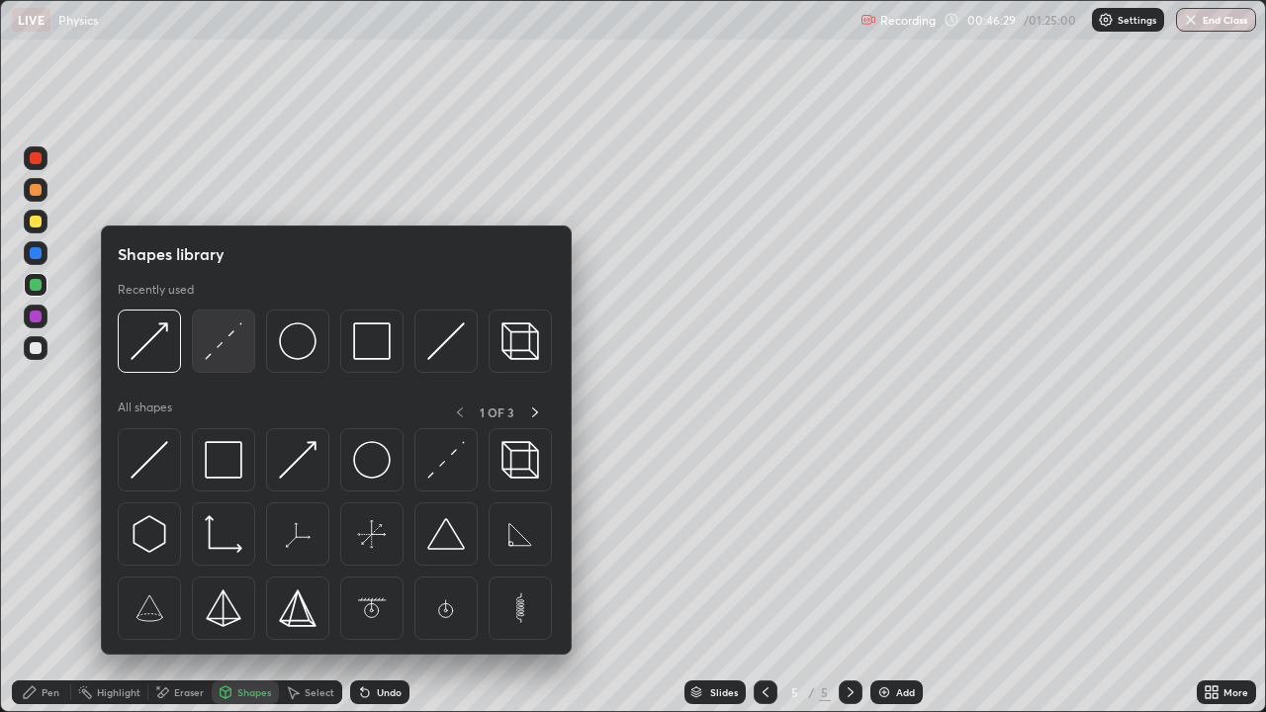
click at [224, 338] on img at bounding box center [224, 341] width 38 height 38
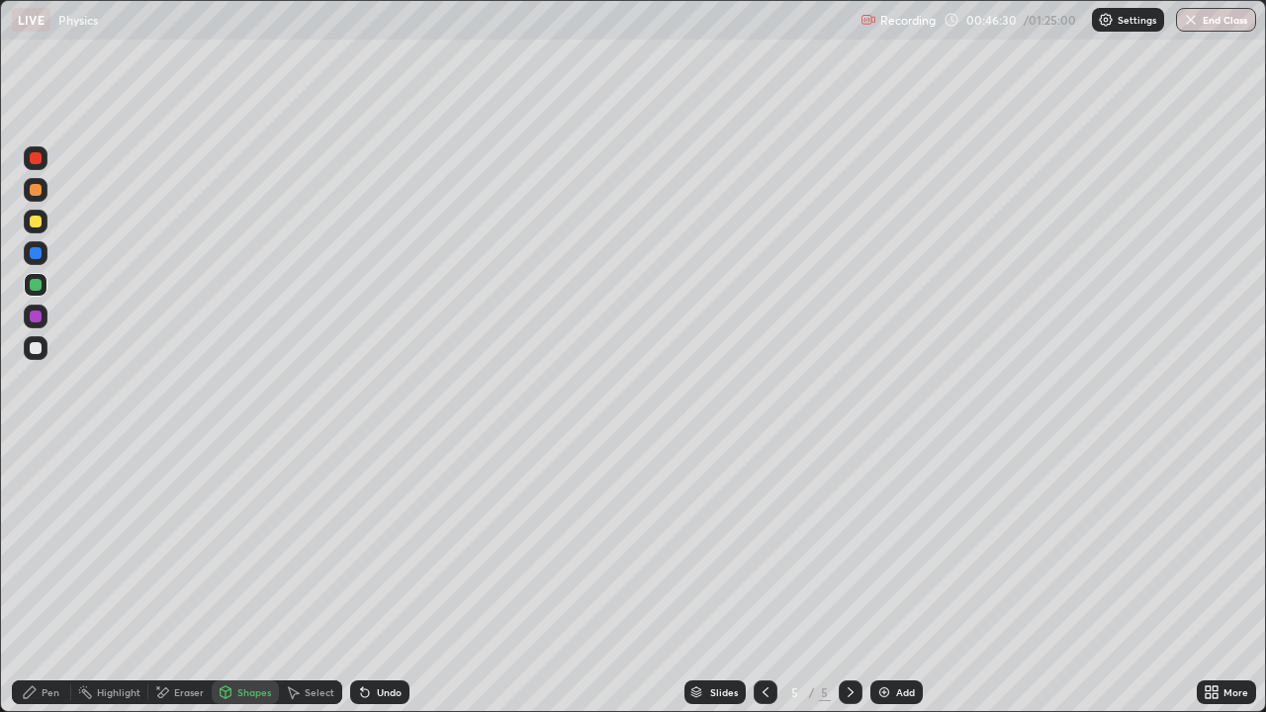
click at [36, 351] on div at bounding box center [36, 348] width 12 height 12
click at [231, 694] on icon at bounding box center [226, 693] width 16 height 16
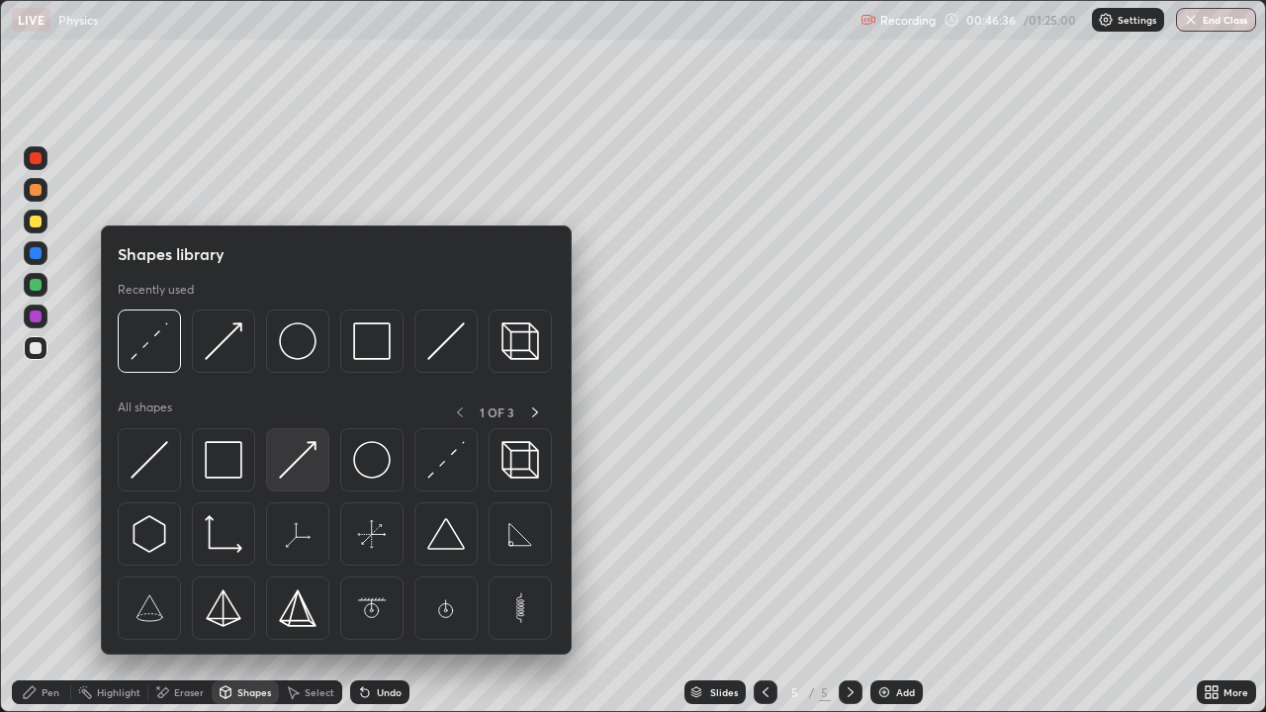
click at [291, 463] on img at bounding box center [298, 460] width 38 height 38
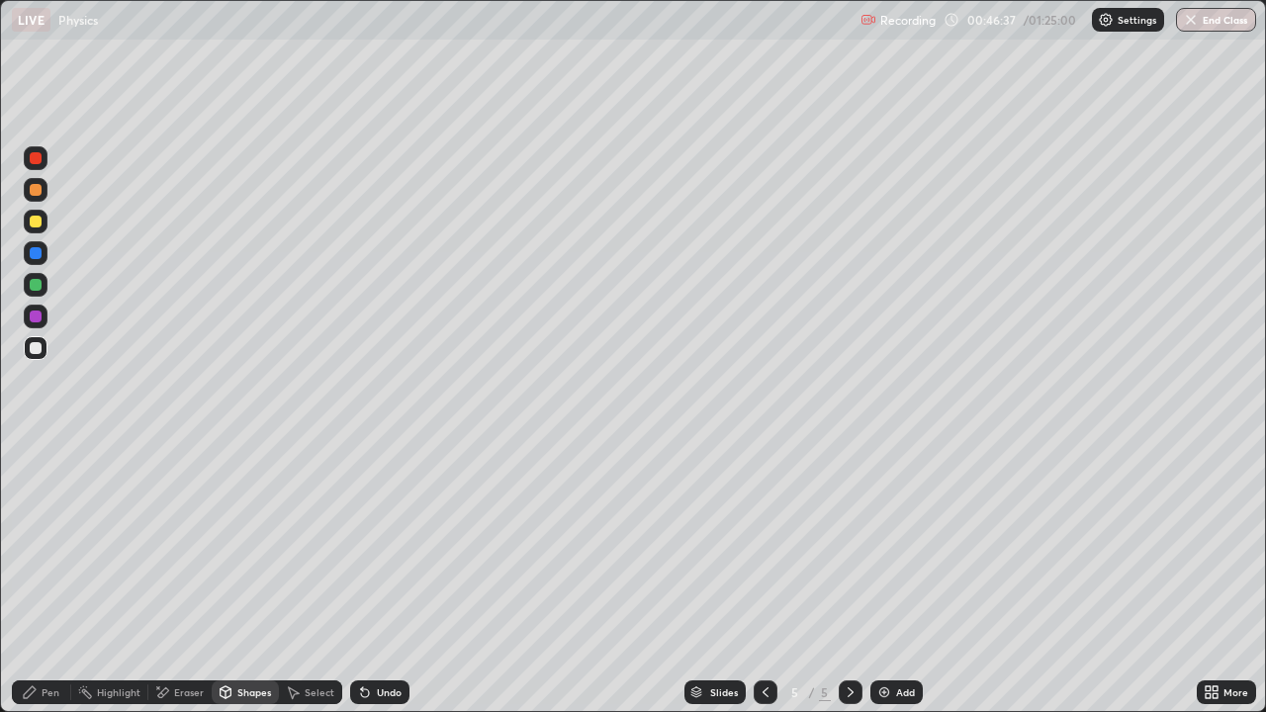
click at [35, 252] on div at bounding box center [36, 253] width 12 height 12
click at [33, 690] on icon at bounding box center [30, 693] width 12 height 12
click at [36, 451] on div at bounding box center [36, 451] width 4 height 4
click at [34, 348] on div at bounding box center [36, 348] width 12 height 12
click at [377, 698] on div "Undo" at bounding box center [379, 693] width 59 height 24
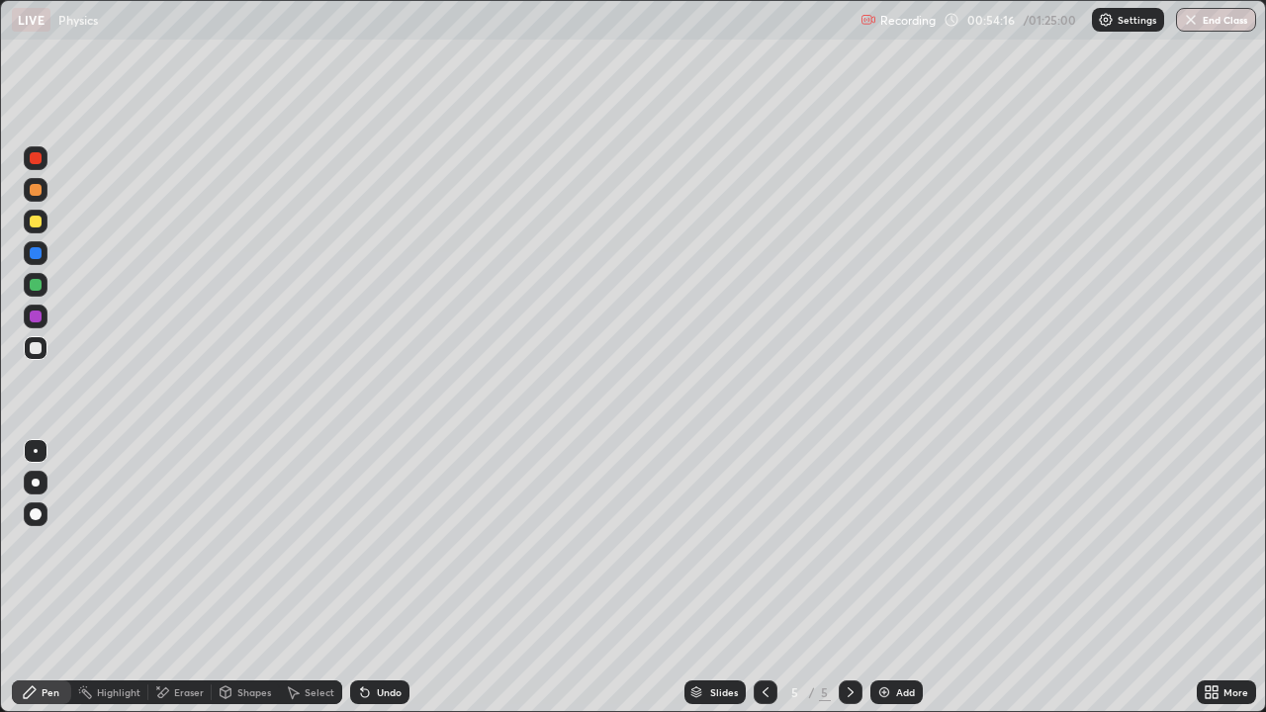
click at [909, 689] on div "Add" at bounding box center [905, 693] width 19 height 10
click at [237, 695] on div "Shapes" at bounding box center [254, 693] width 34 height 10
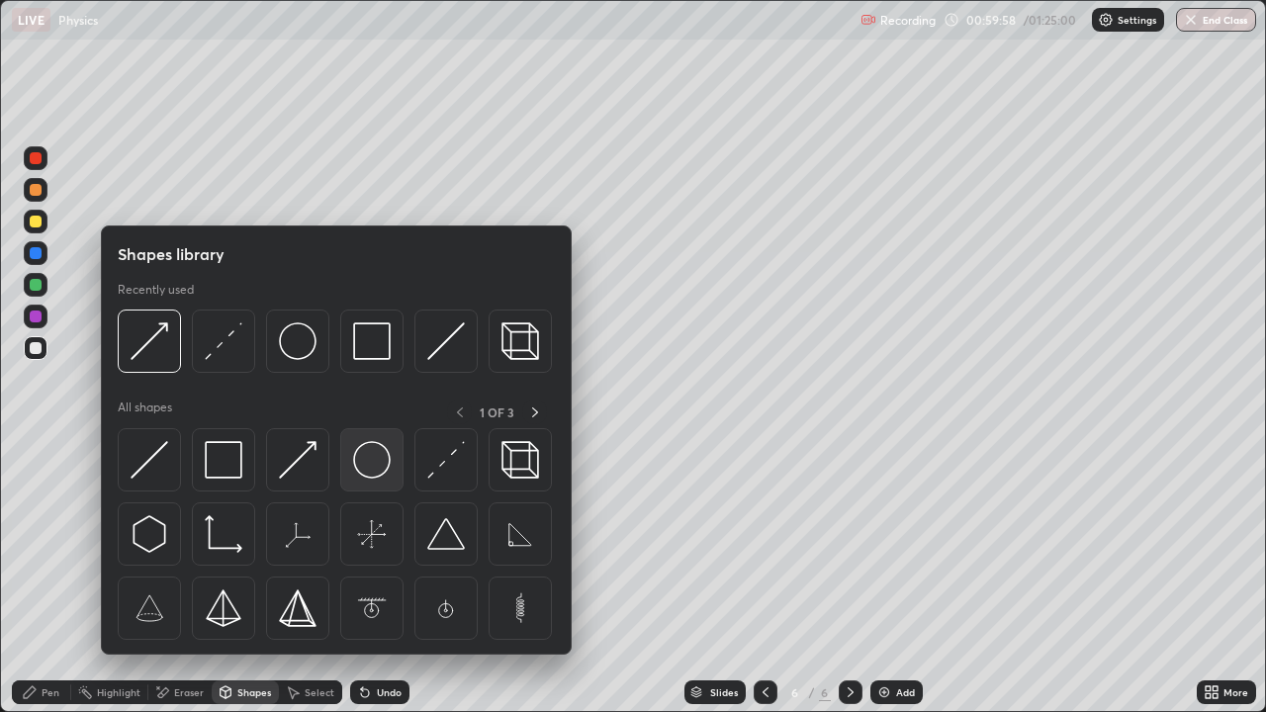
click at [376, 458] on img at bounding box center [372, 460] width 38 height 38
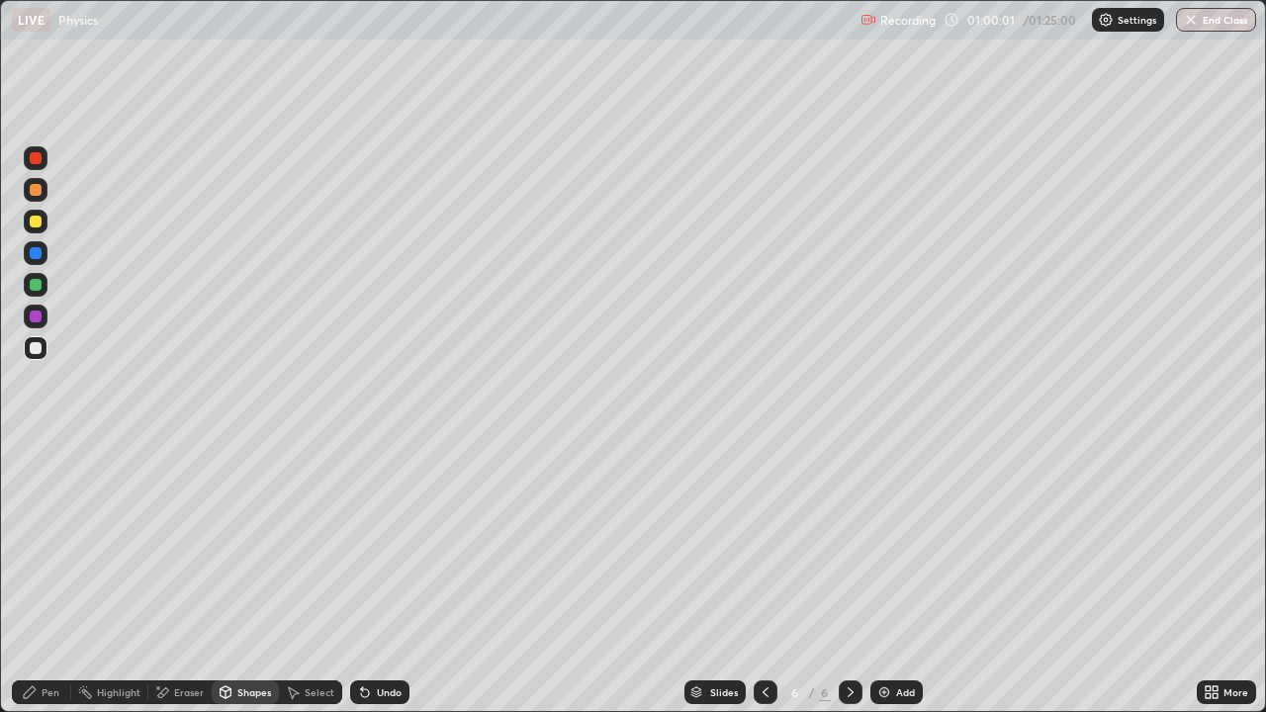
click at [245, 700] on div "Shapes" at bounding box center [245, 693] width 67 height 24
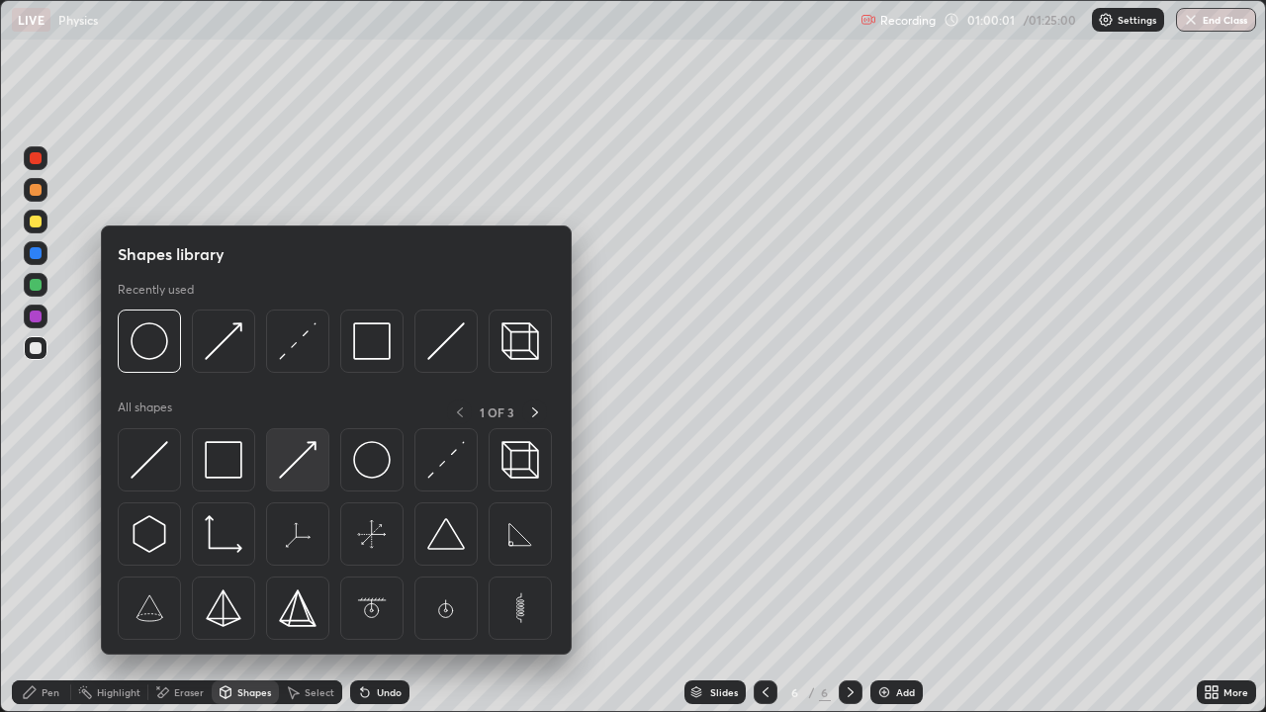
click at [302, 457] on img at bounding box center [298, 460] width 38 height 38
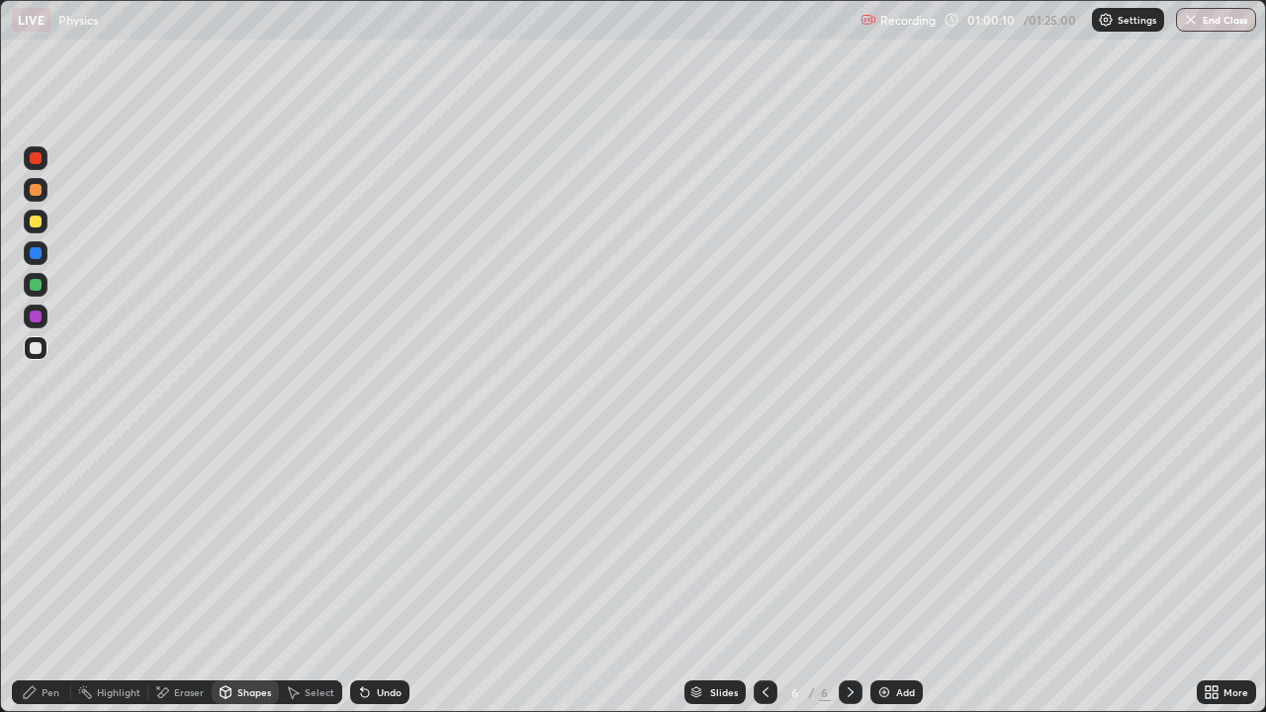
click at [397, 700] on div "Undo" at bounding box center [379, 693] width 59 height 24
click at [386, 702] on div "Undo" at bounding box center [379, 693] width 59 height 24
click at [38, 287] on div at bounding box center [36, 285] width 12 height 12
click at [377, 696] on div "Undo" at bounding box center [389, 693] width 25 height 10
click at [52, 701] on div "Pen" at bounding box center [41, 693] width 59 height 24
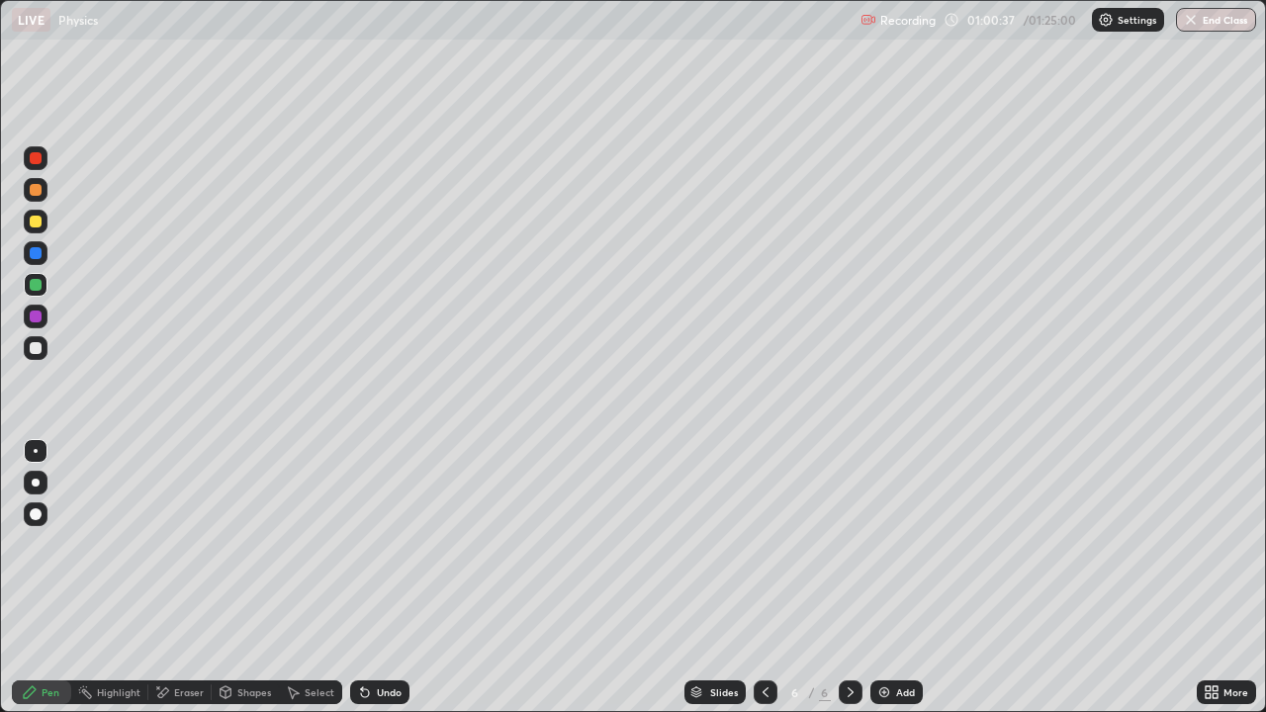
click at [36, 352] on div at bounding box center [36, 348] width 12 height 12
click at [250, 695] on div "Shapes" at bounding box center [254, 693] width 34 height 10
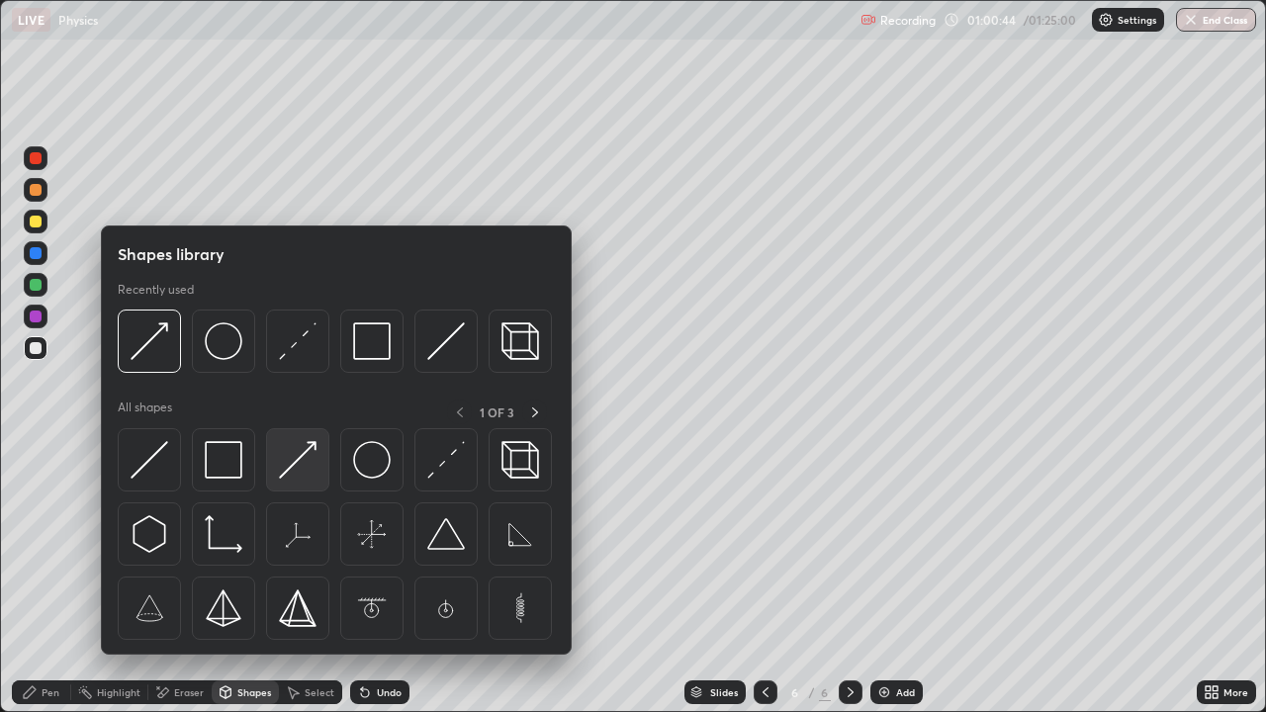
click at [295, 455] on img at bounding box center [298, 460] width 38 height 38
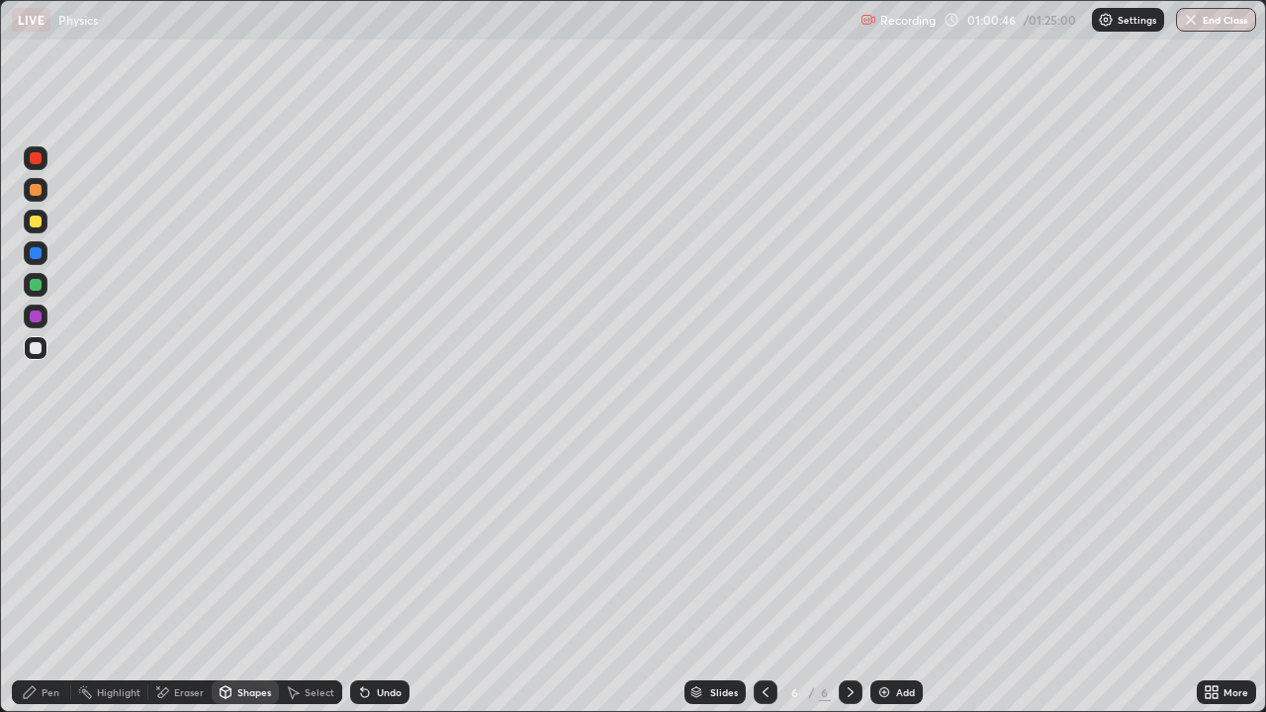
click at [38, 688] on icon at bounding box center [30, 693] width 16 height 16
click at [401, 693] on div "Undo" at bounding box center [379, 693] width 59 height 24
click at [383, 695] on div "Undo" at bounding box center [389, 693] width 25 height 10
click at [393, 688] on div "Undo" at bounding box center [389, 693] width 25 height 10
click at [34, 287] on div at bounding box center [36, 285] width 12 height 12
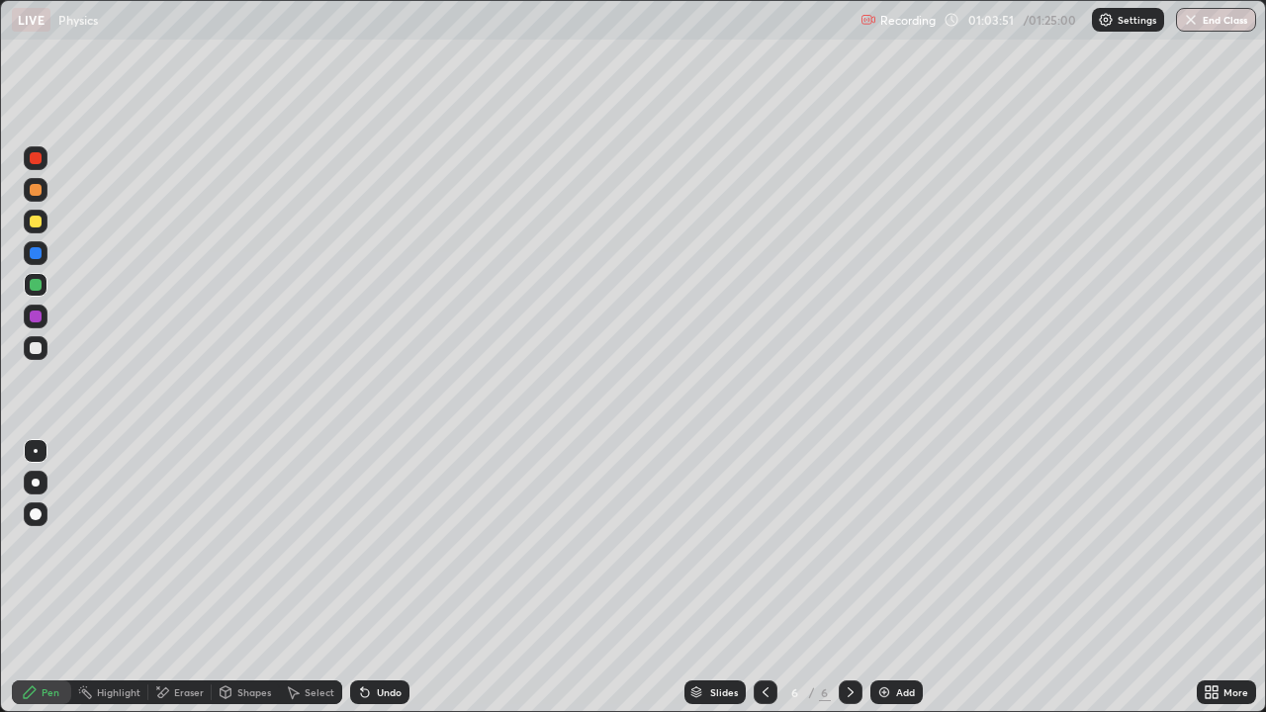
click at [377, 701] on div "Undo" at bounding box center [379, 693] width 59 height 24
click at [904, 690] on div "Add" at bounding box center [905, 693] width 19 height 10
click at [35, 347] on div at bounding box center [36, 348] width 12 height 12
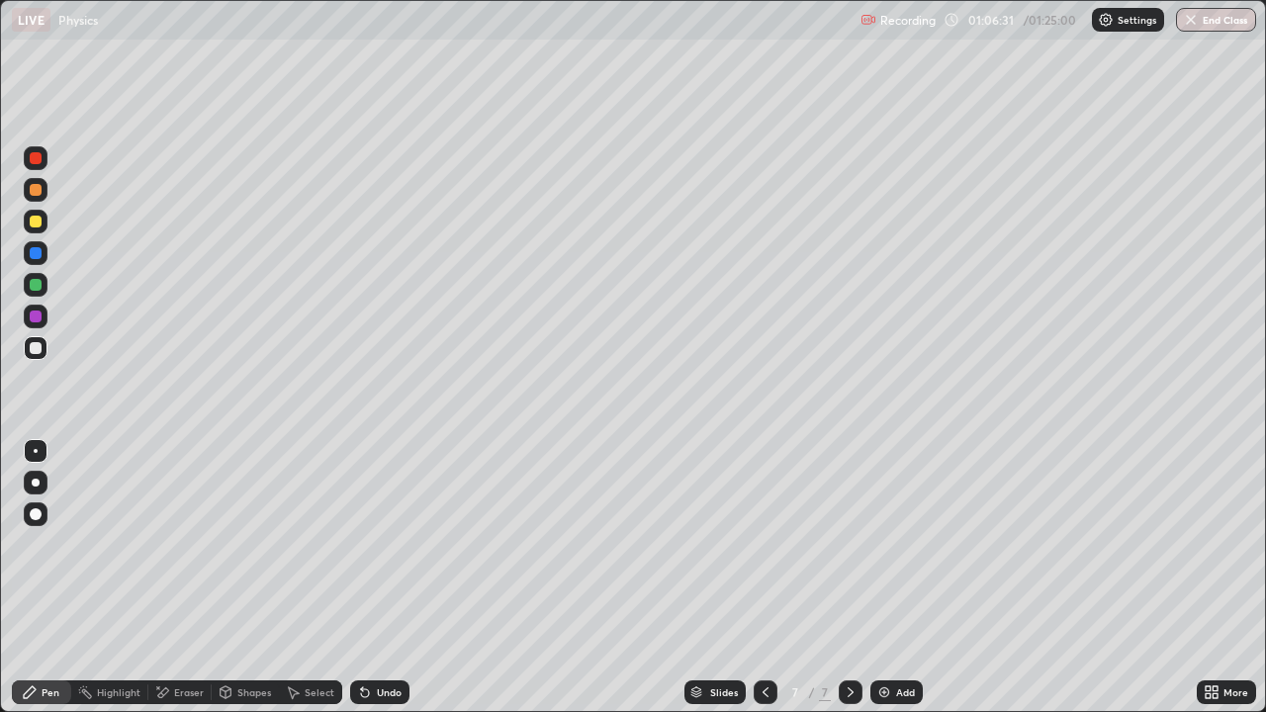
click at [258, 691] on div "Shapes" at bounding box center [254, 693] width 34 height 10
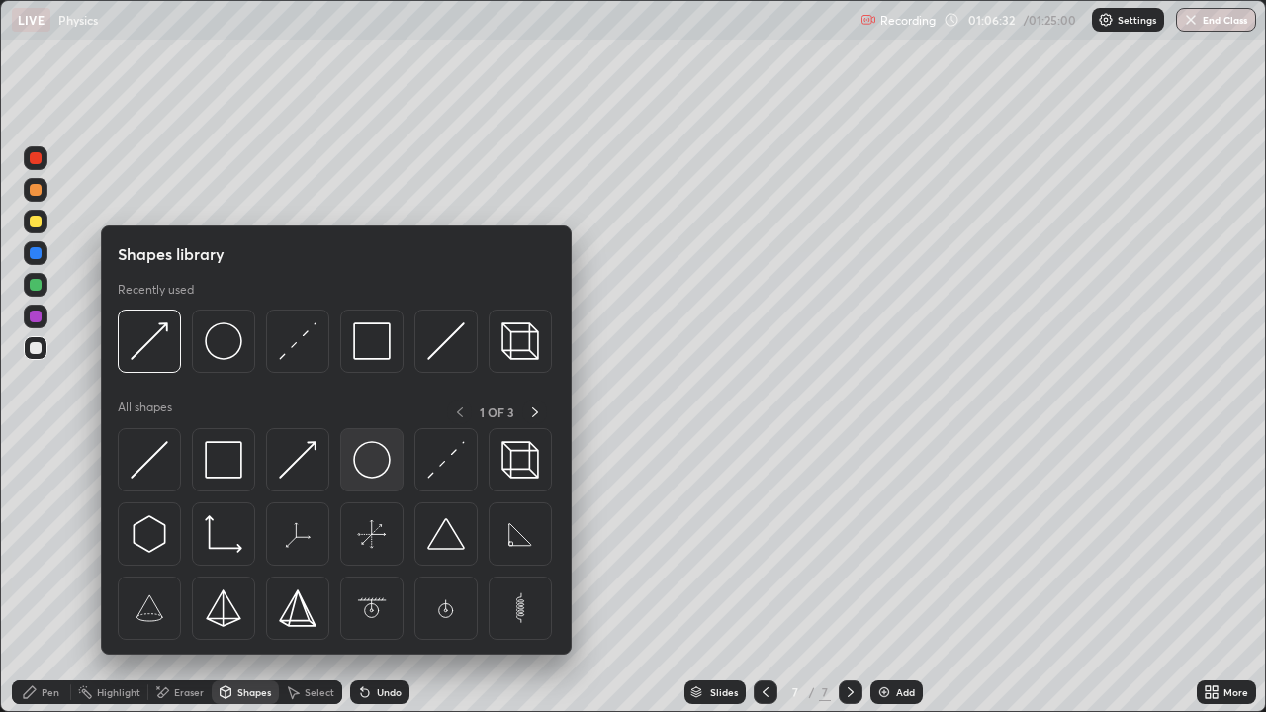
click at [376, 465] on img at bounding box center [372, 460] width 38 height 38
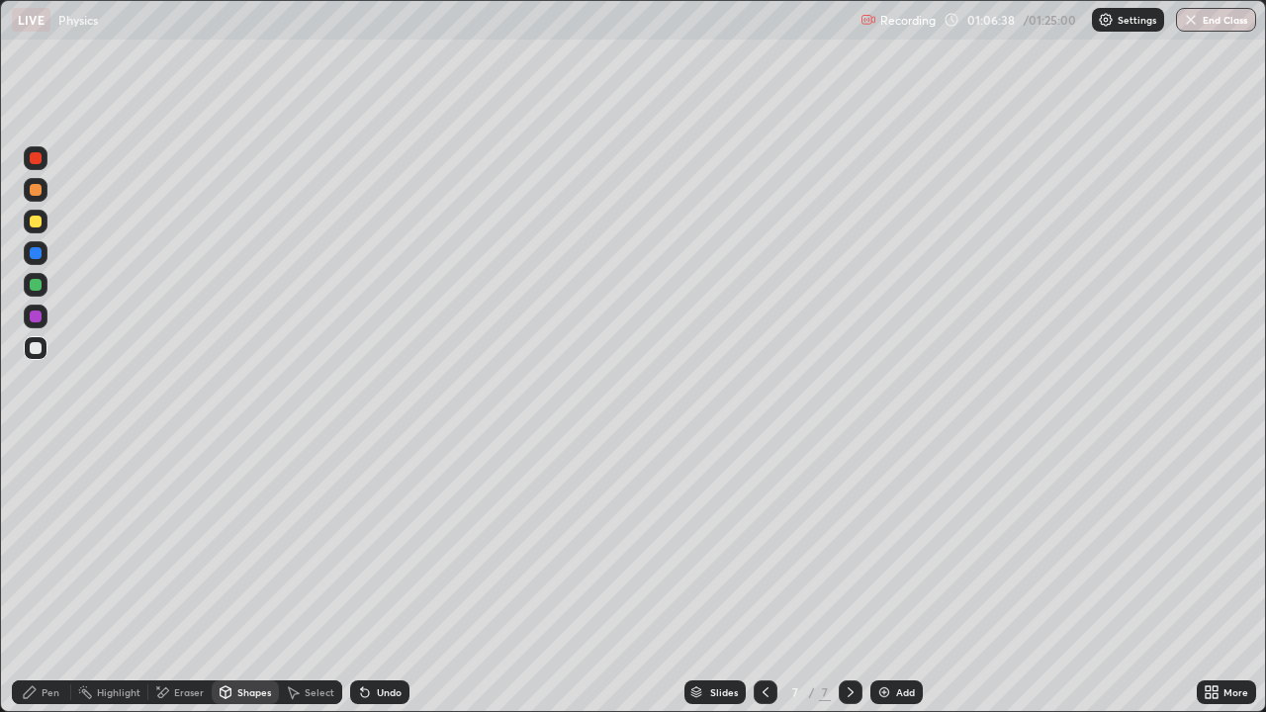
click at [384, 694] on div "Undo" at bounding box center [389, 693] width 25 height 10
click at [383, 696] on div "Undo" at bounding box center [389, 693] width 25 height 10
click at [387, 701] on div "Undo" at bounding box center [379, 693] width 59 height 24
click at [311, 691] on div "Select" at bounding box center [320, 693] width 30 height 10
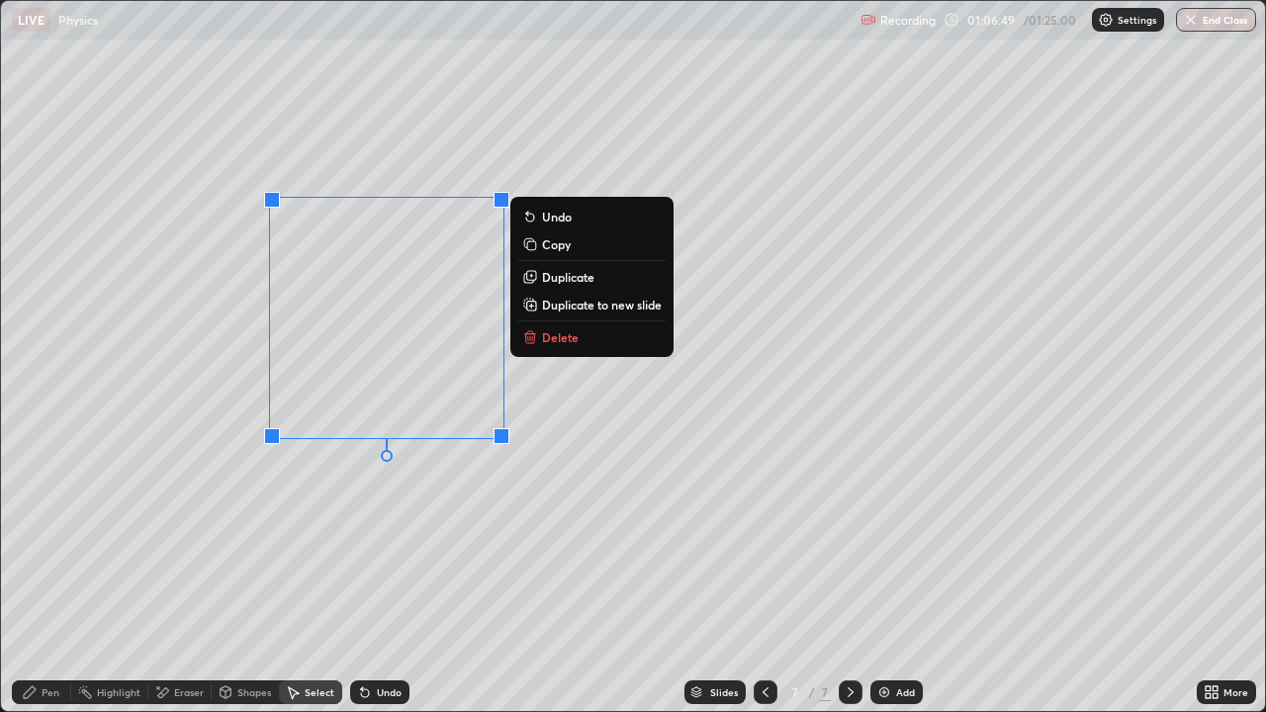
click at [558, 282] on p "Duplicate" at bounding box center [568, 277] width 52 height 16
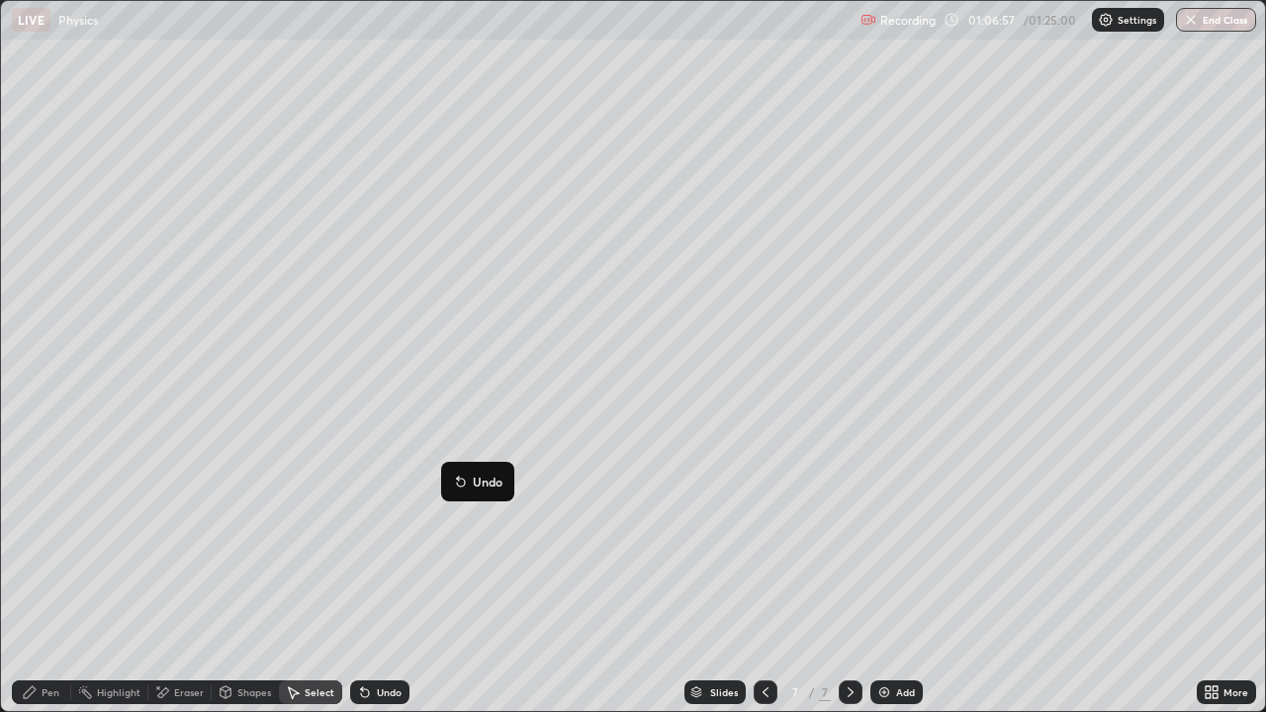
click at [434, 547] on div "0 ° Undo Copy Duplicate Duplicate to new slide Delete" at bounding box center [633, 356] width 1264 height 710
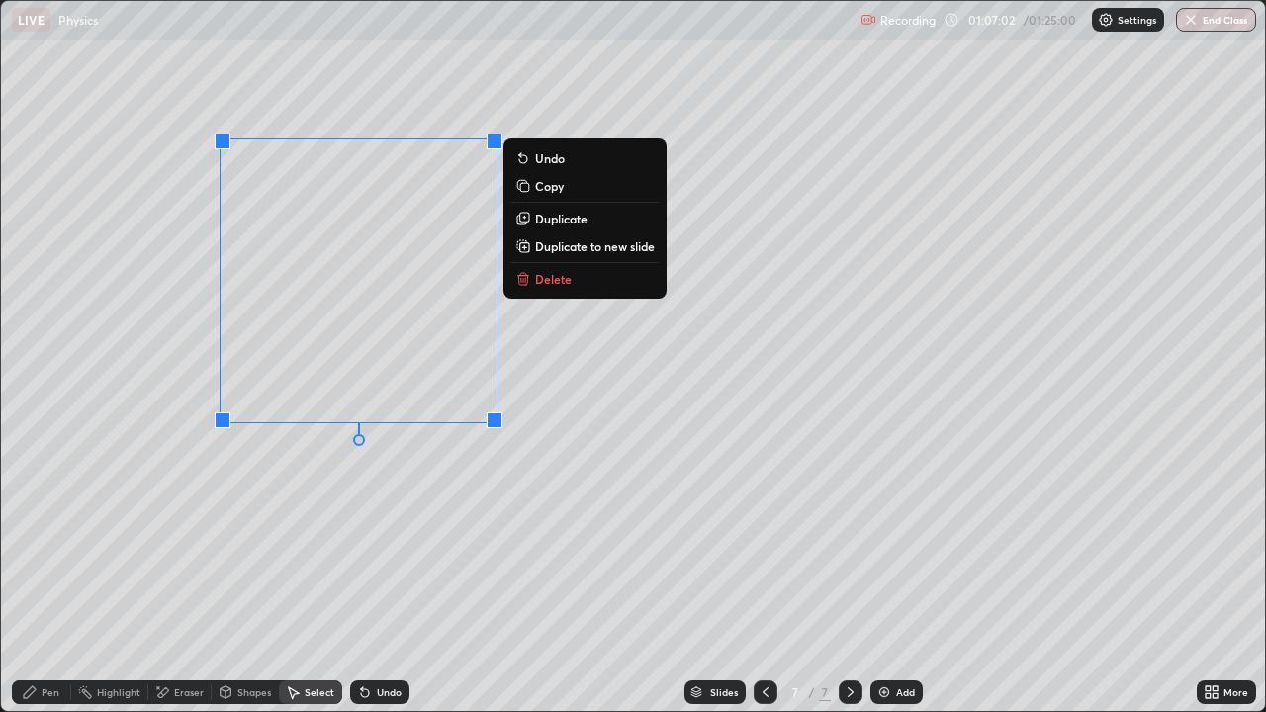
click at [388, 696] on div "Undo" at bounding box center [389, 693] width 25 height 10
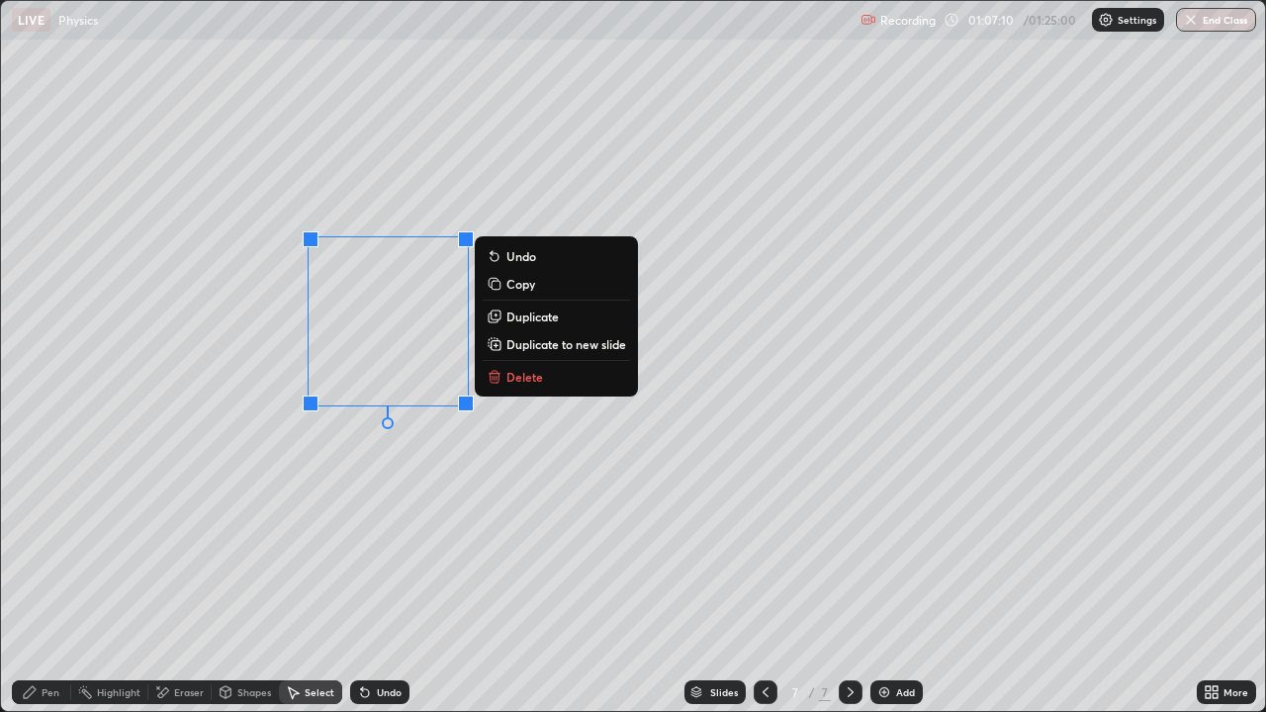
click at [371, 558] on div "0 ° Undo Copy Duplicate Duplicate to new slide Delete" at bounding box center [633, 356] width 1264 height 710
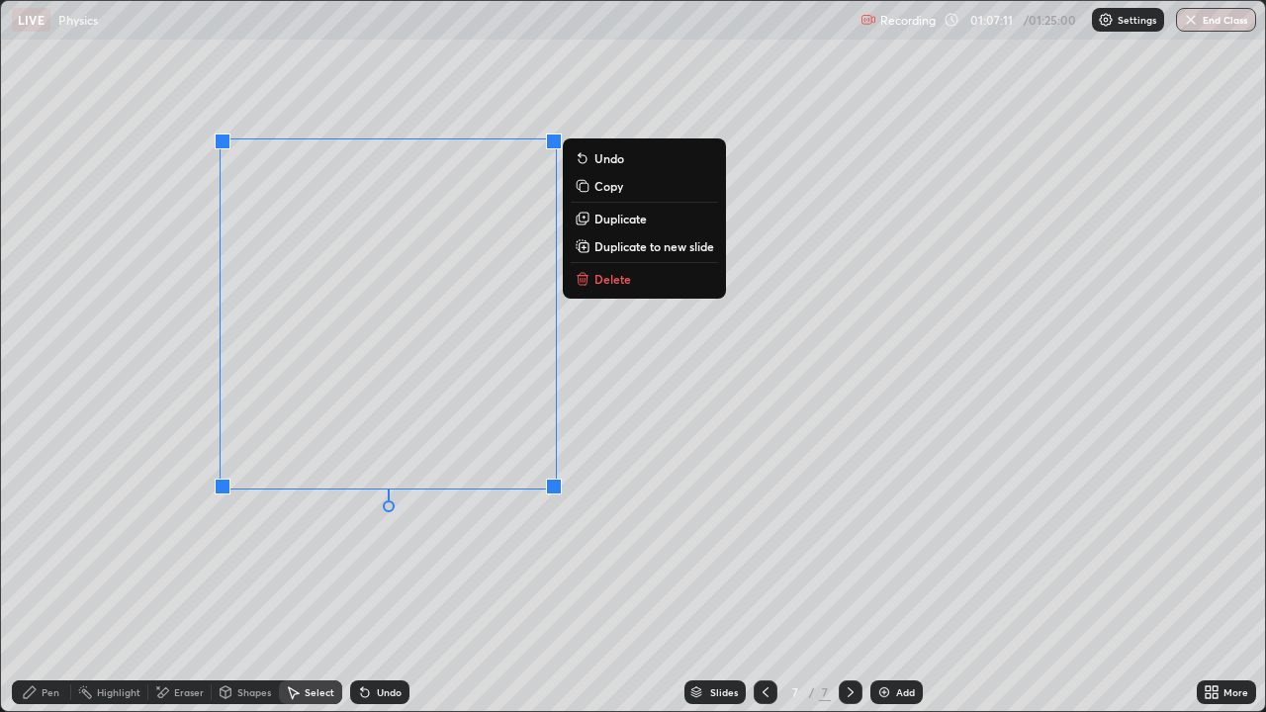
click at [618, 225] on p "Duplicate" at bounding box center [621, 219] width 52 height 16
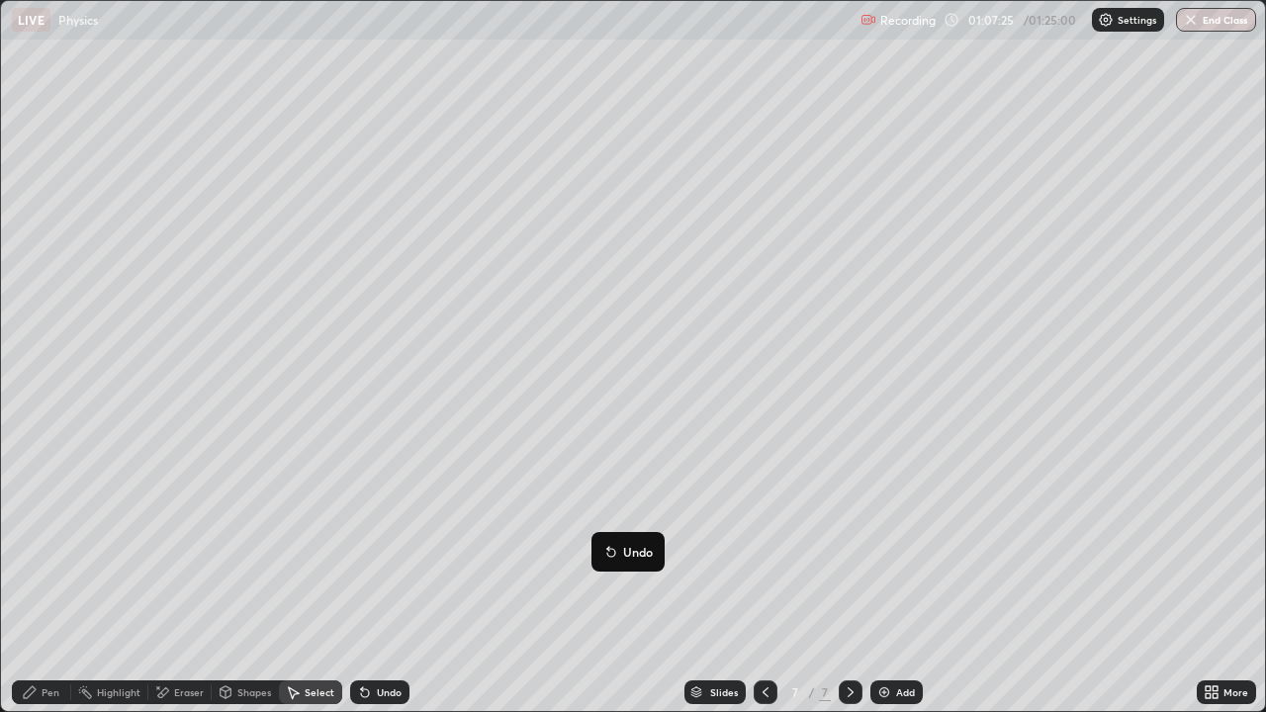
click at [475, 636] on div "0 ° Undo Copy Duplicate Duplicate to new slide Delete" at bounding box center [633, 356] width 1264 height 710
click at [240, 688] on div "Shapes" at bounding box center [254, 693] width 34 height 10
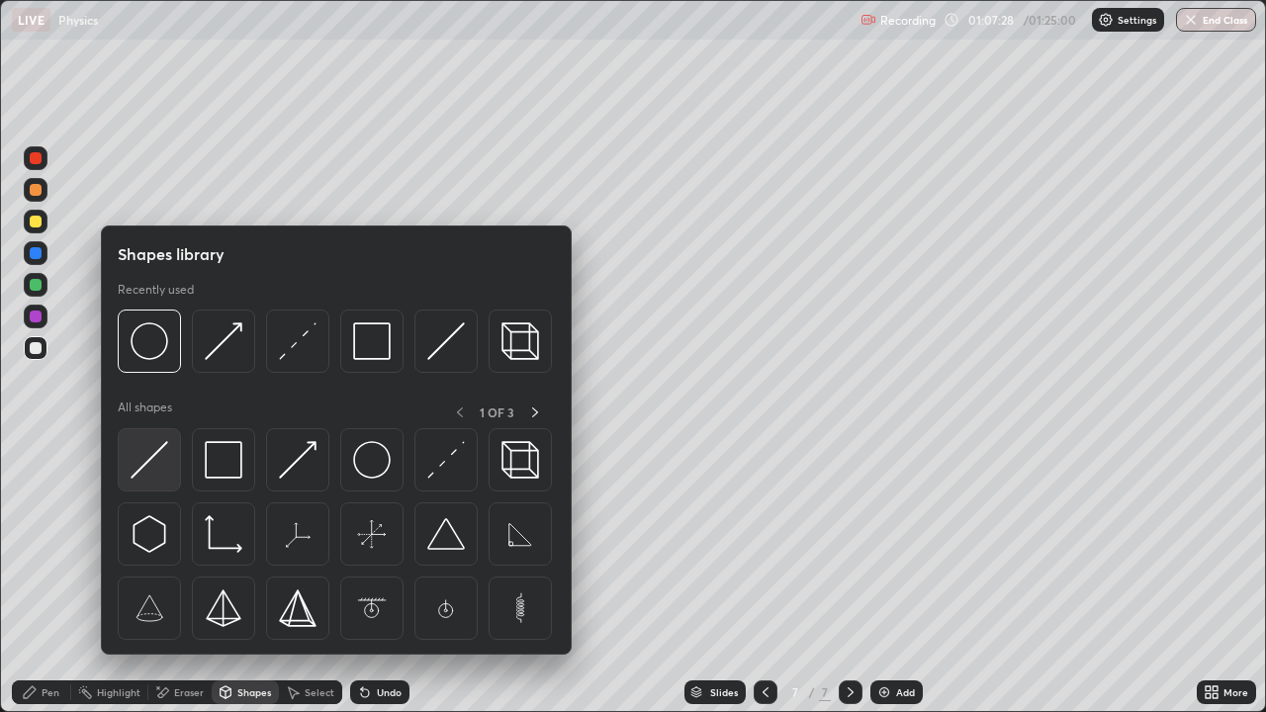
click at [162, 464] on img at bounding box center [150, 460] width 38 height 38
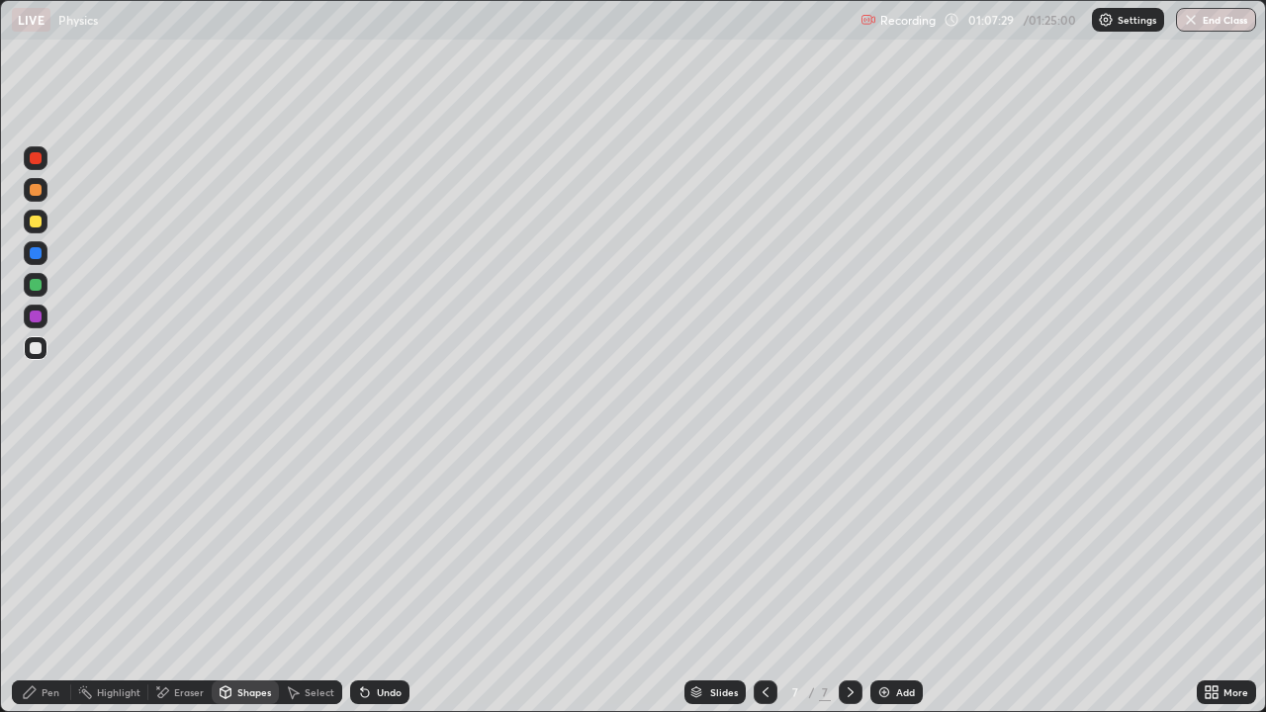
click at [40, 296] on div at bounding box center [36, 285] width 24 height 24
click at [193, 692] on div "Eraser" at bounding box center [189, 693] width 30 height 10
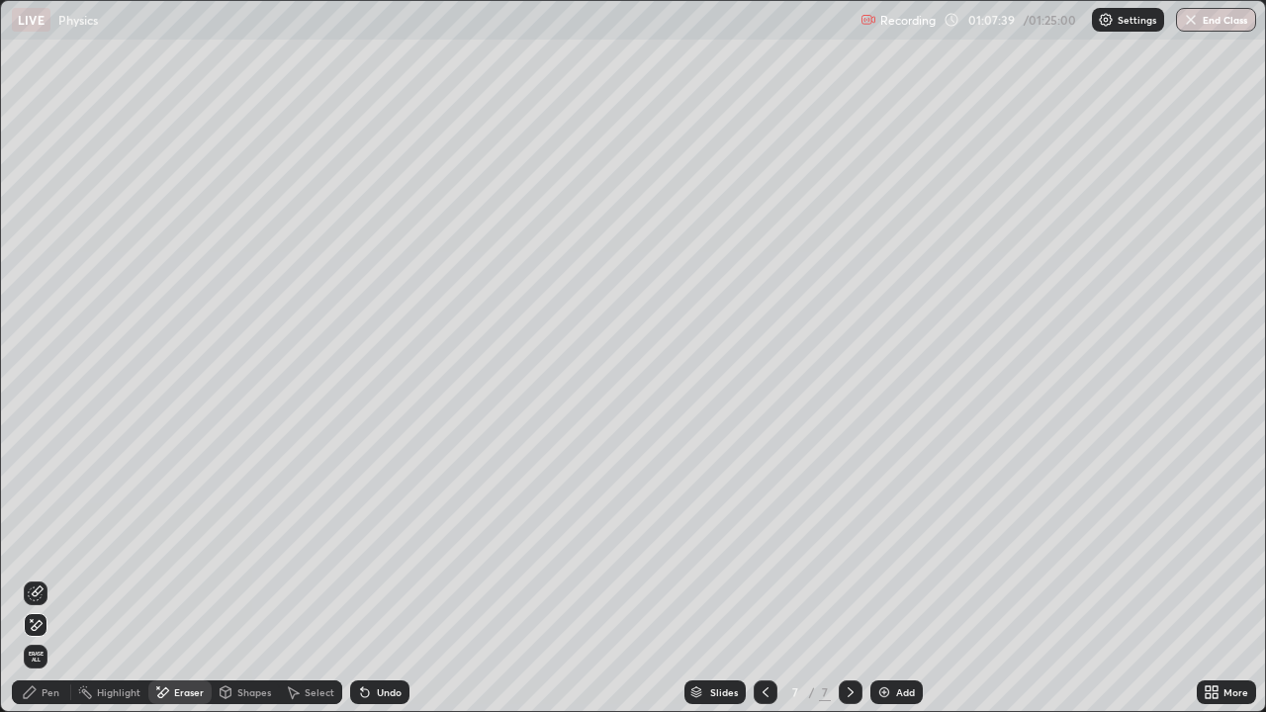
click at [36, 600] on icon at bounding box center [36, 594] width 16 height 16
click at [43, 690] on div "Pen" at bounding box center [51, 693] width 18 height 10
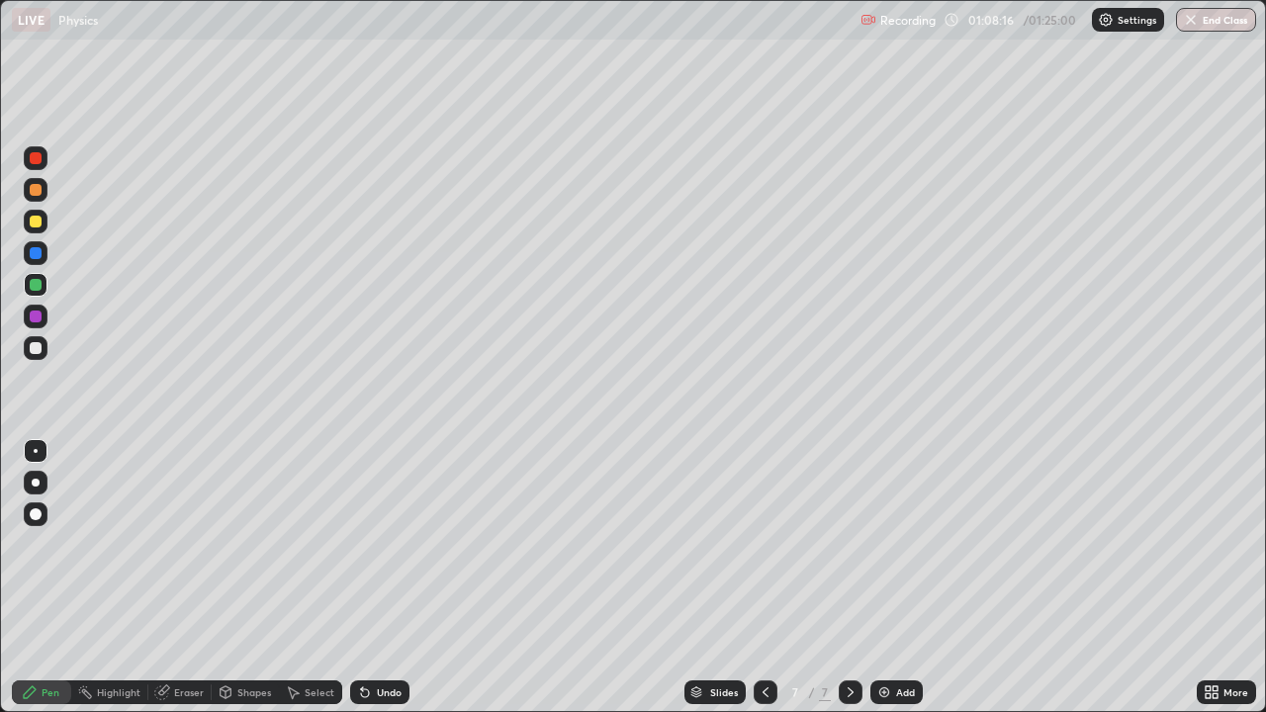
click at [248, 692] on div "Shapes" at bounding box center [254, 693] width 34 height 10
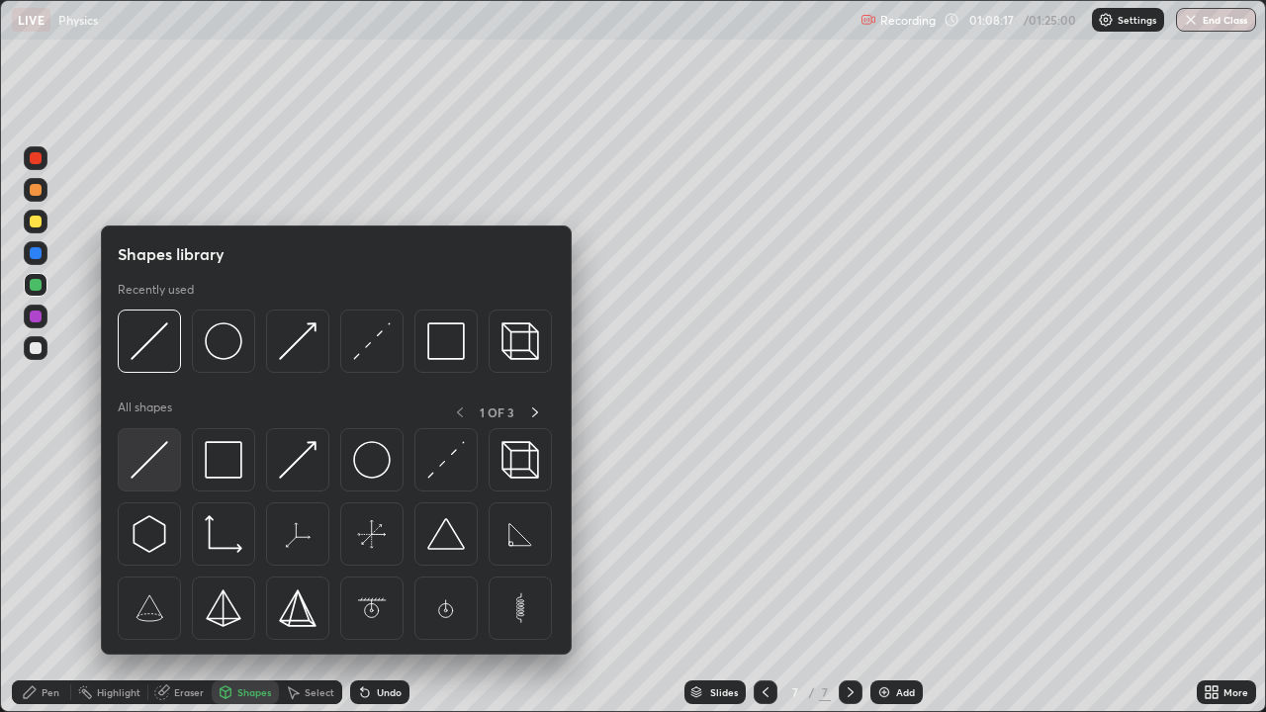
click at [158, 460] on img at bounding box center [150, 460] width 38 height 38
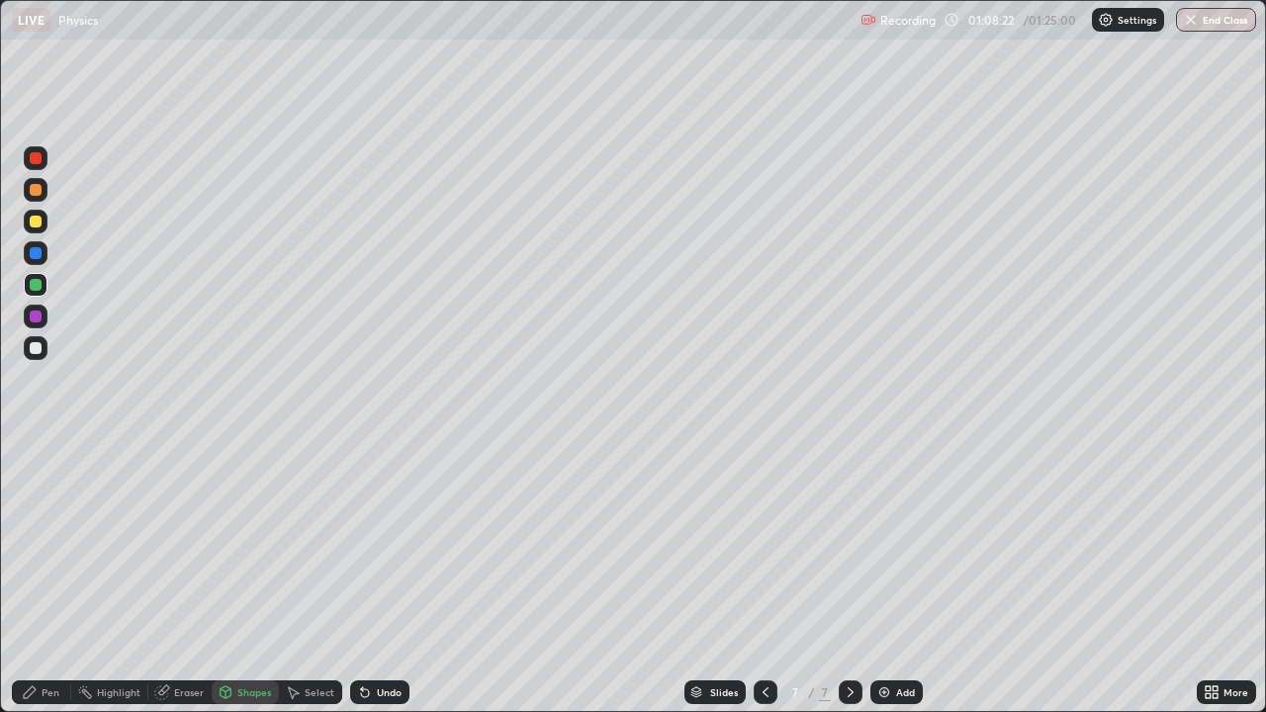
click at [37, 689] on icon at bounding box center [30, 693] width 16 height 16
click at [239, 701] on div "Shapes" at bounding box center [245, 693] width 67 height 24
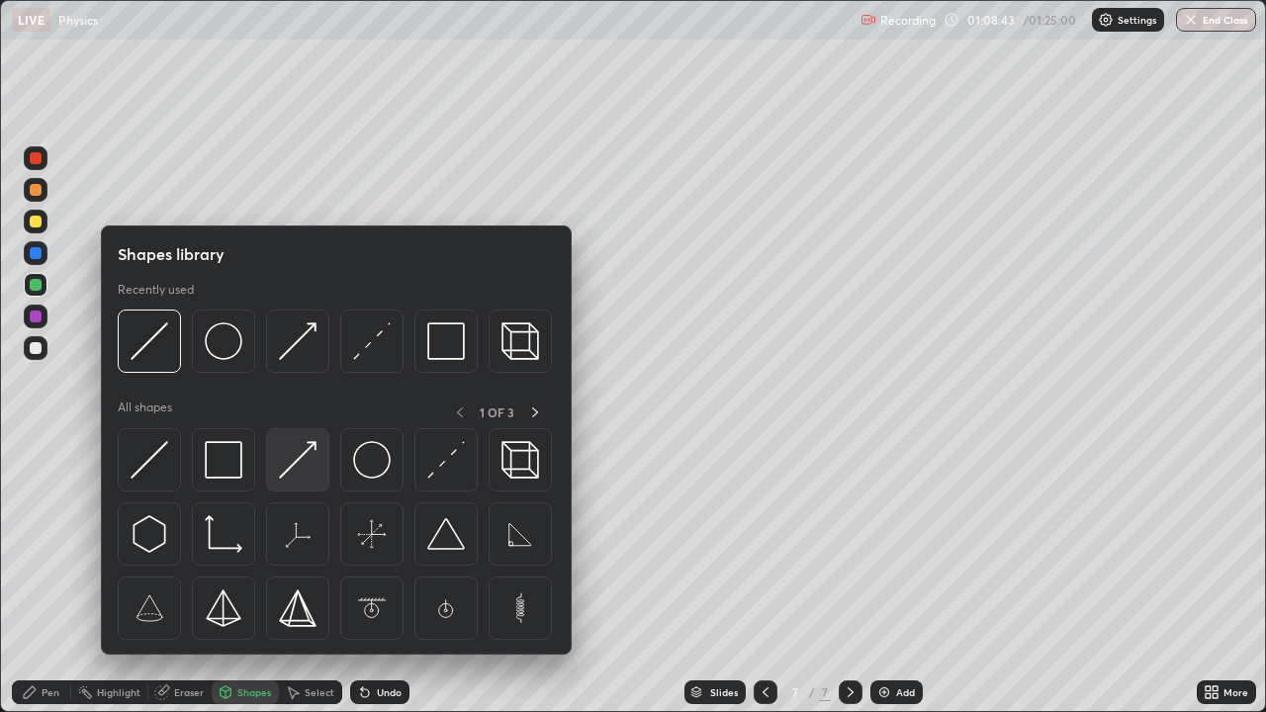
click at [293, 468] on img at bounding box center [298, 460] width 38 height 38
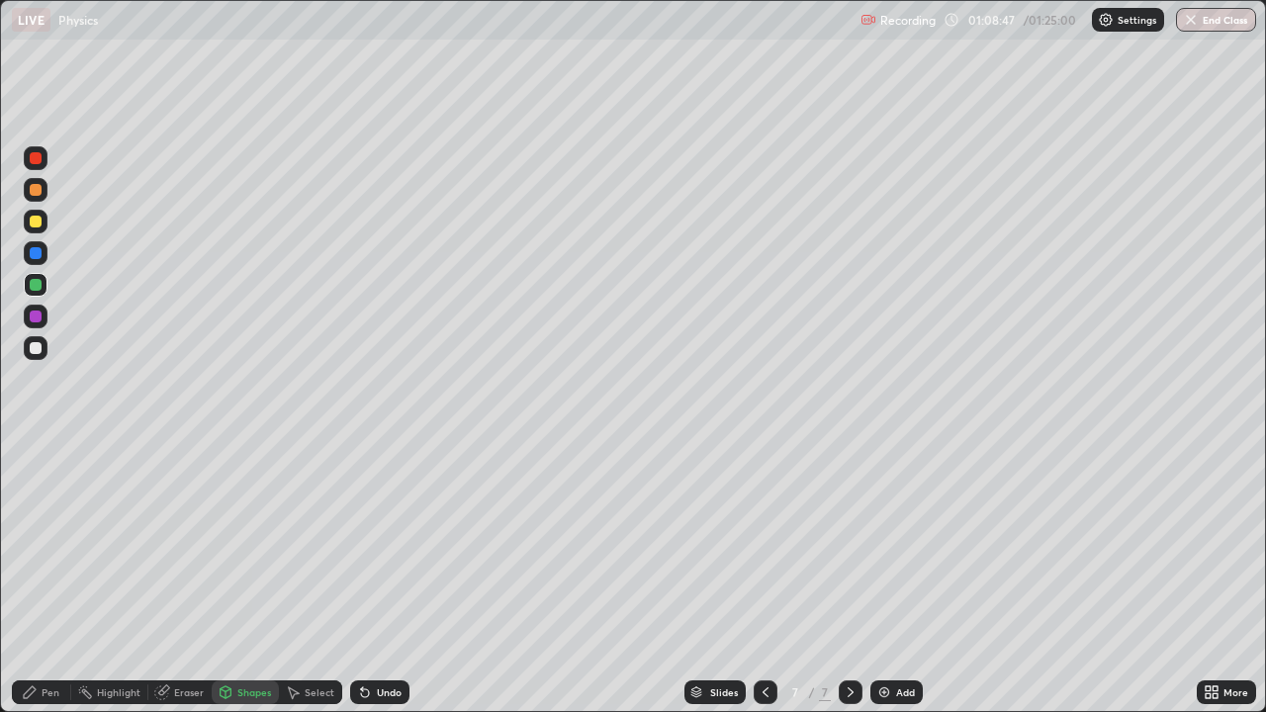
click at [38, 697] on div "Pen" at bounding box center [41, 693] width 59 height 24
click at [241, 694] on div "Shapes" at bounding box center [254, 693] width 34 height 10
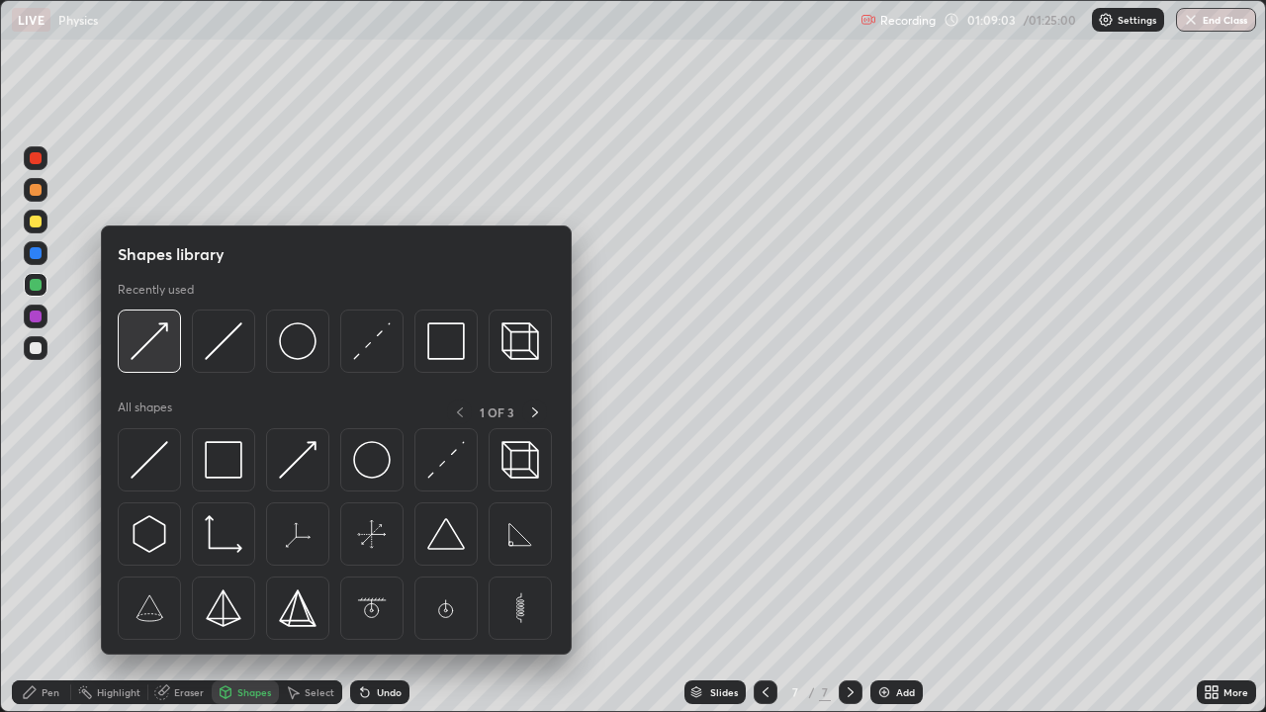
click at [157, 347] on img at bounding box center [150, 341] width 38 height 38
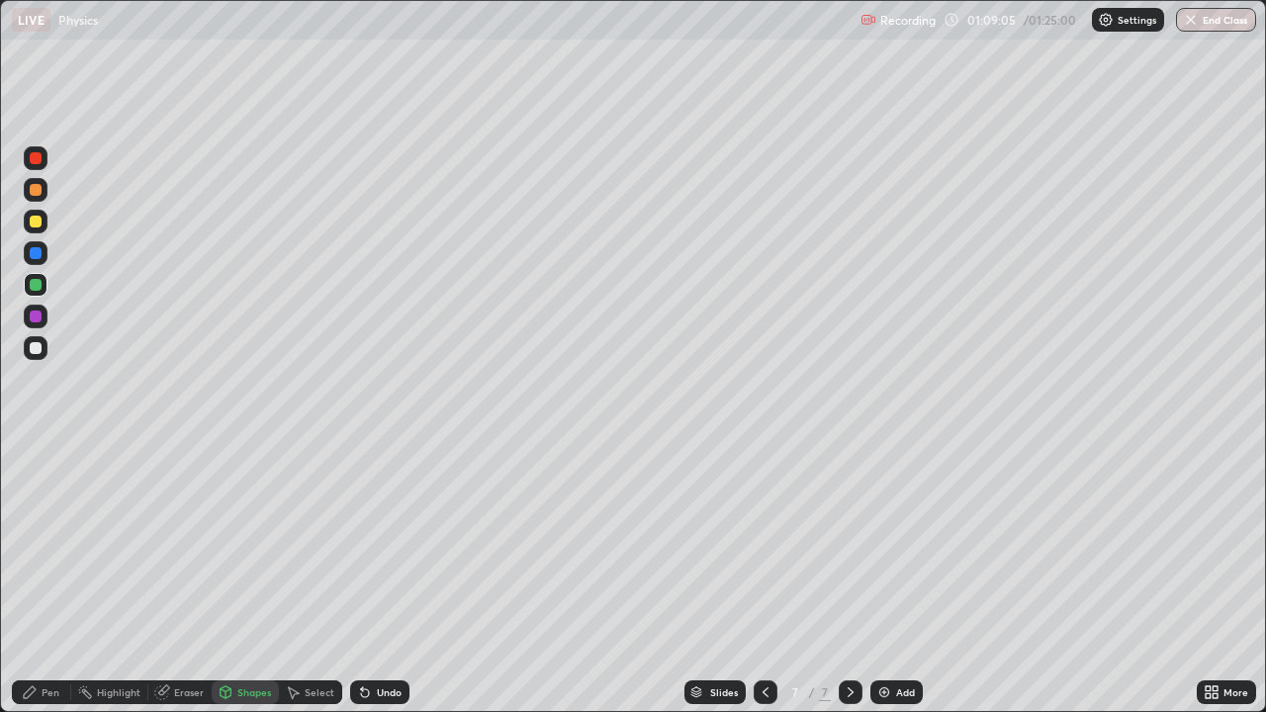
click at [37, 689] on icon at bounding box center [30, 693] width 16 height 16
click at [249, 692] on div "Shapes" at bounding box center [254, 693] width 34 height 10
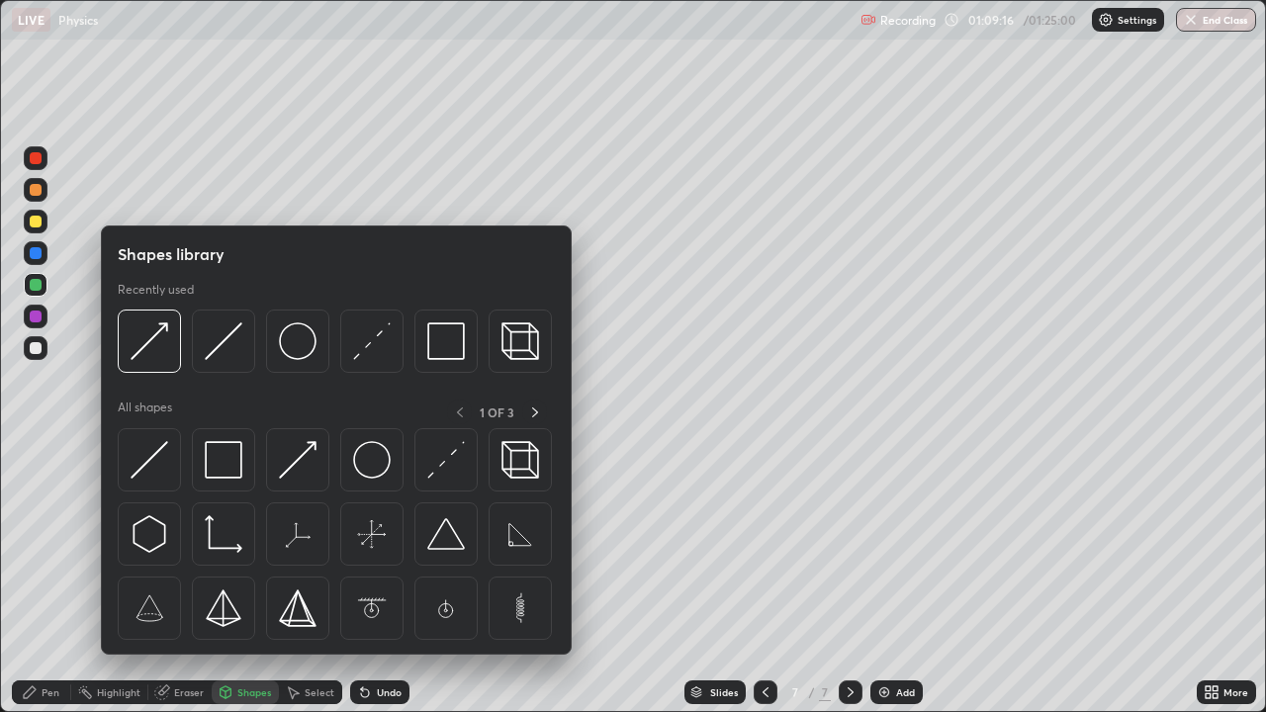
click at [36, 349] on div at bounding box center [36, 348] width 12 height 12
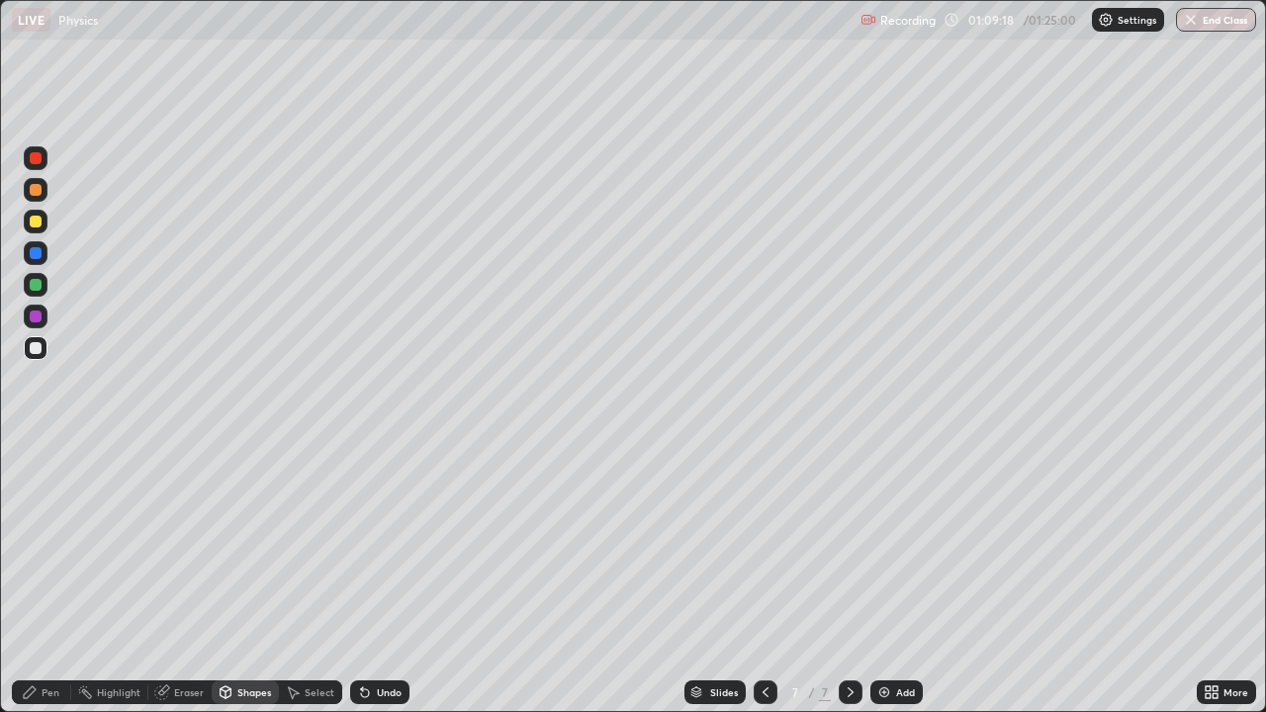
click at [45, 692] on div "Pen" at bounding box center [51, 693] width 18 height 10
click at [381, 695] on div "Undo" at bounding box center [389, 693] width 25 height 10
click at [253, 690] on div "Shapes" at bounding box center [254, 693] width 34 height 10
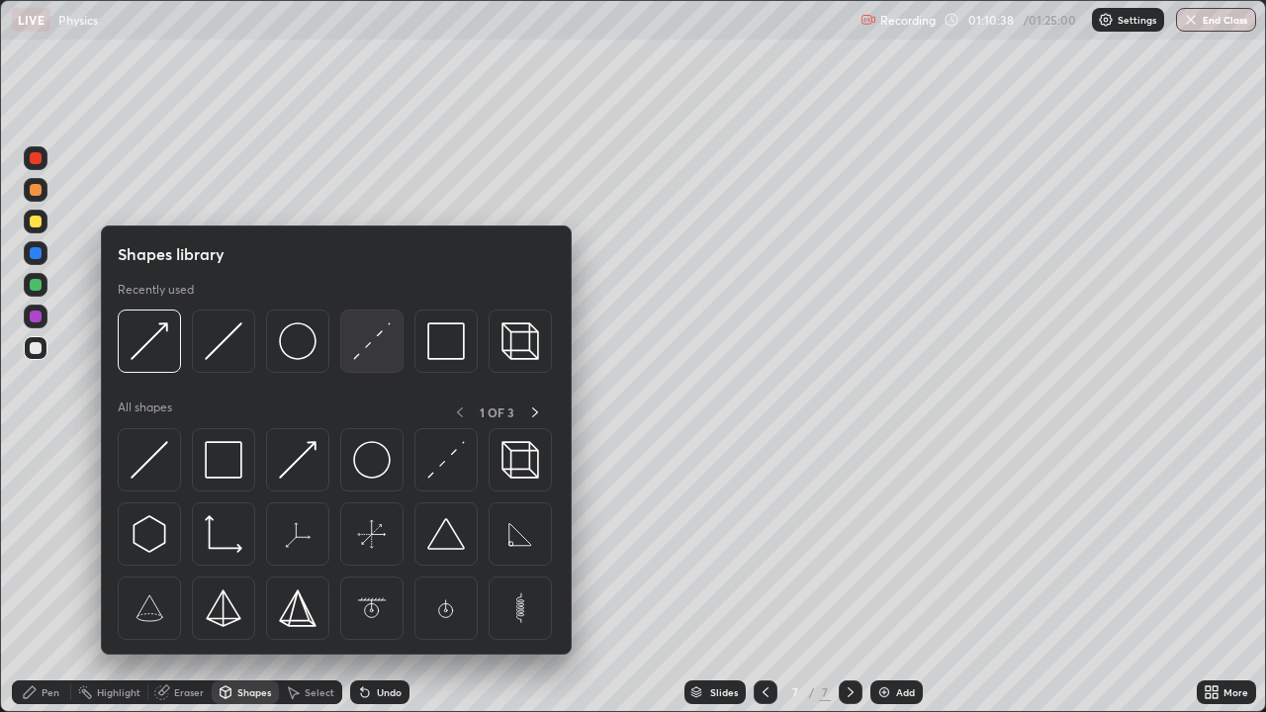
click at [361, 347] on img at bounding box center [372, 341] width 38 height 38
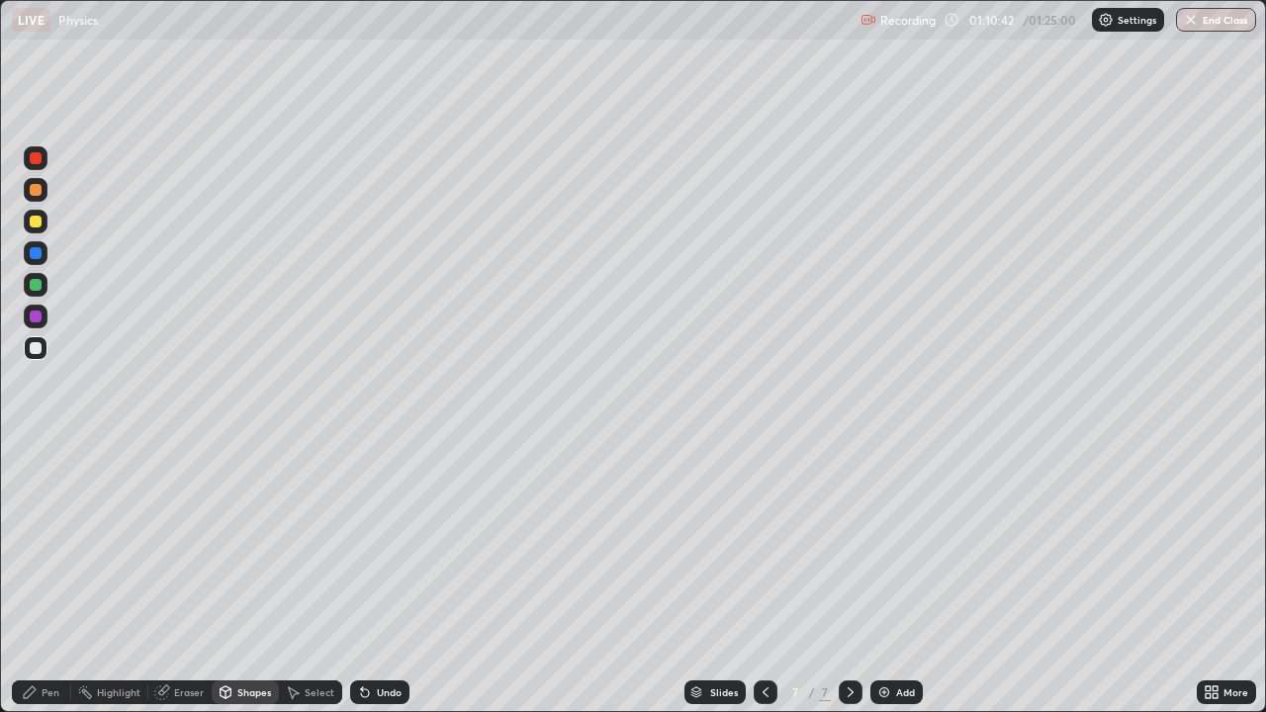
click at [33, 692] on icon at bounding box center [30, 693] width 12 height 12
click at [36, 451] on div at bounding box center [36, 451] width 4 height 4
click at [243, 694] on div "Shapes" at bounding box center [254, 693] width 34 height 10
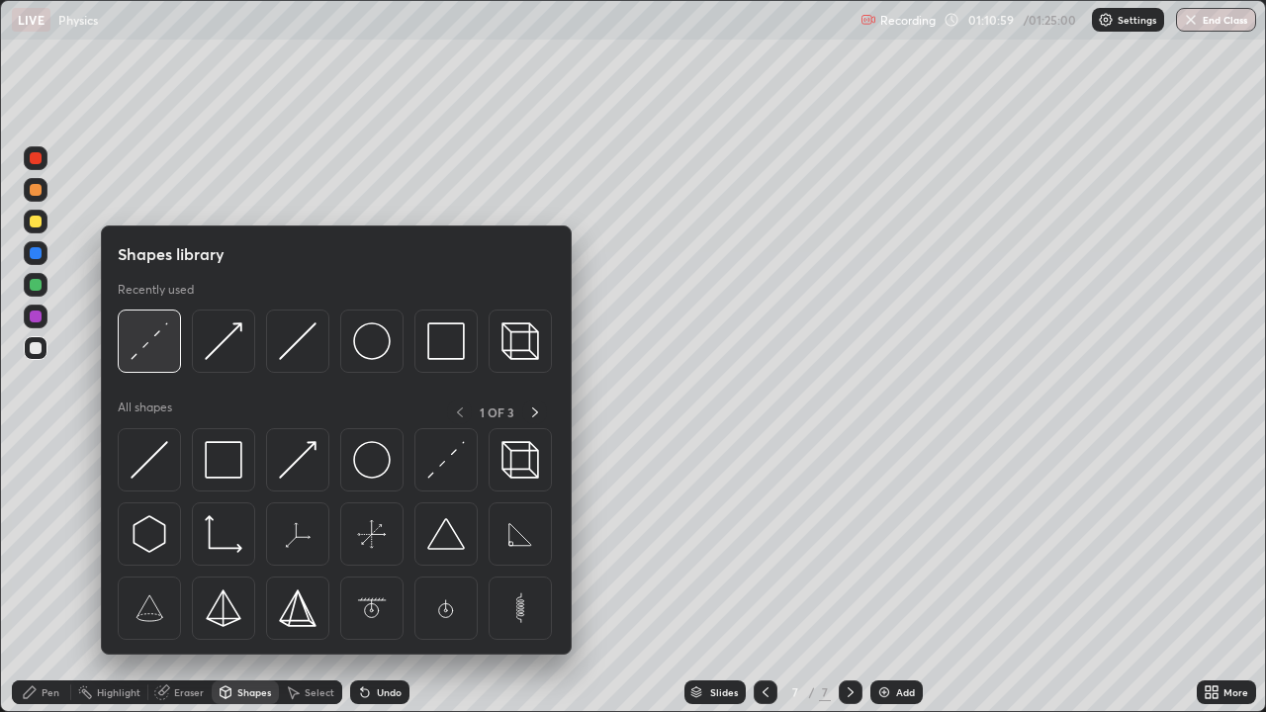
click at [154, 342] on img at bounding box center [150, 341] width 38 height 38
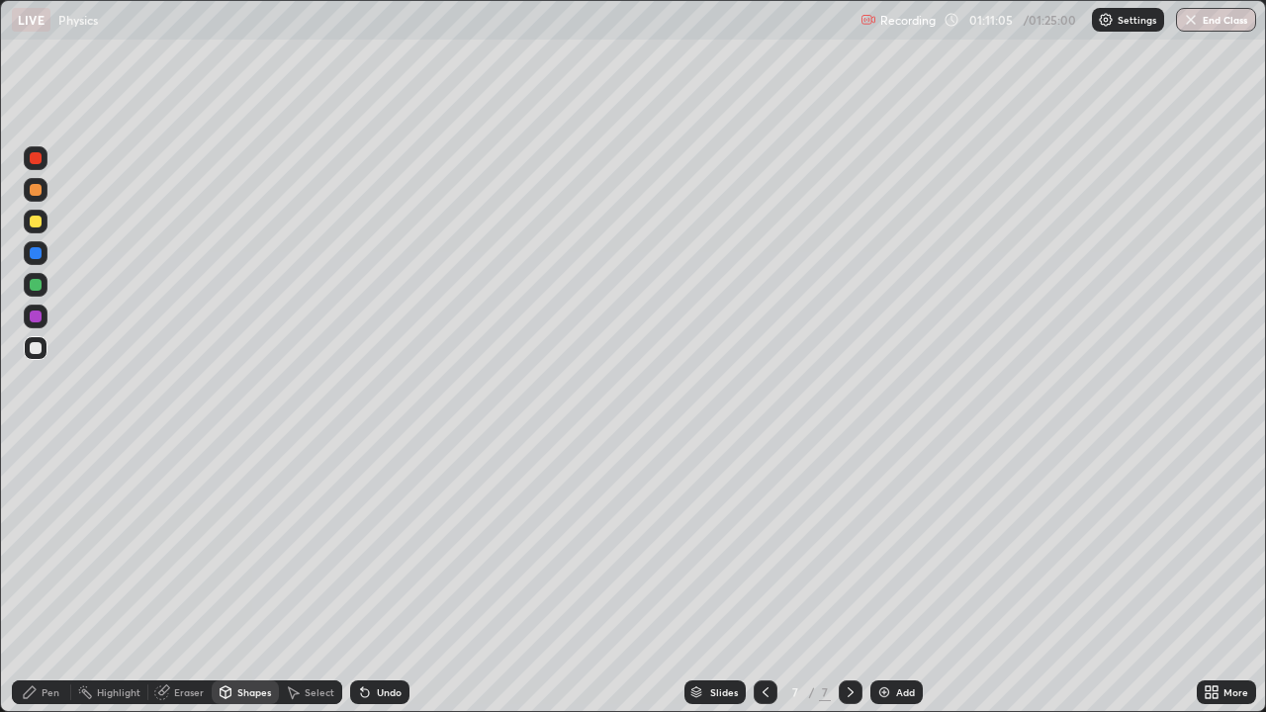
click at [30, 693] on icon at bounding box center [30, 693] width 12 height 12
click at [35, 349] on div at bounding box center [36, 348] width 12 height 12
click at [379, 688] on div "Undo" at bounding box center [389, 693] width 25 height 10
click at [372, 696] on div "Undo" at bounding box center [379, 693] width 59 height 24
click at [245, 692] on div "Shapes" at bounding box center [254, 693] width 34 height 10
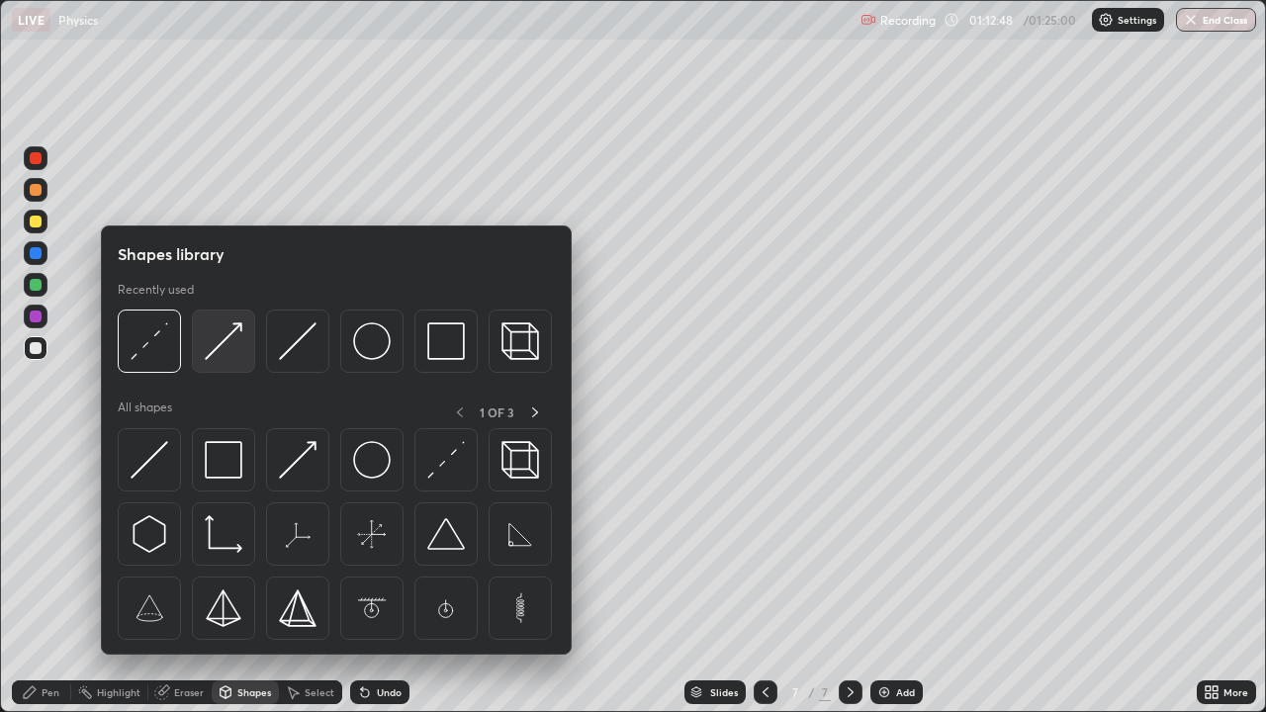
click at [216, 350] on img at bounding box center [224, 341] width 38 height 38
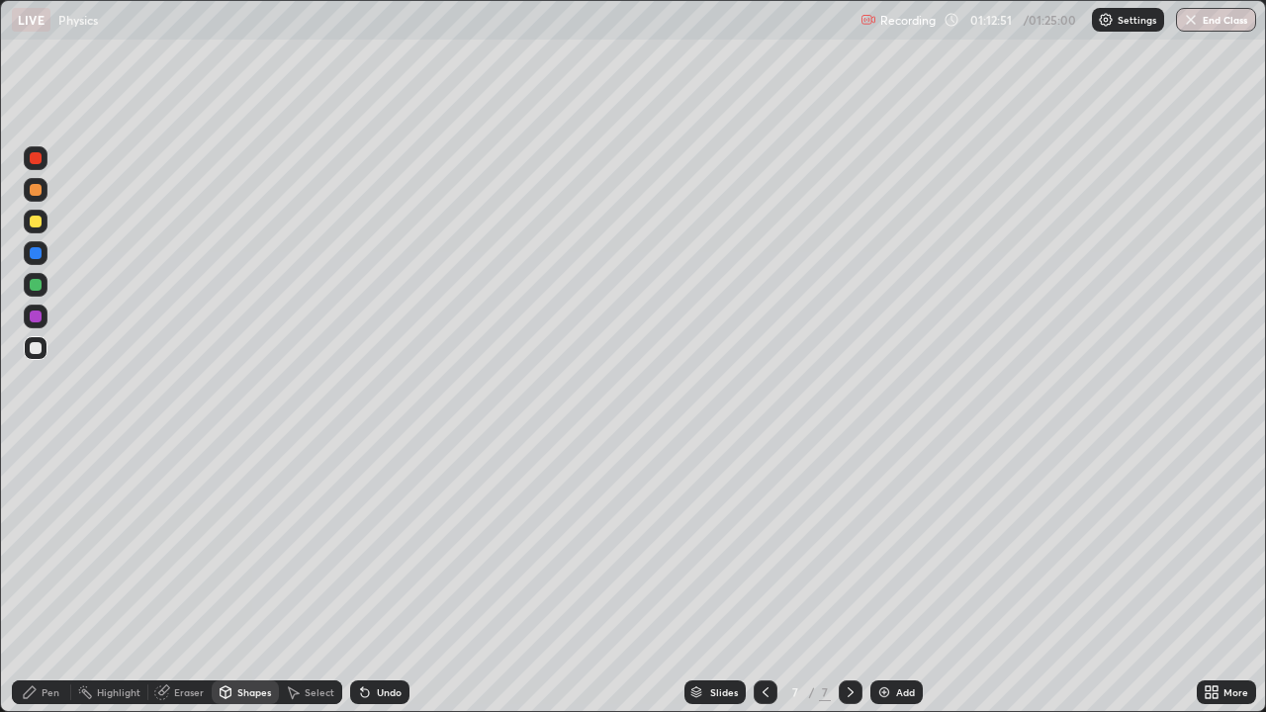
click at [46, 681] on div "Pen" at bounding box center [41, 693] width 59 height 24
click at [238, 692] on div "Shapes" at bounding box center [254, 693] width 34 height 10
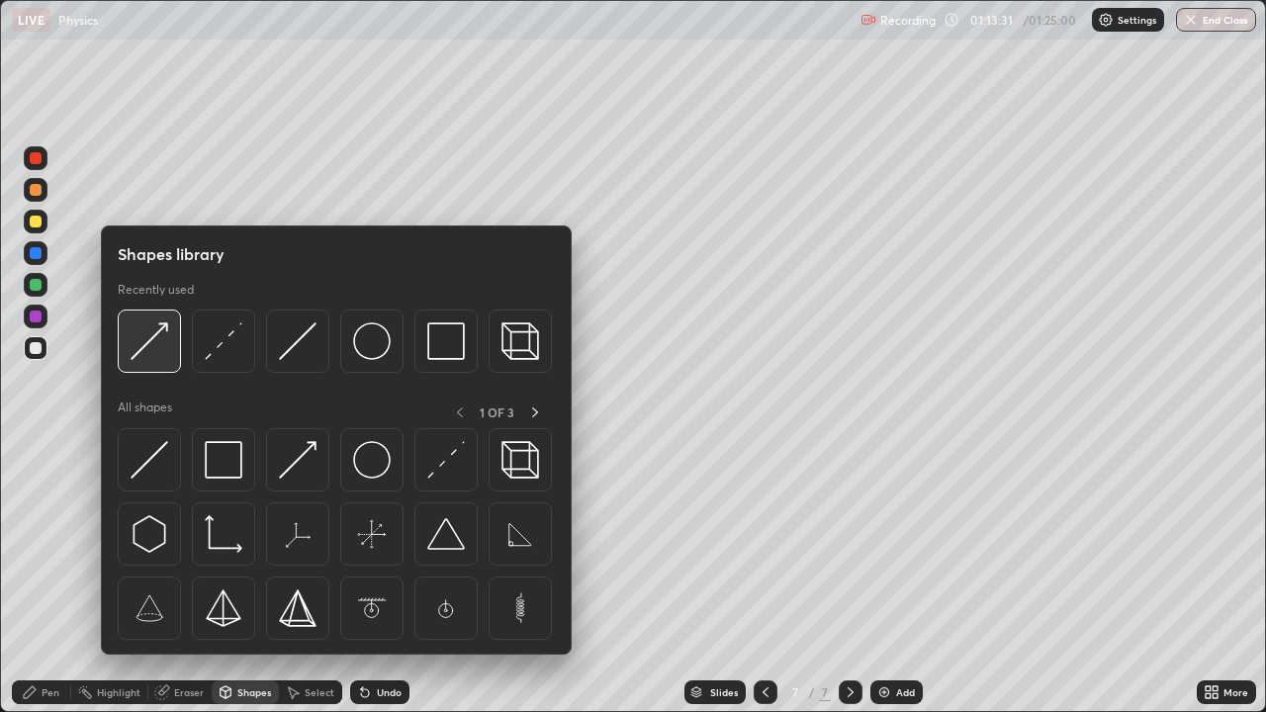
click at [153, 342] on img at bounding box center [150, 341] width 38 height 38
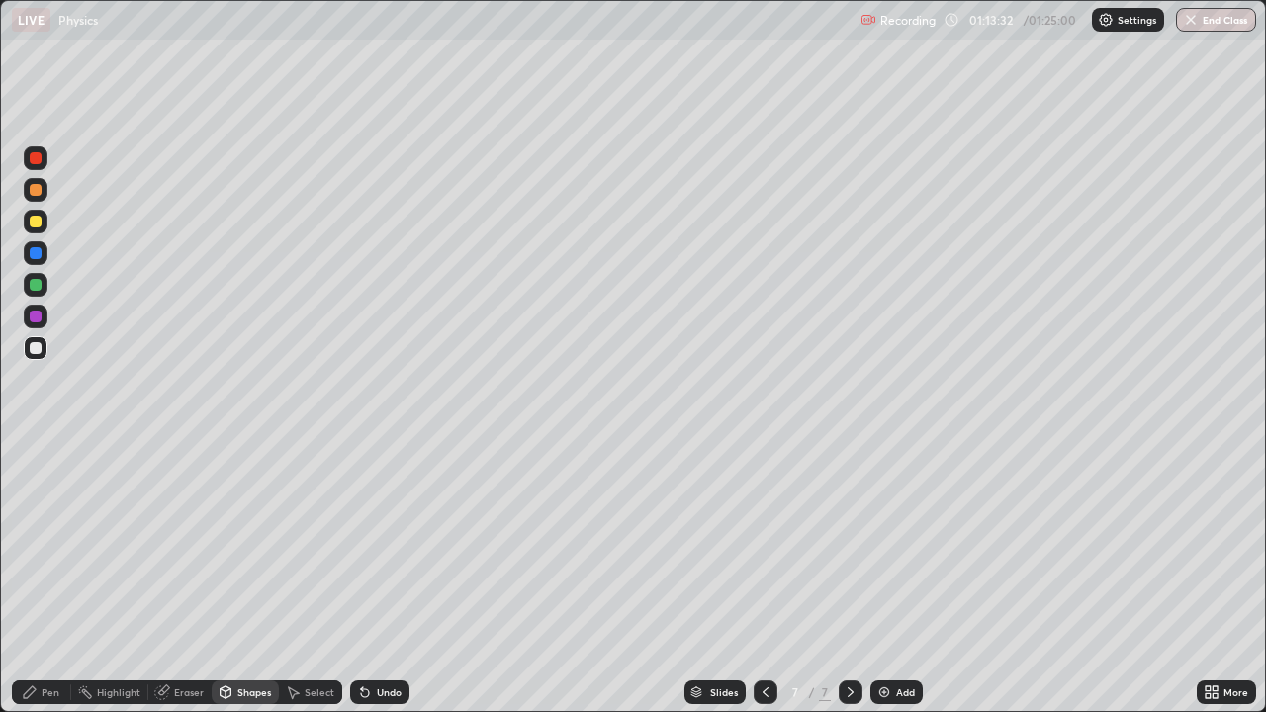
click at [33, 226] on div at bounding box center [36, 222] width 12 height 12
click at [44, 693] on div "Pen" at bounding box center [51, 693] width 18 height 10
click at [382, 690] on div "Undo" at bounding box center [389, 693] width 25 height 10
click at [255, 690] on div "Shapes" at bounding box center [254, 693] width 34 height 10
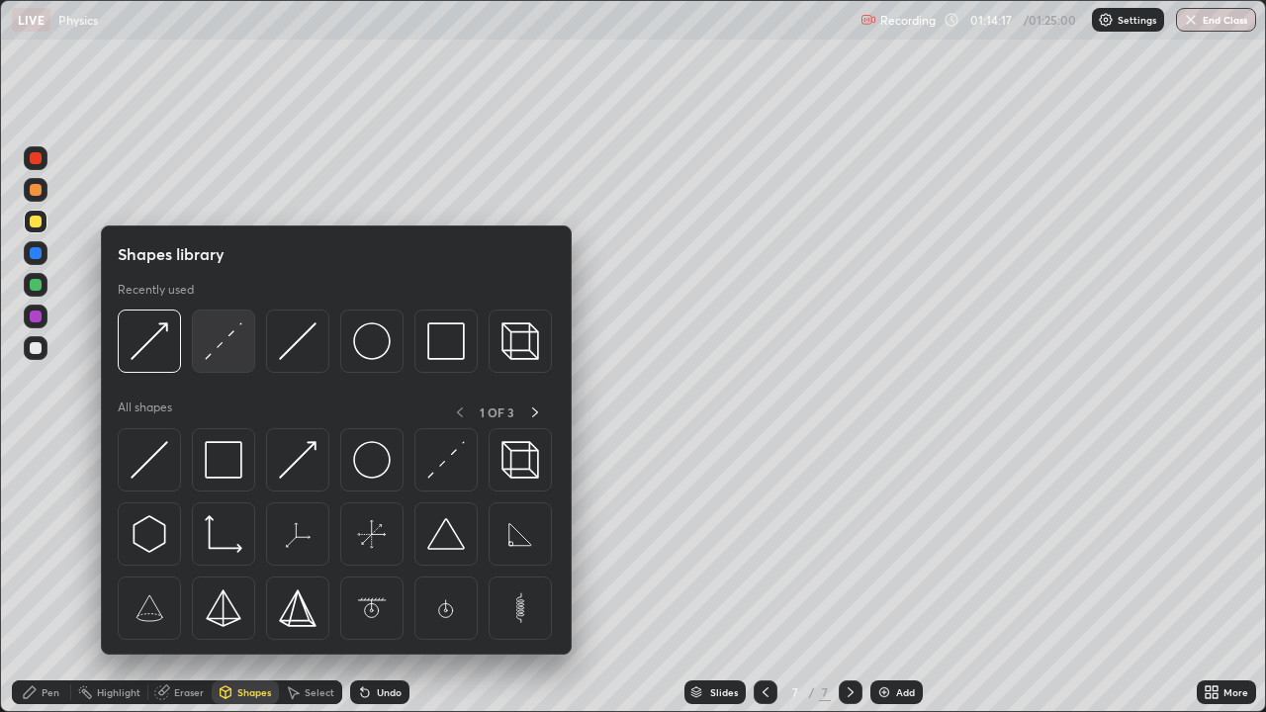
click at [234, 352] on img at bounding box center [224, 341] width 38 height 38
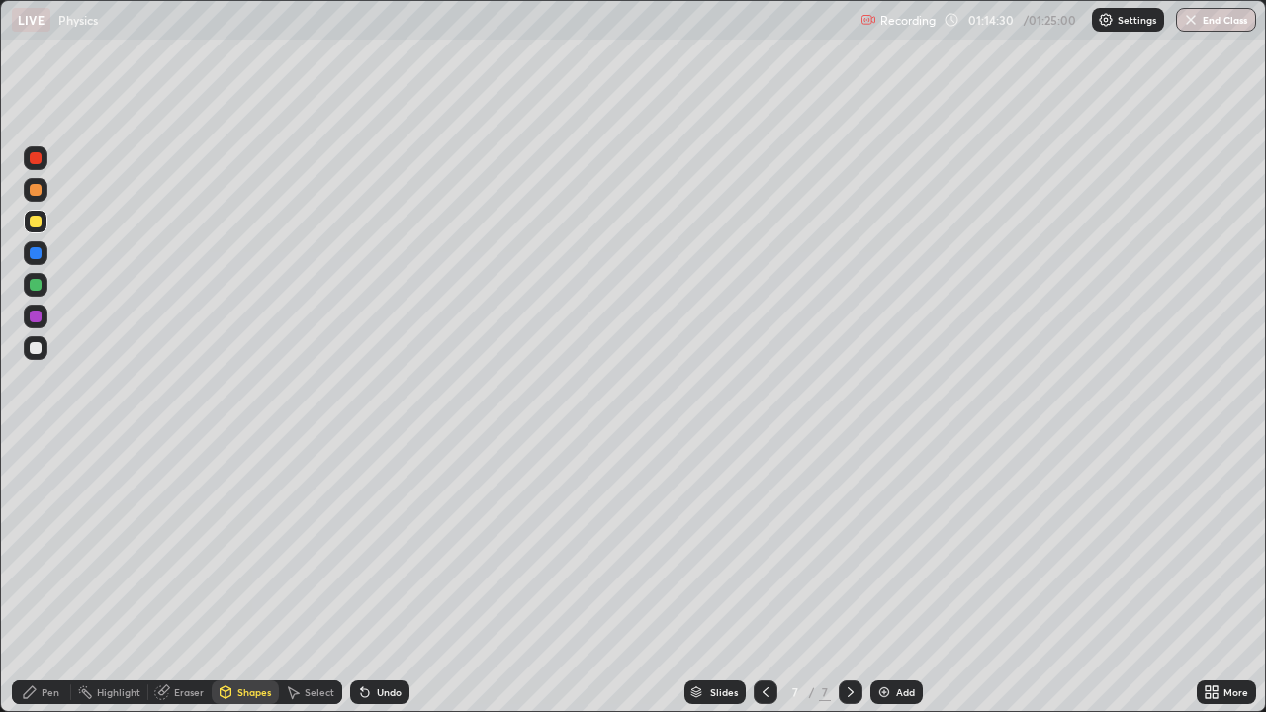
click at [34, 689] on icon at bounding box center [30, 693] width 12 height 12
click at [32, 356] on div at bounding box center [36, 348] width 24 height 24
click at [250, 685] on div "Shapes" at bounding box center [245, 693] width 67 height 24
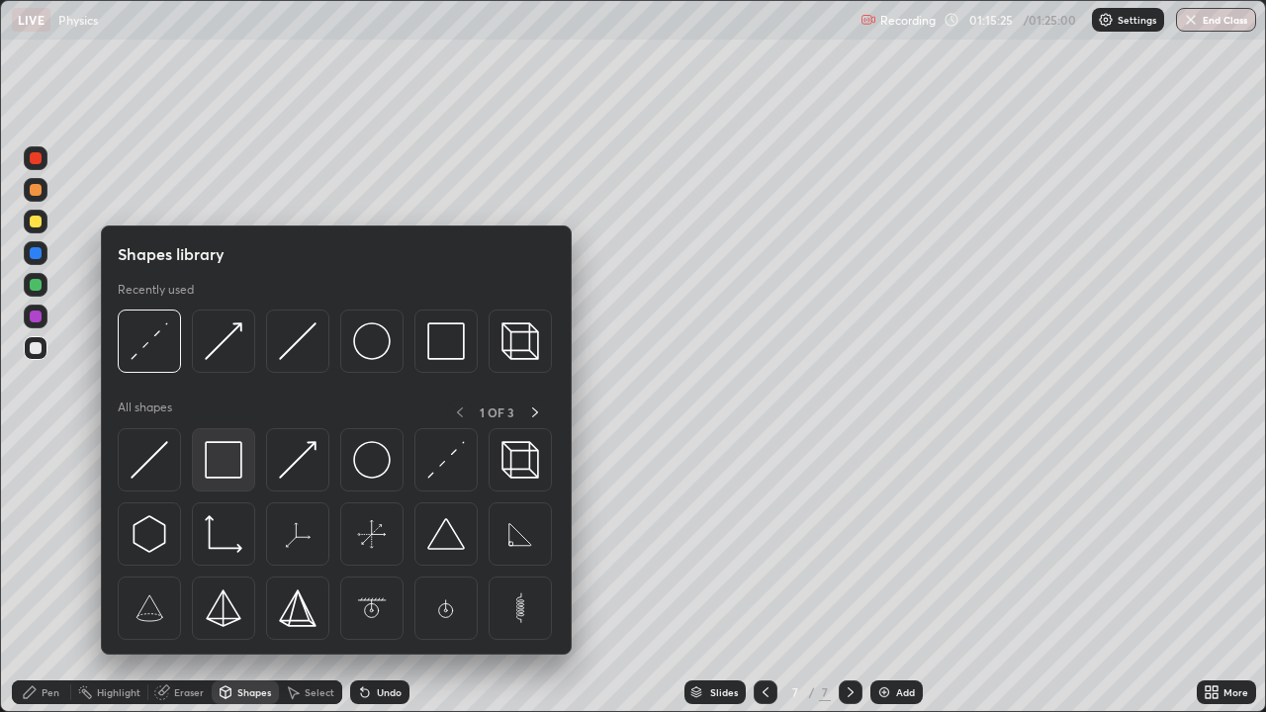
click at [224, 472] on img at bounding box center [224, 460] width 38 height 38
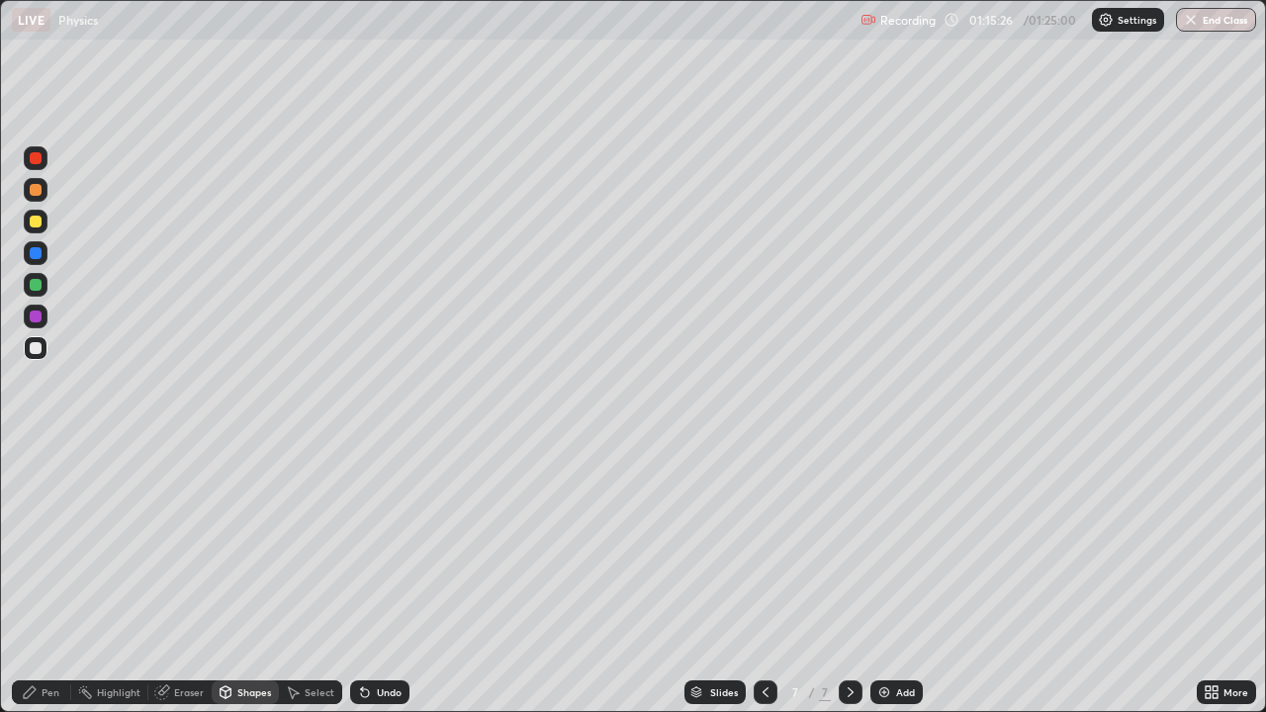
click at [40, 689] on div "Pen" at bounding box center [41, 693] width 59 height 24
click at [34, 517] on div at bounding box center [36, 514] width 12 height 12
click at [252, 692] on div "Shapes" at bounding box center [254, 693] width 34 height 10
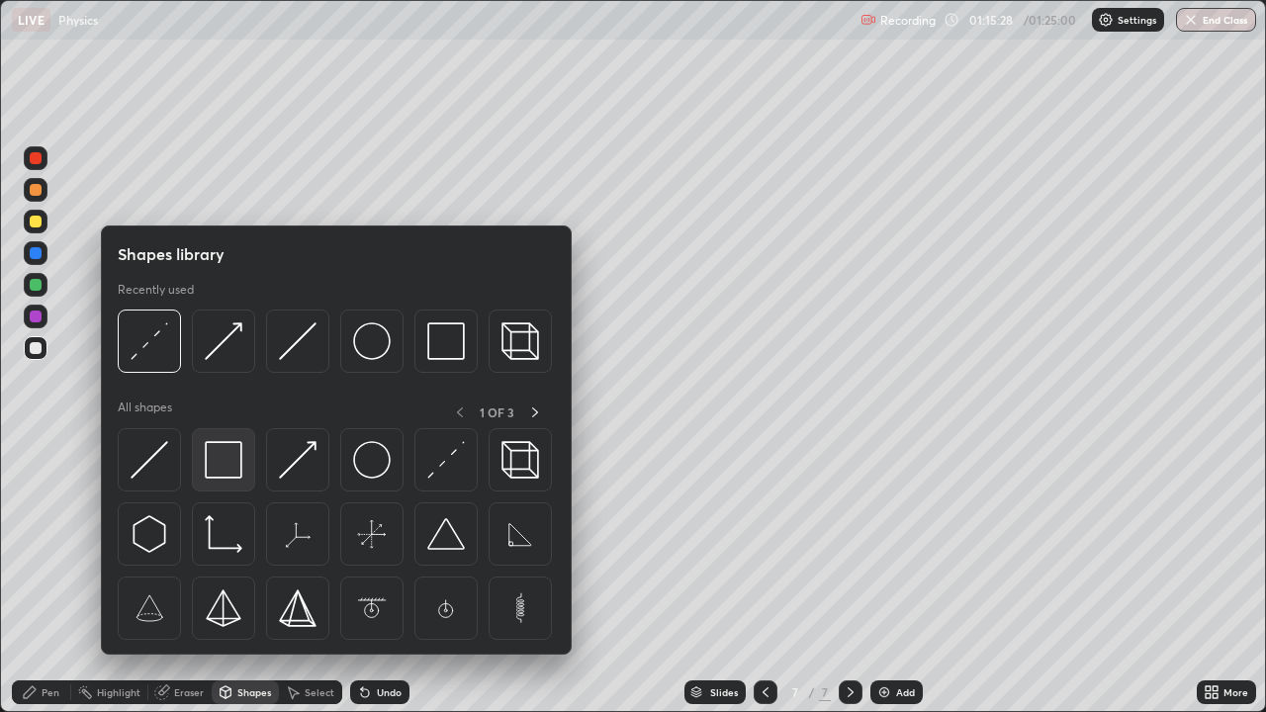
click at [227, 447] on img at bounding box center [224, 460] width 38 height 38
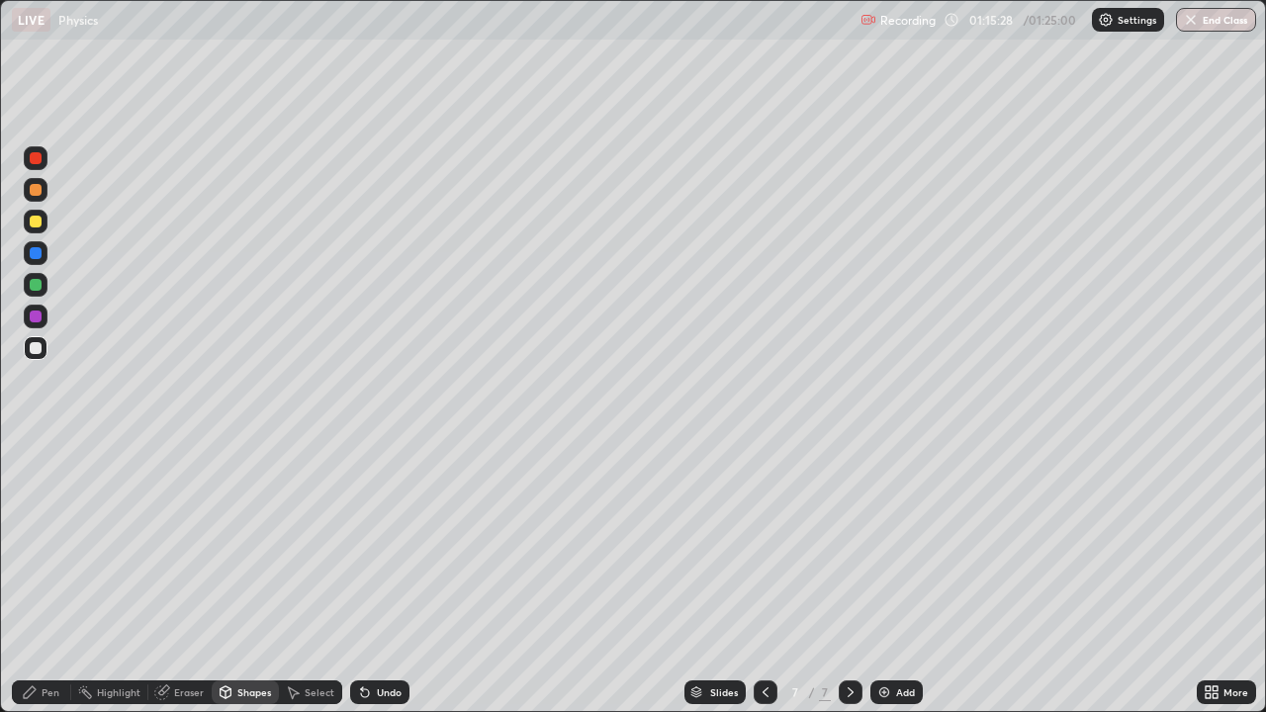
click at [36, 189] on div at bounding box center [36, 190] width 12 height 12
click at [32, 156] on div at bounding box center [36, 158] width 12 height 12
click at [363, 688] on icon at bounding box center [365, 693] width 16 height 16
click at [47, 691] on div "Pen" at bounding box center [51, 693] width 18 height 10
click at [36, 451] on div at bounding box center [36, 451] width 4 height 4
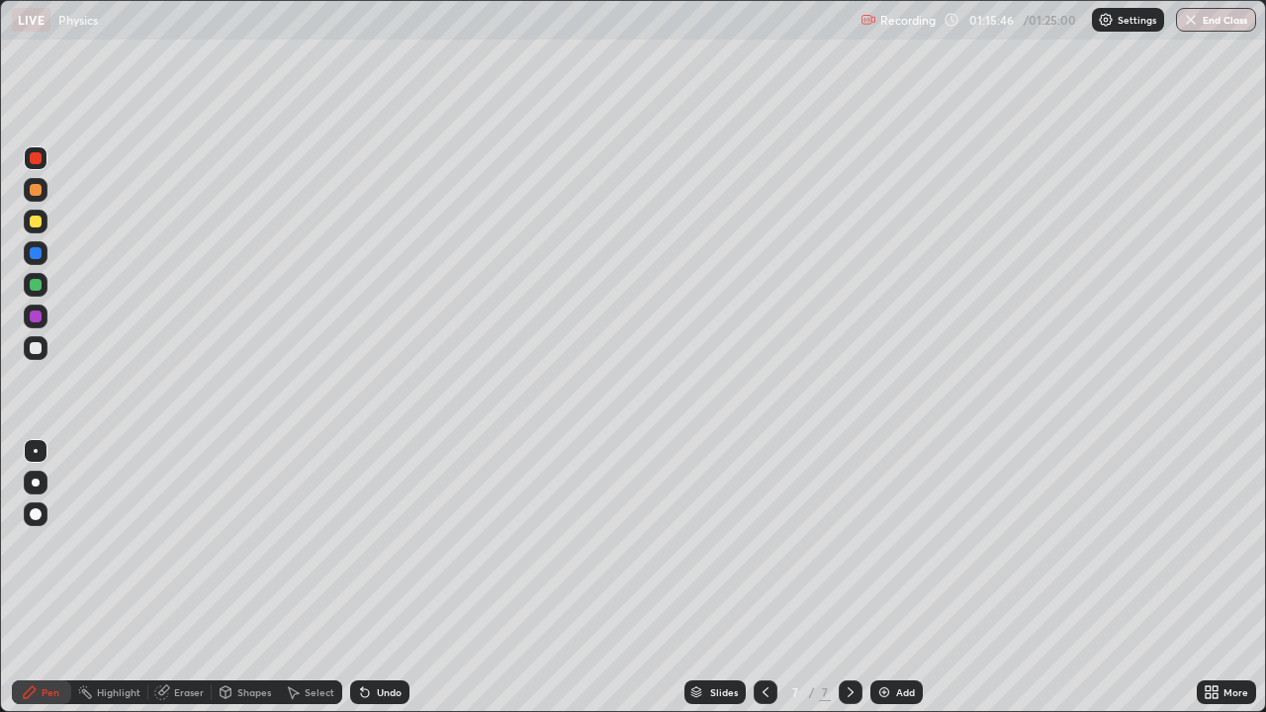
click at [186, 690] on div "Eraser" at bounding box center [189, 693] width 30 height 10
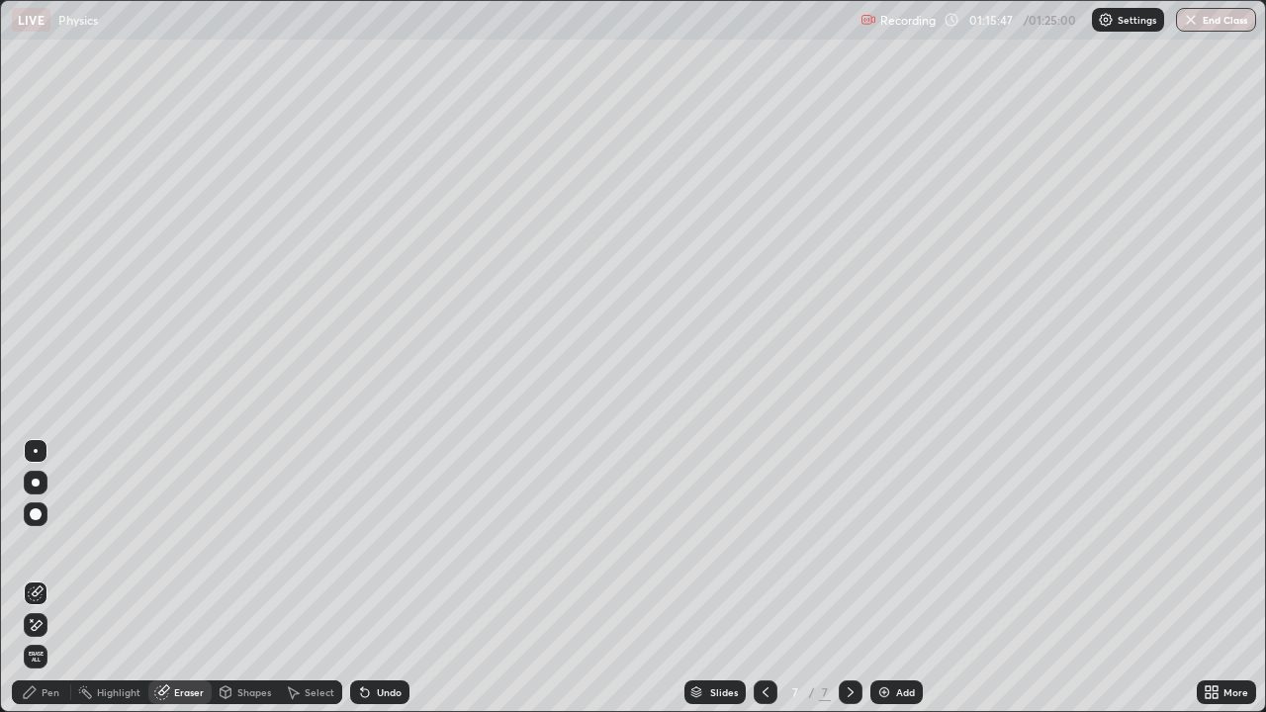
click at [43, 622] on icon at bounding box center [36, 625] width 16 height 17
click at [39, 700] on div "Pen" at bounding box center [41, 693] width 59 height 24
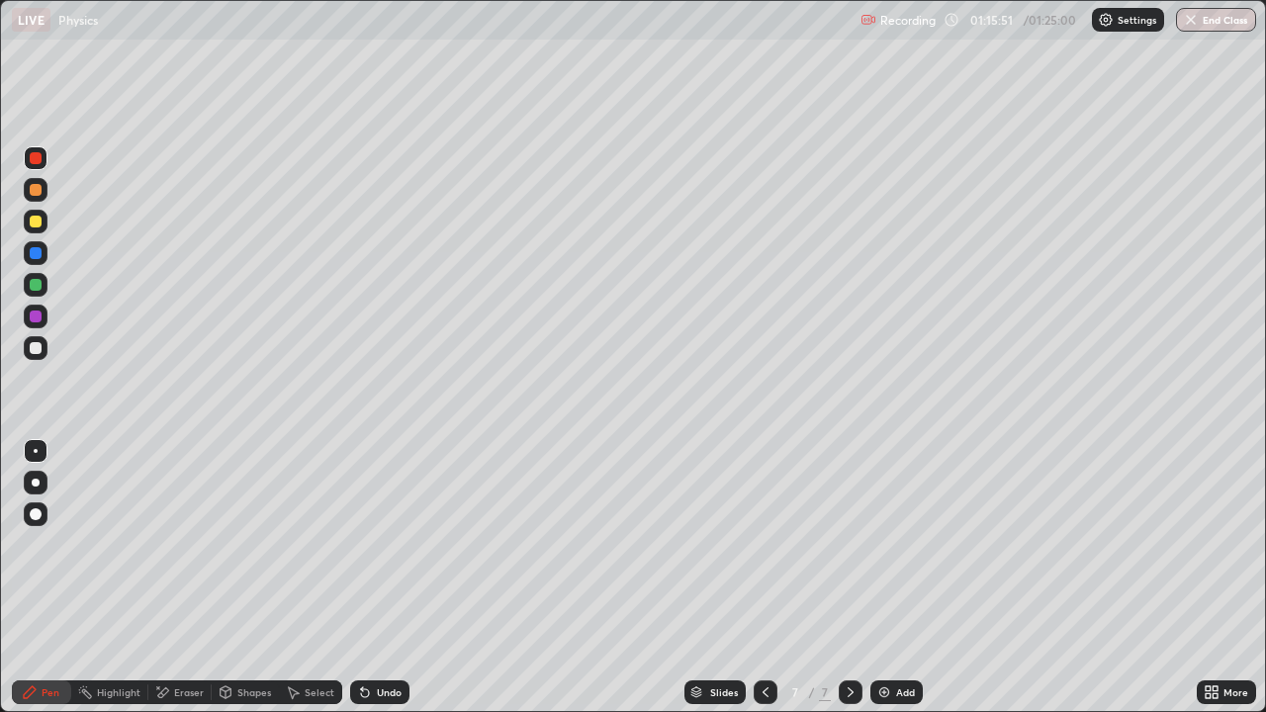
click at [34, 449] on div at bounding box center [36, 451] width 4 height 4
click at [39, 352] on div at bounding box center [36, 348] width 12 height 12
click at [30, 508] on div at bounding box center [36, 515] width 24 height 24
click at [35, 225] on div at bounding box center [36, 222] width 12 height 12
click at [243, 698] on div "Shapes" at bounding box center [245, 693] width 67 height 24
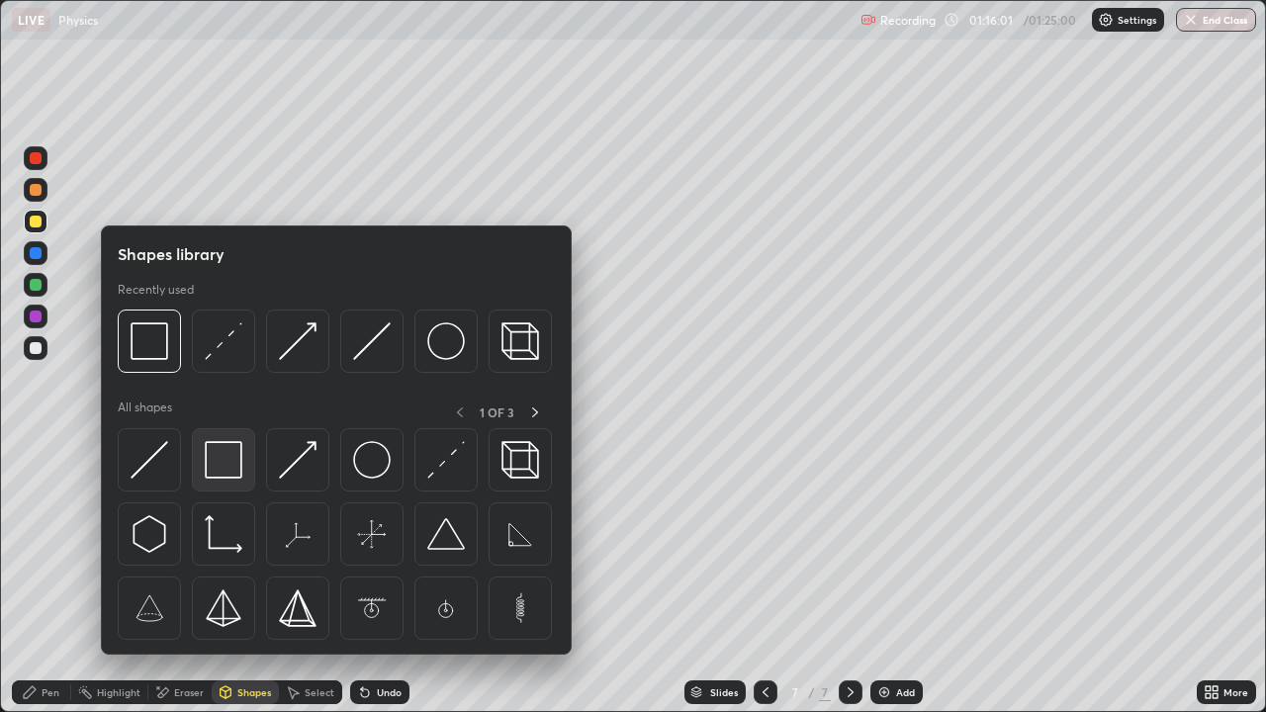
click at [221, 464] on img at bounding box center [224, 460] width 38 height 38
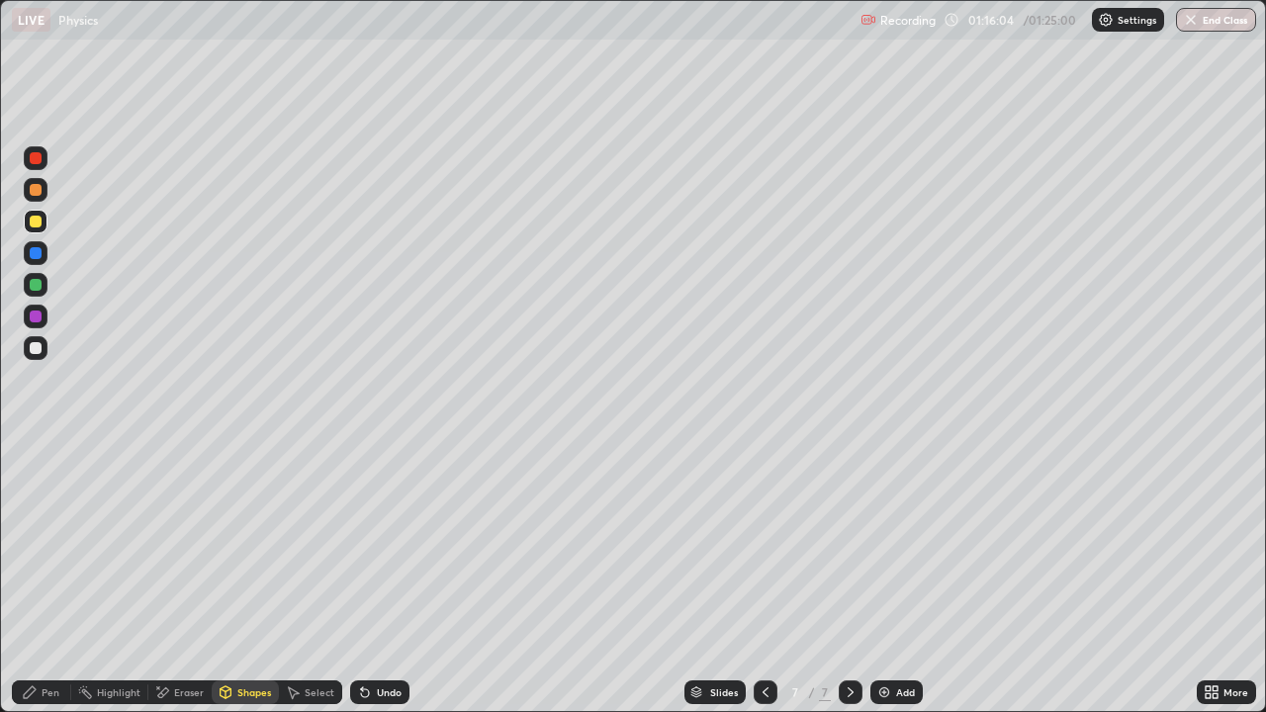
click at [377, 693] on div "Undo" at bounding box center [389, 693] width 25 height 10
click at [56, 688] on div "Pen" at bounding box center [51, 693] width 18 height 10
click at [36, 451] on div at bounding box center [36, 451] width 4 height 4
click at [33, 356] on div at bounding box center [36, 348] width 24 height 24
click at [318, 696] on div "Select" at bounding box center [320, 693] width 30 height 10
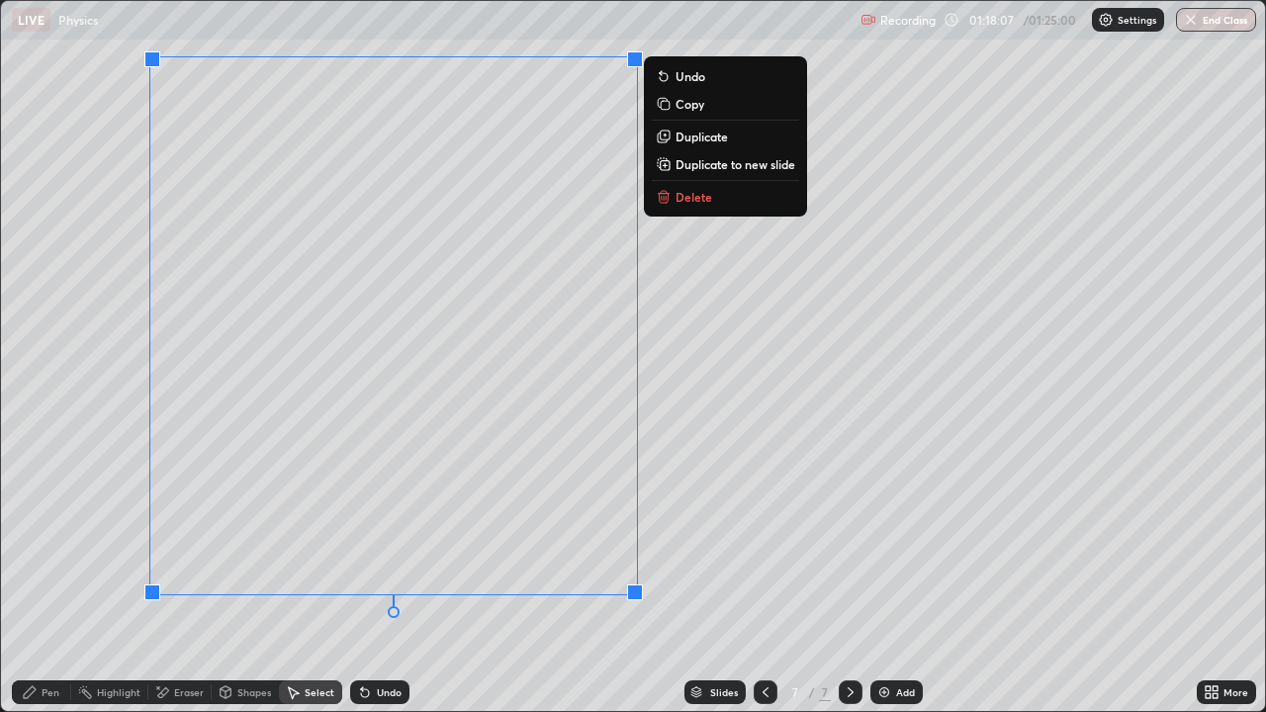
click at [280, 632] on div "0 ° Undo Copy Duplicate Duplicate to new slide Delete" at bounding box center [633, 356] width 1264 height 710
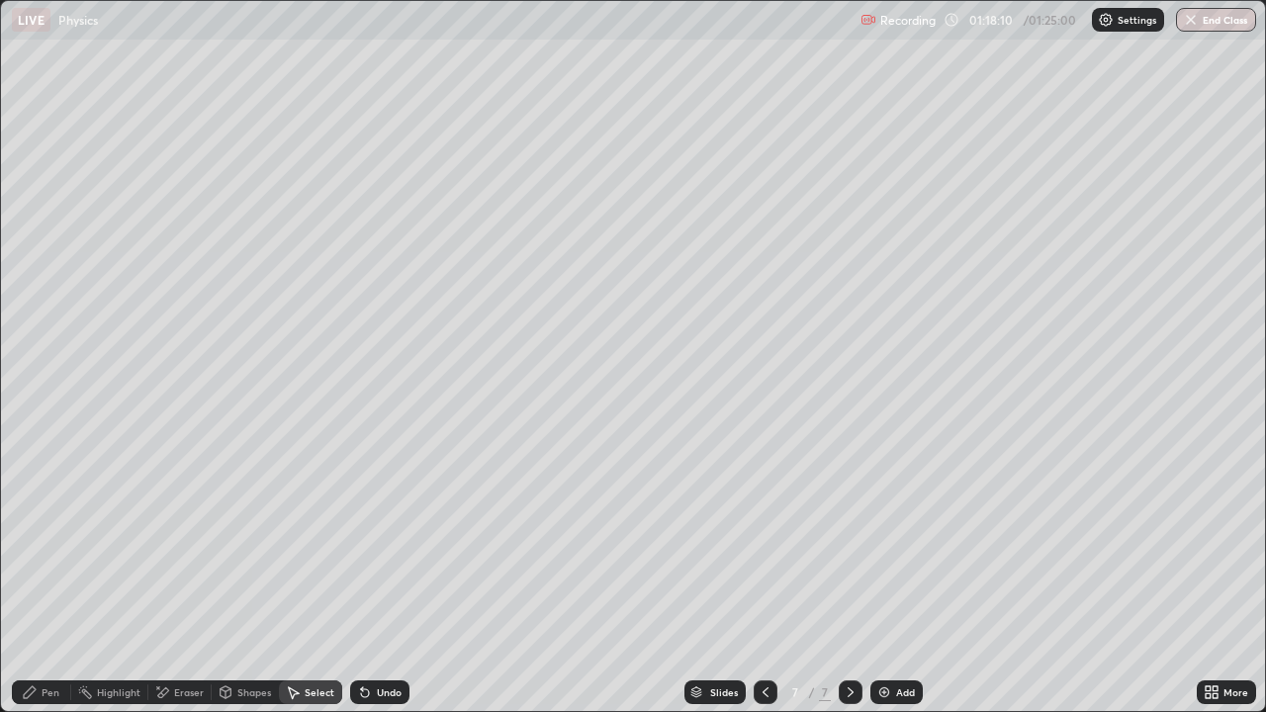
click at [311, 694] on div "Select" at bounding box center [320, 693] width 30 height 10
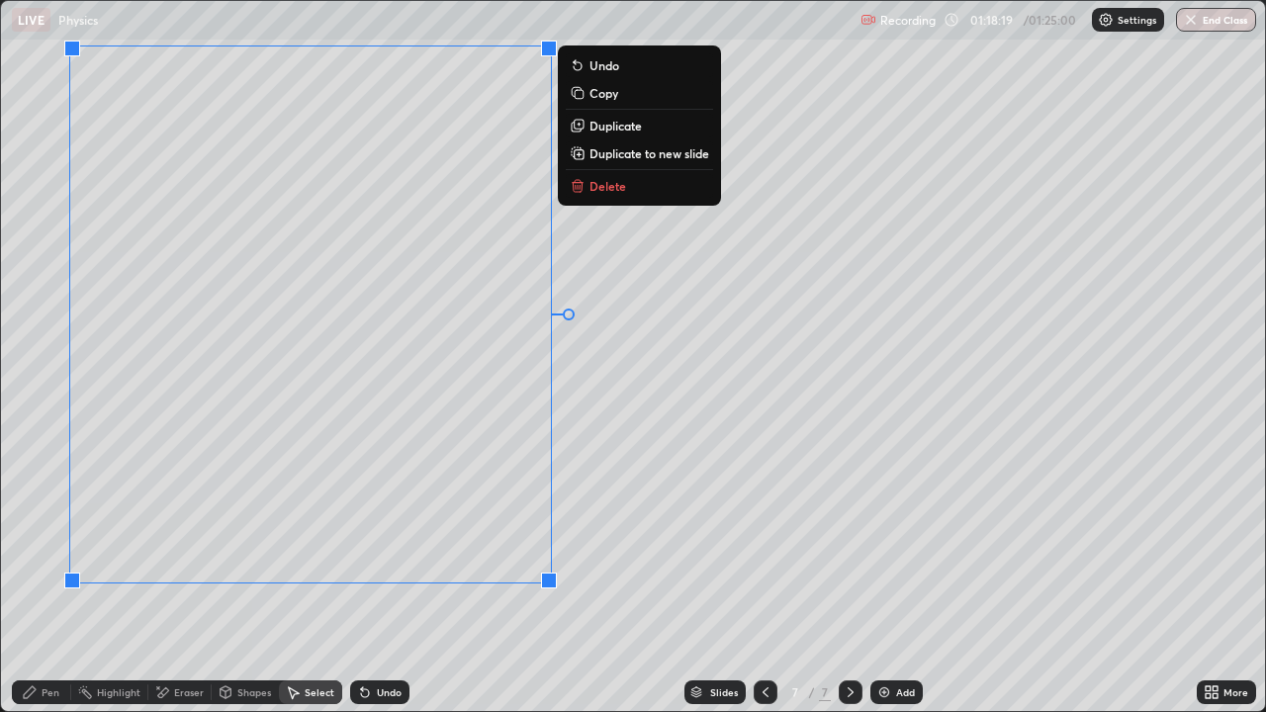
click at [522, 630] on div "0 ° Undo Copy Duplicate Duplicate to new slide Delete" at bounding box center [633, 356] width 1264 height 710
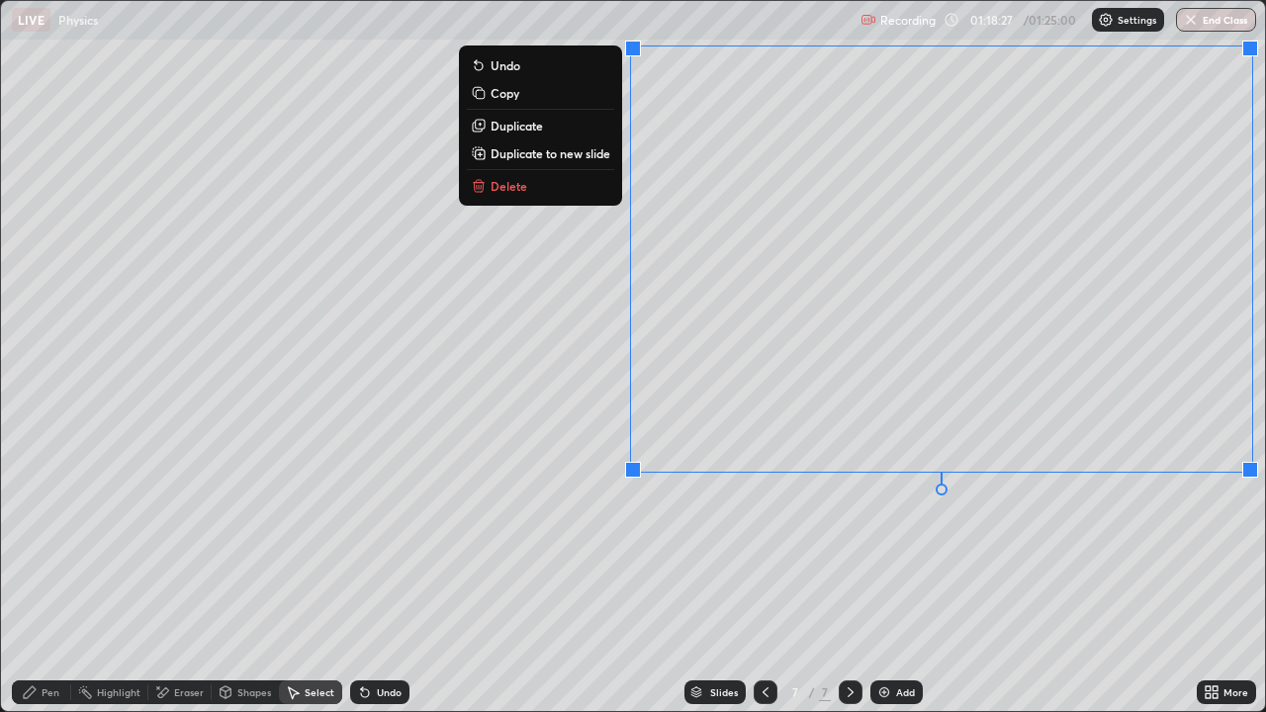
click at [1077, 554] on div "0 ° Undo Copy Duplicate Duplicate to new slide Delete" at bounding box center [633, 356] width 1264 height 710
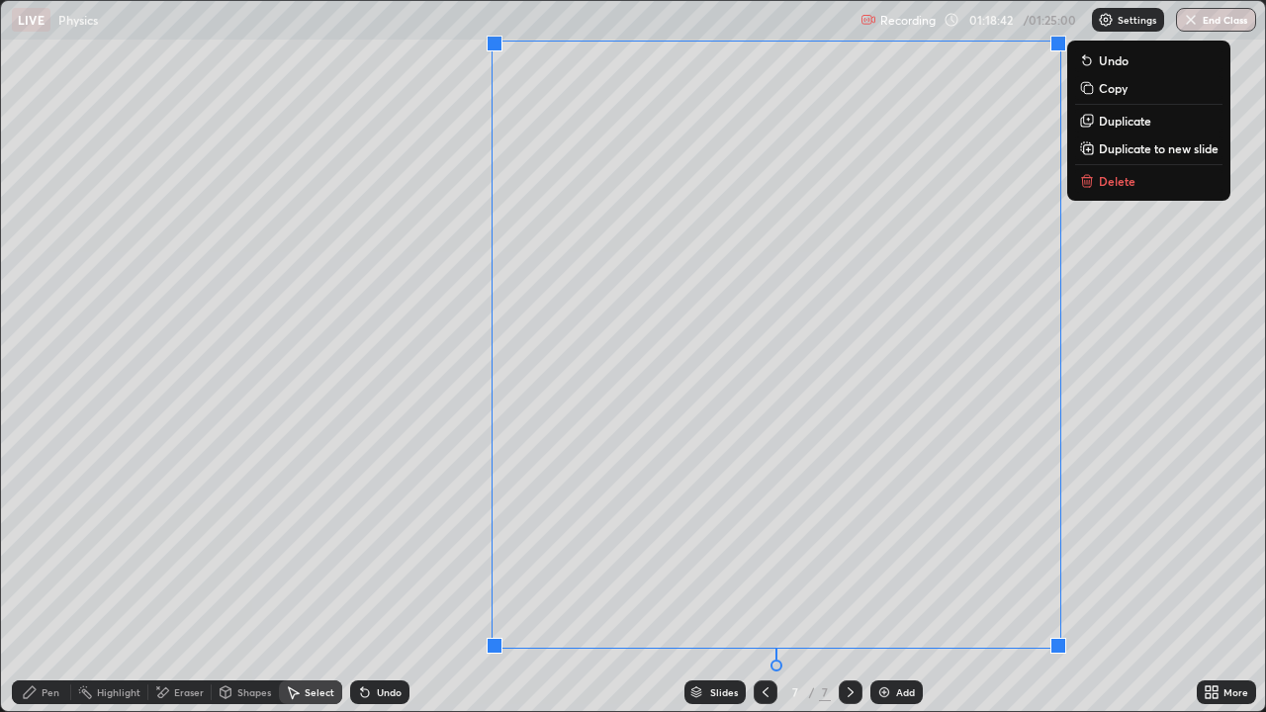
click at [1146, 457] on div "0 ° Undo Copy Duplicate Duplicate to new slide Delete" at bounding box center [633, 356] width 1264 height 710
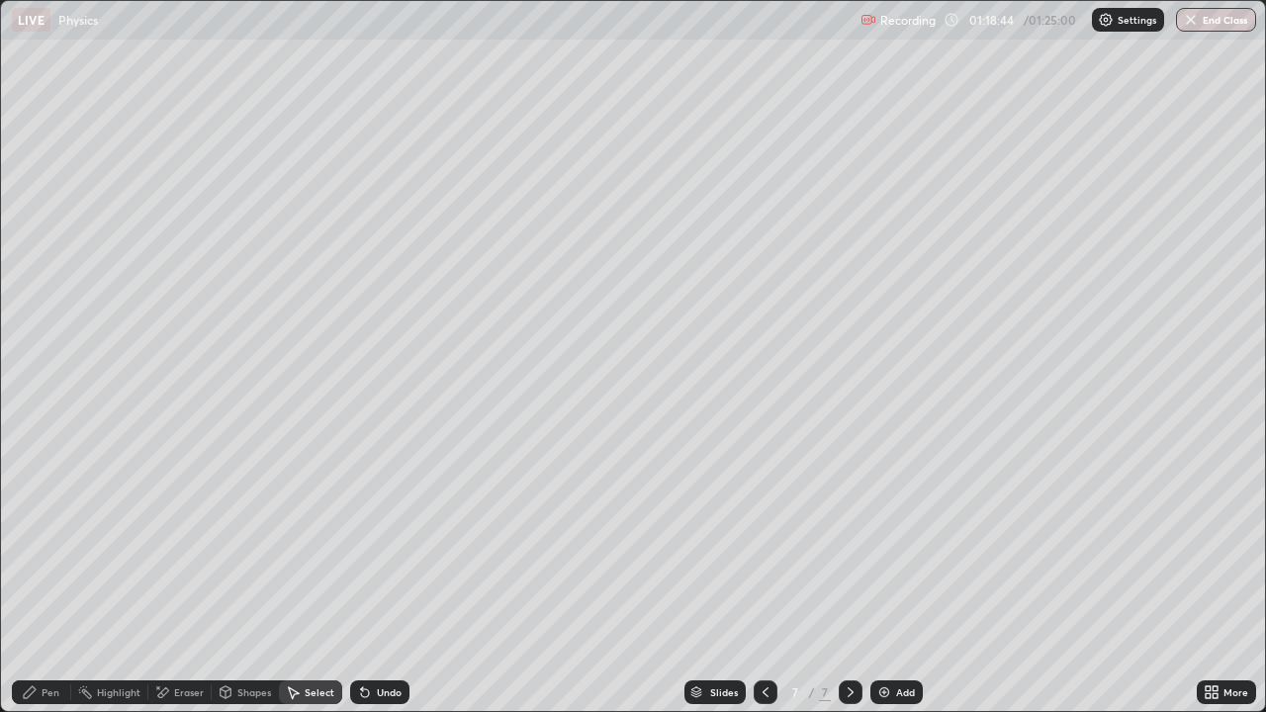
click at [257, 688] on div "Shapes" at bounding box center [254, 693] width 34 height 10
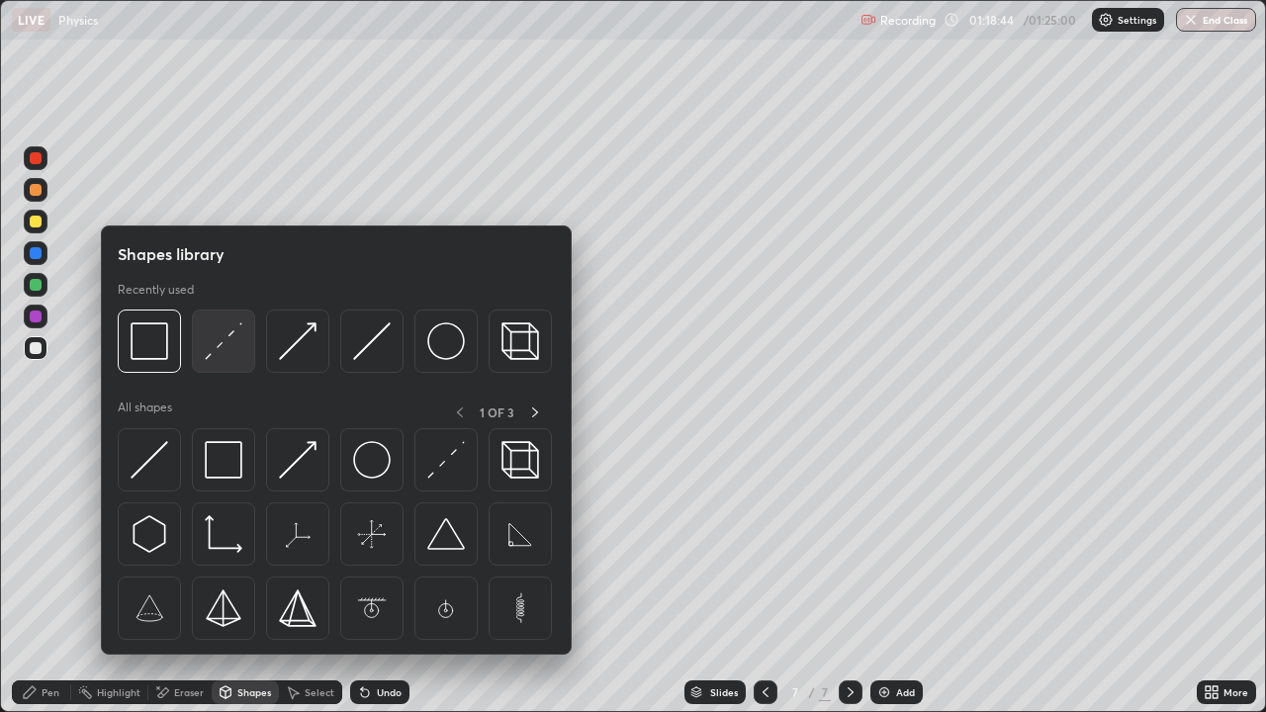
click at [224, 347] on img at bounding box center [224, 341] width 38 height 38
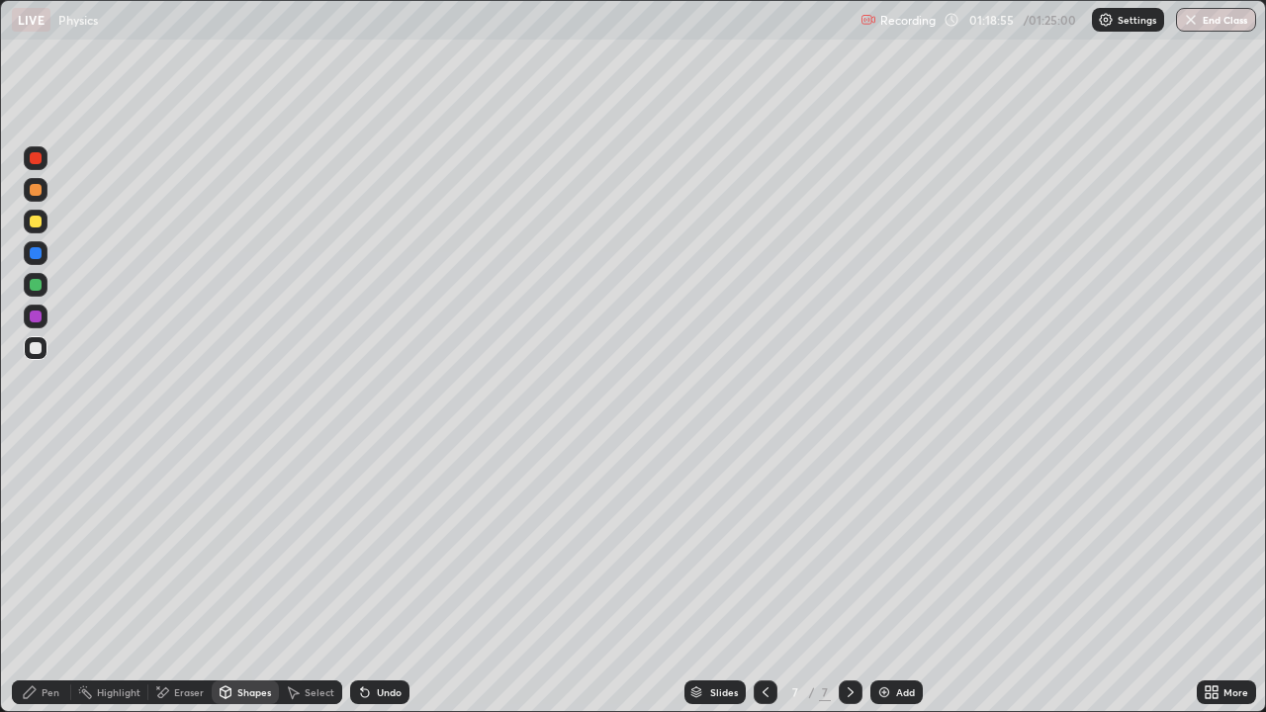
click at [52, 690] on div "Pen" at bounding box center [51, 693] width 18 height 10
click at [36, 451] on div at bounding box center [36, 451] width 4 height 4
click at [31, 357] on div at bounding box center [36, 348] width 24 height 24
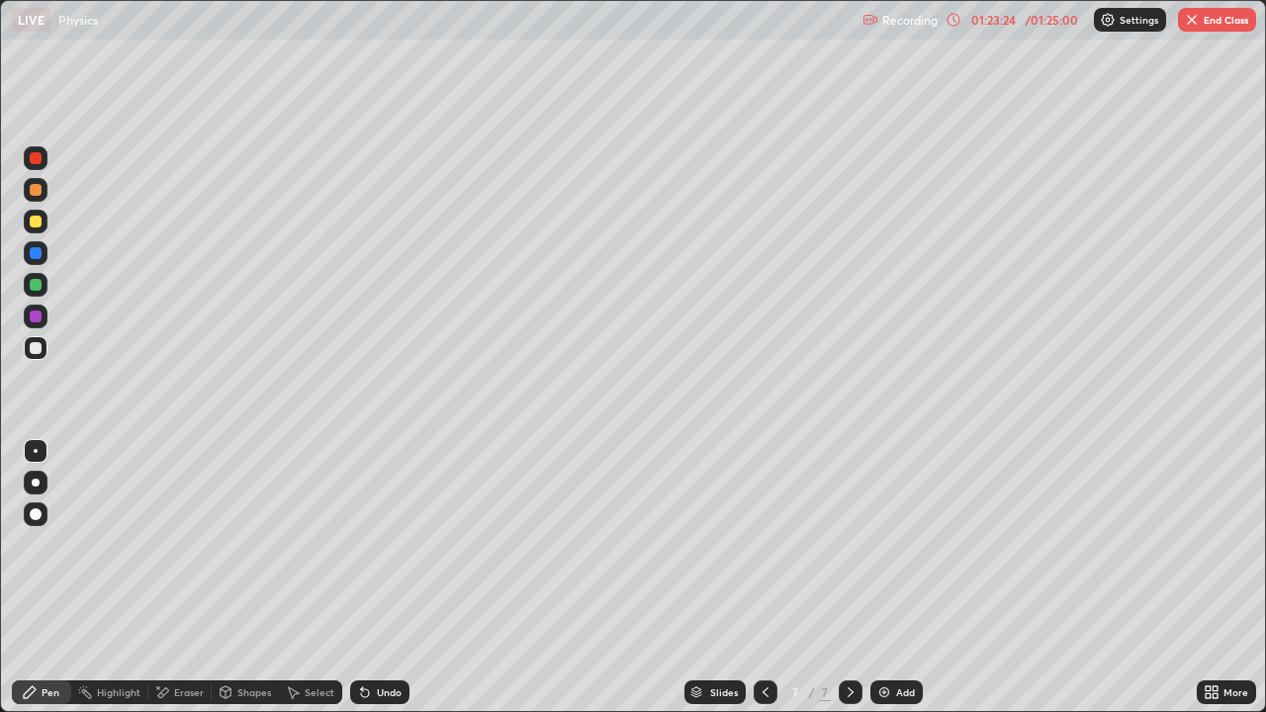
click at [175, 695] on div "Eraser" at bounding box center [189, 693] width 30 height 10
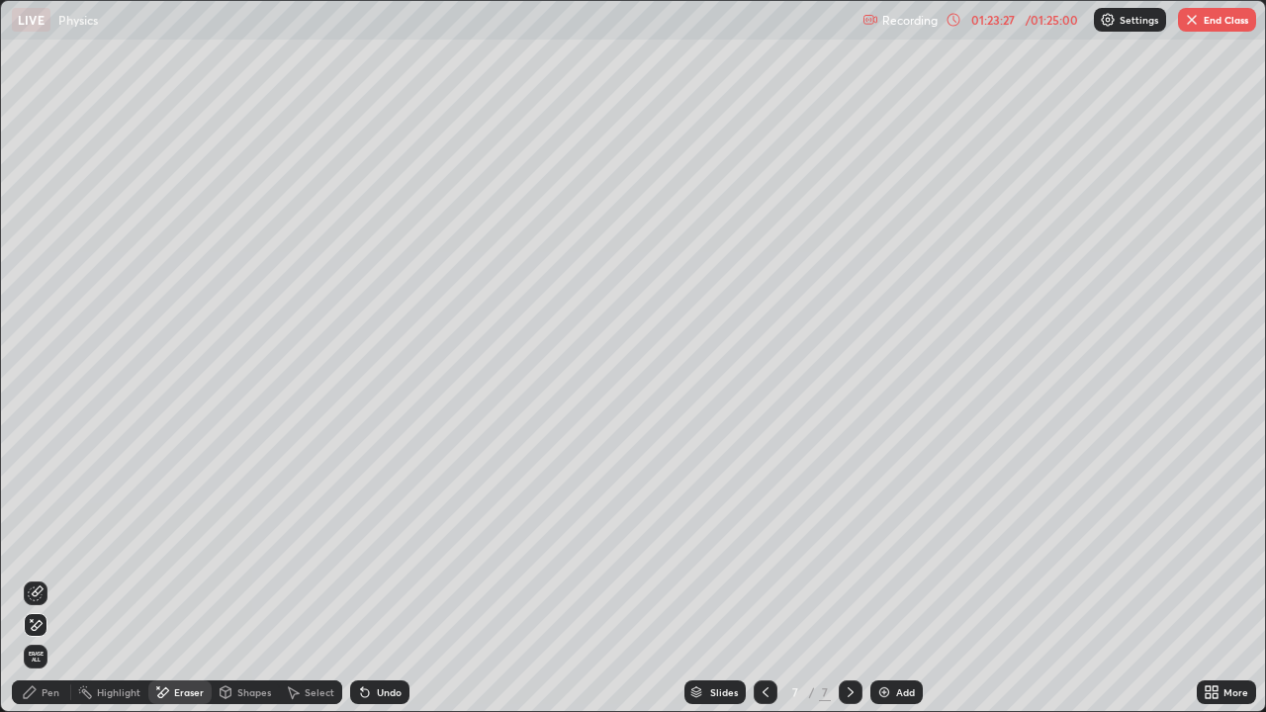
click at [22, 699] on icon at bounding box center [30, 693] width 16 height 16
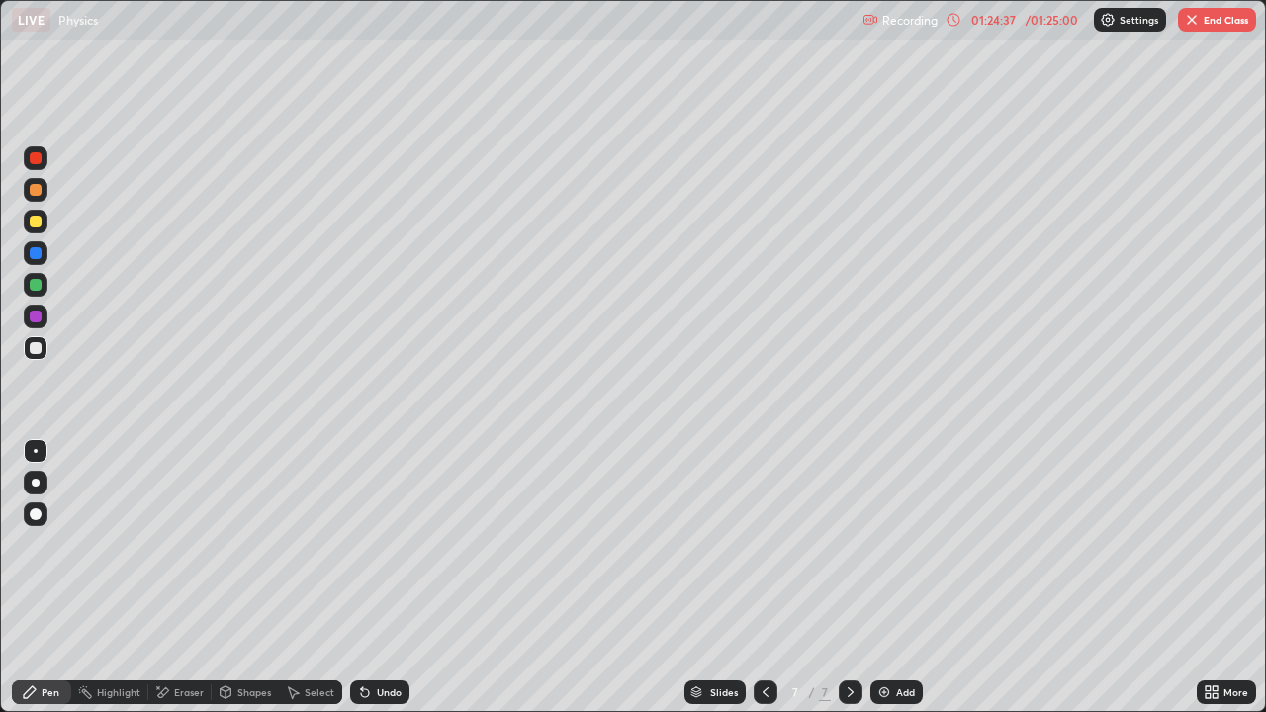
click at [1207, 24] on button "End Class" at bounding box center [1217, 20] width 78 height 24
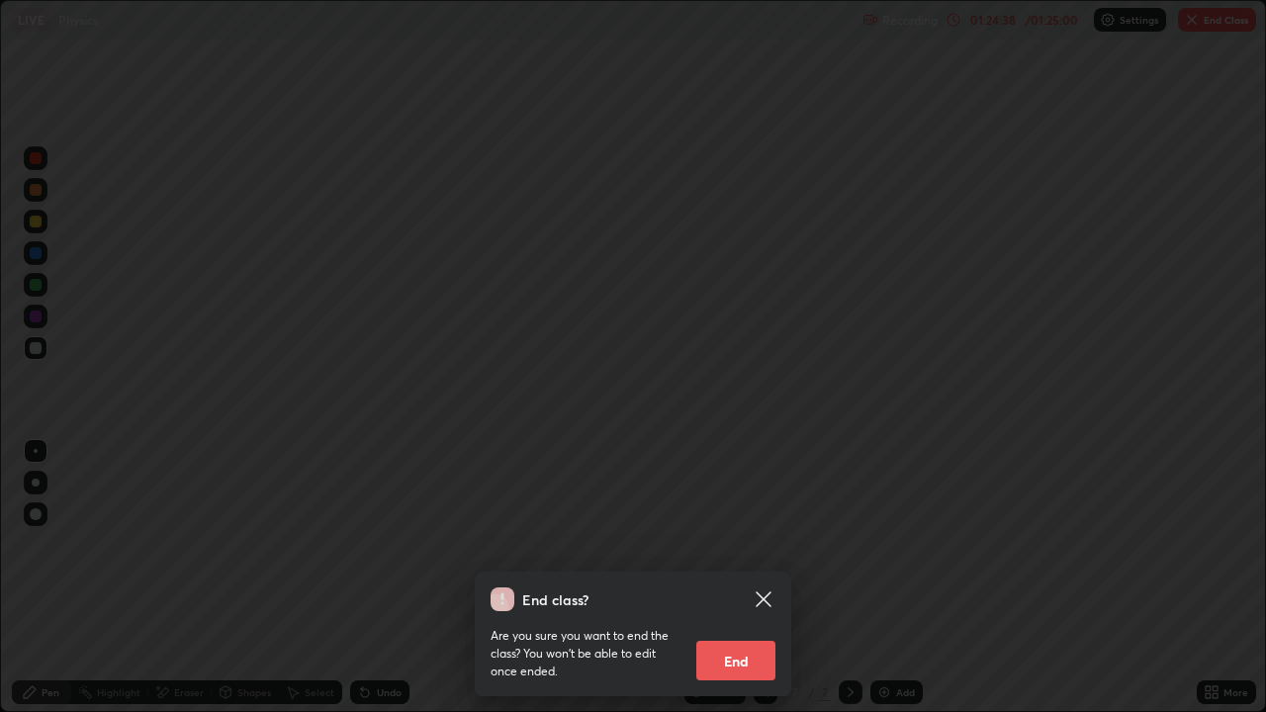
click at [748, 664] on button "End" at bounding box center [735, 661] width 79 height 40
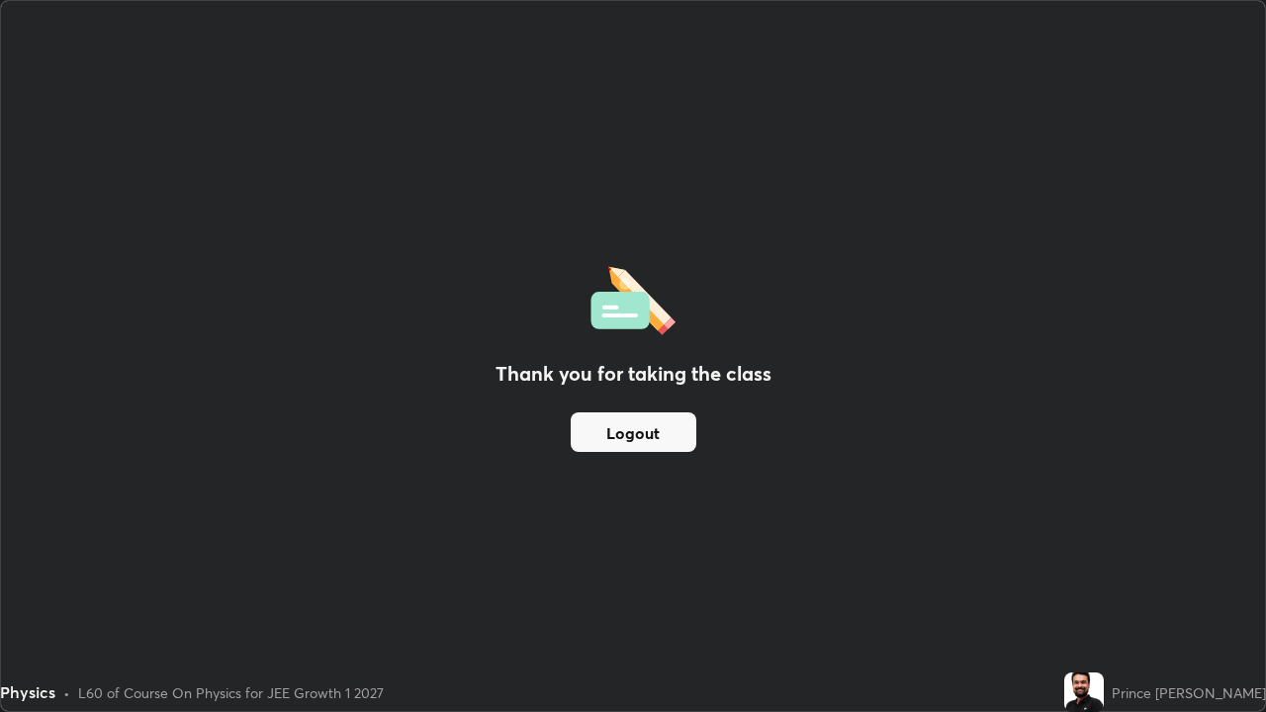
click at [633, 434] on button "Logout" at bounding box center [634, 433] width 126 height 40
